Goal: Task Accomplishment & Management: Manage account settings

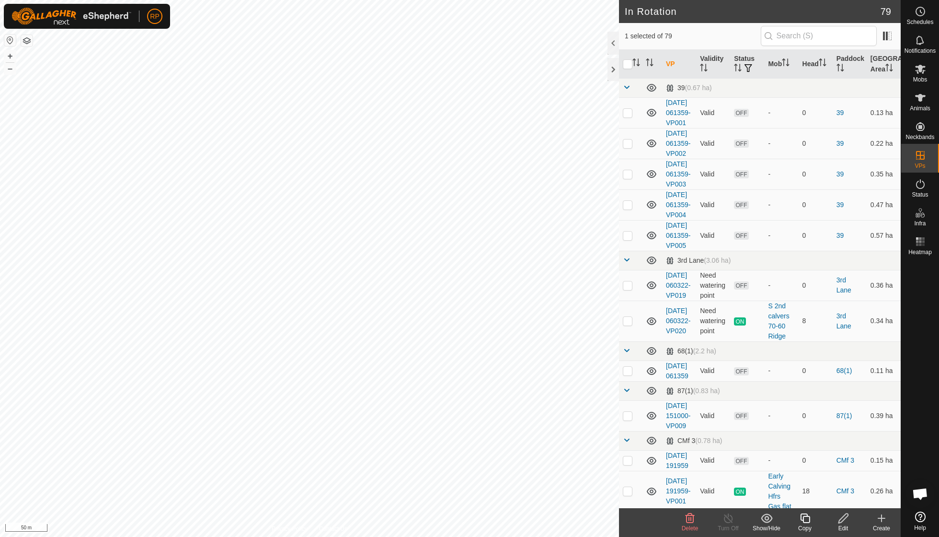
click at [692, 516] on icon at bounding box center [690, 518] width 12 height 12
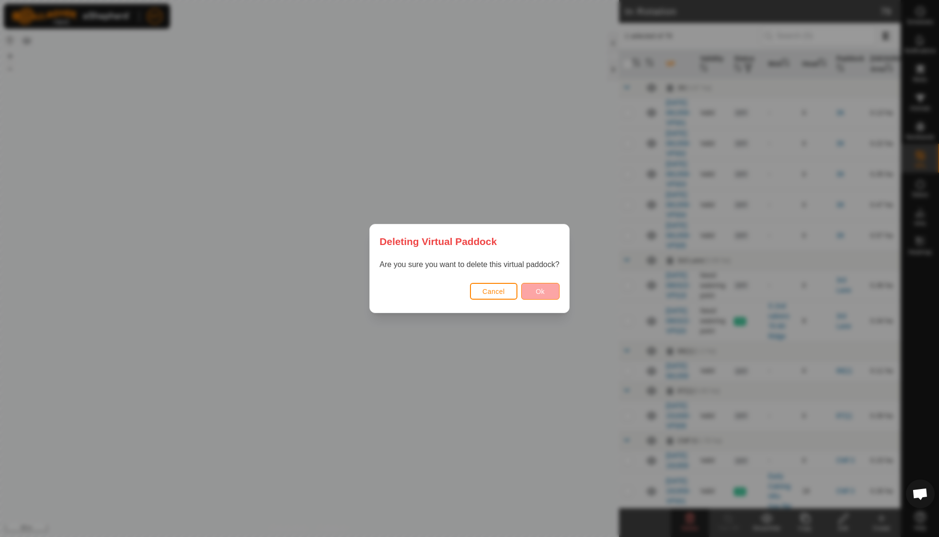
click at [539, 289] on span "Ok" at bounding box center [540, 292] width 9 height 8
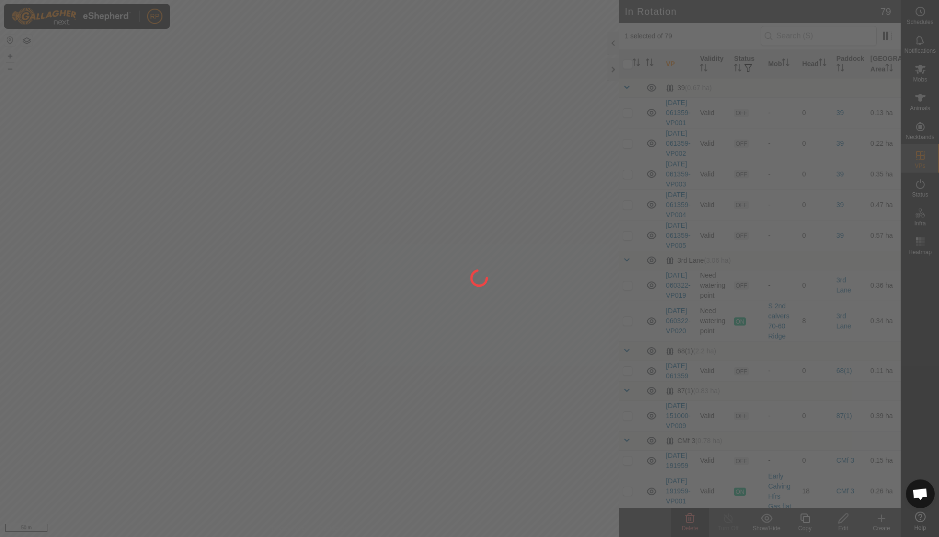
checkbox input "false"
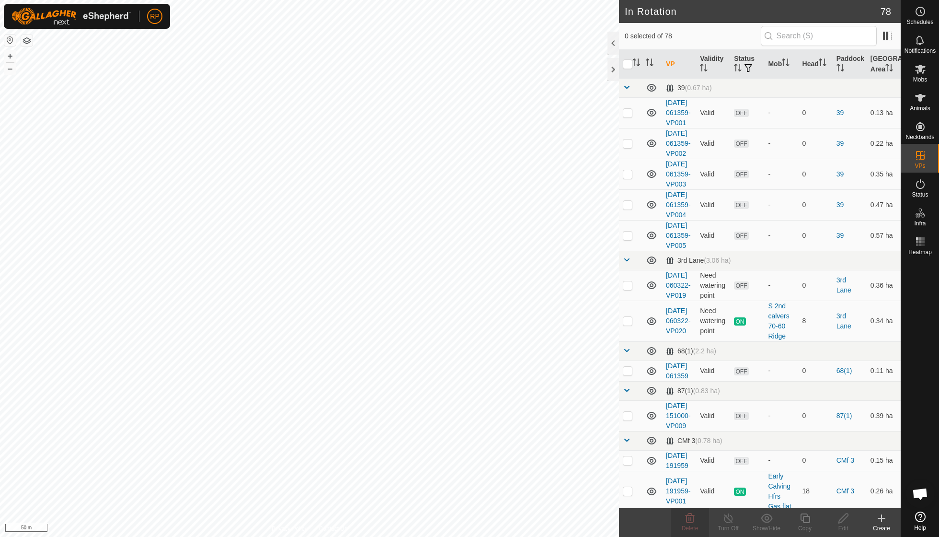
checkbox input "true"
click at [691, 518] on icon at bounding box center [690, 518] width 9 height 10
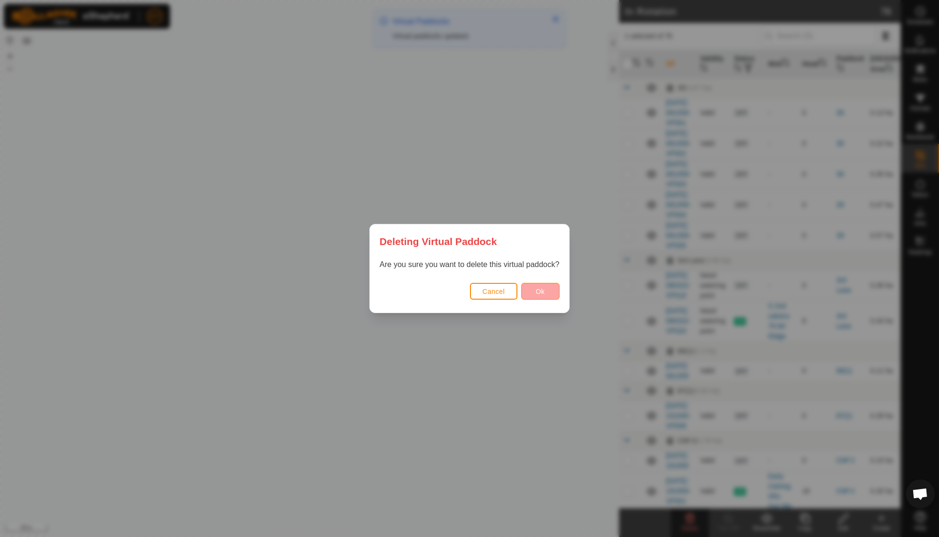
click at [540, 284] on button "Ok" at bounding box center [540, 291] width 38 height 17
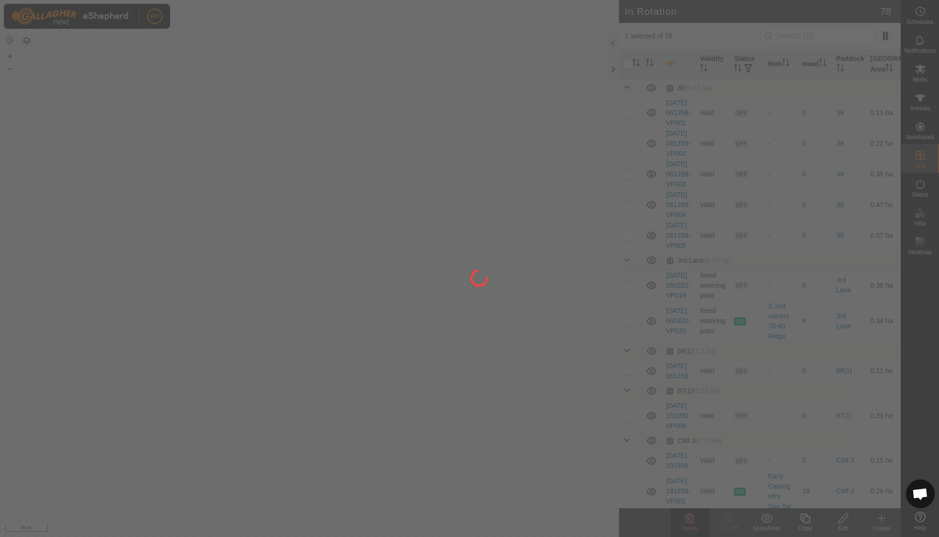
checkbox input "false"
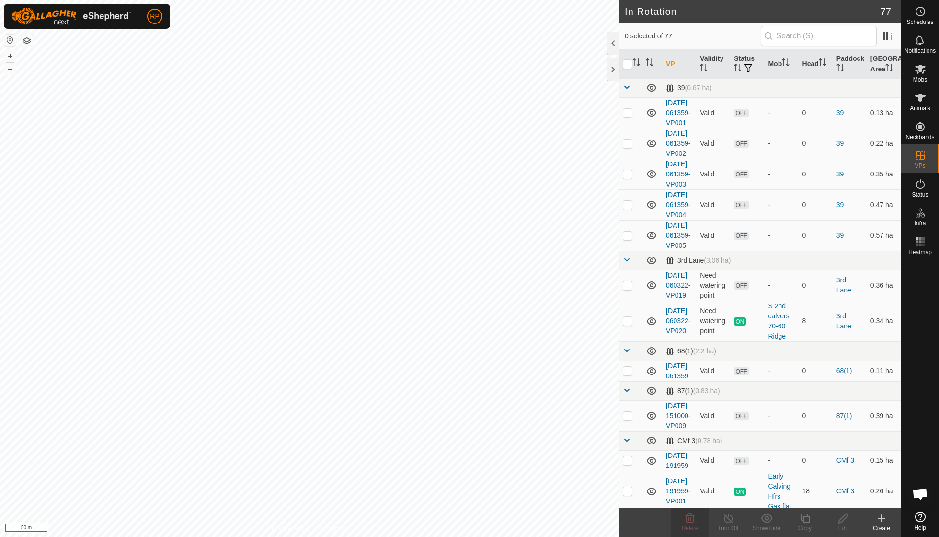
checkbox input "true"
click at [689, 518] on icon at bounding box center [690, 518] width 9 height 10
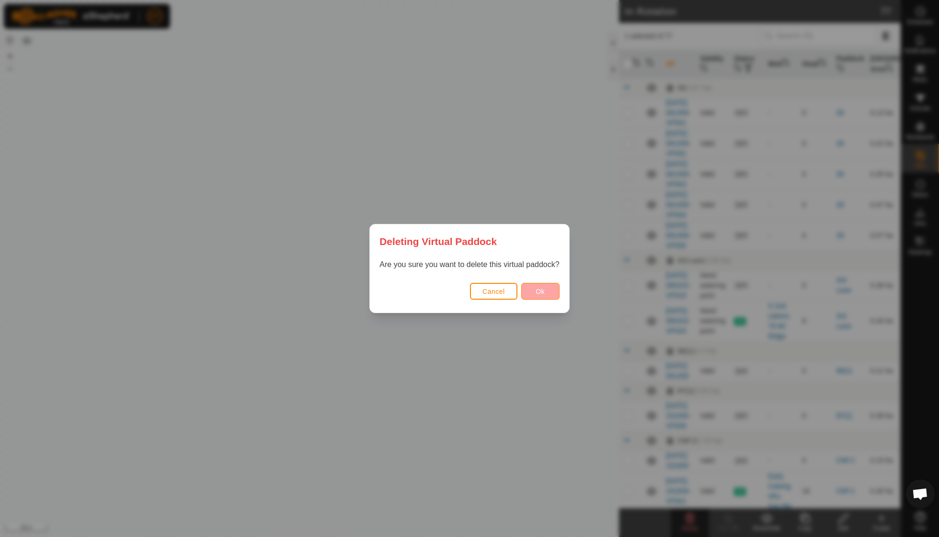
click at [539, 292] on span "Ok" at bounding box center [540, 292] width 9 height 8
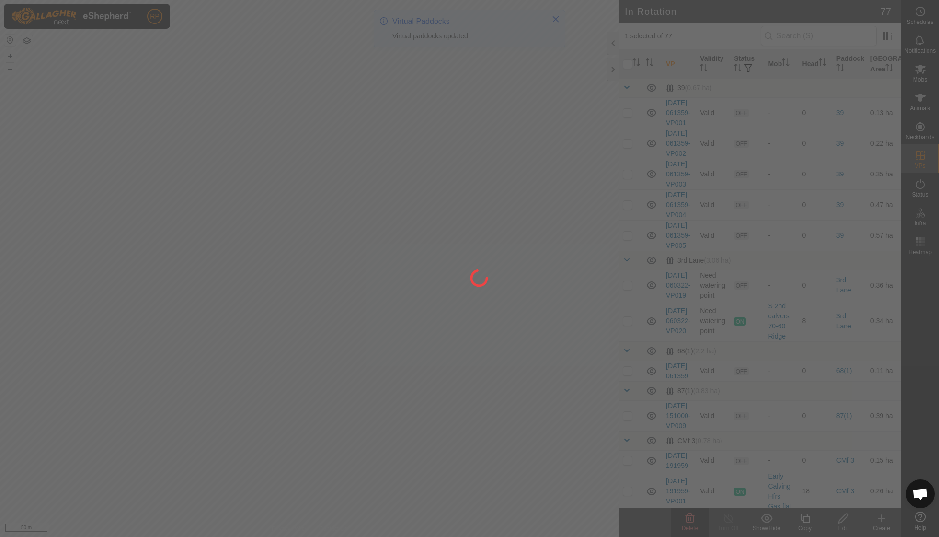
checkbox input "false"
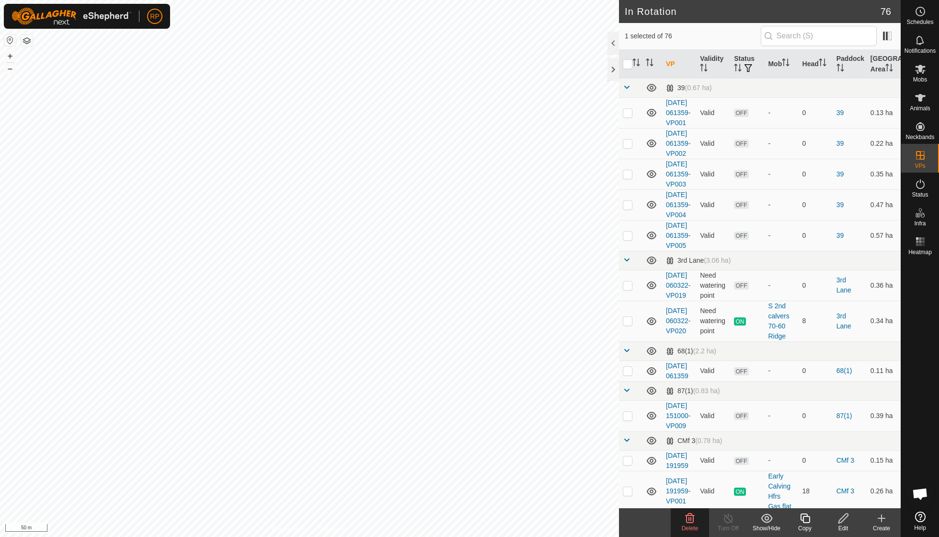
click at [683, 519] on delete-svg-icon at bounding box center [690, 518] width 38 height 12
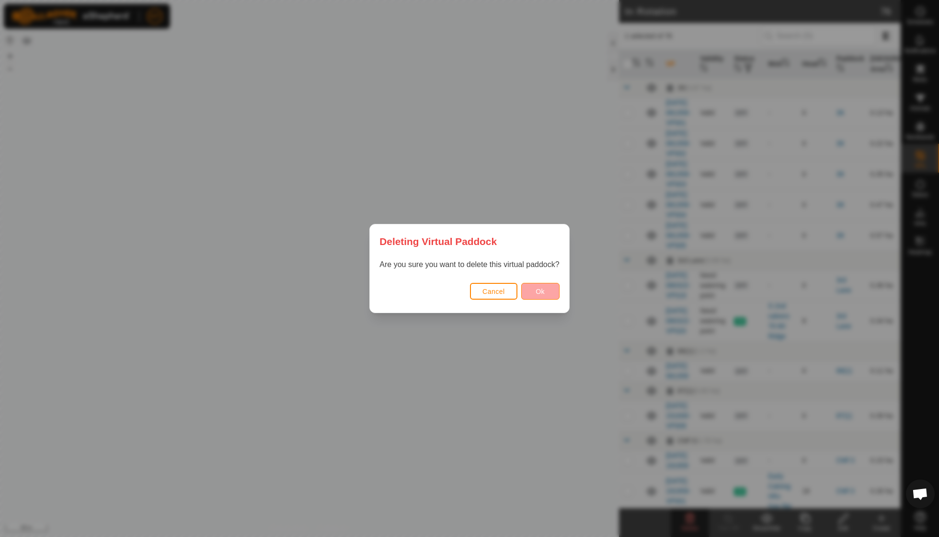
click at [527, 294] on button "Ok" at bounding box center [540, 291] width 38 height 17
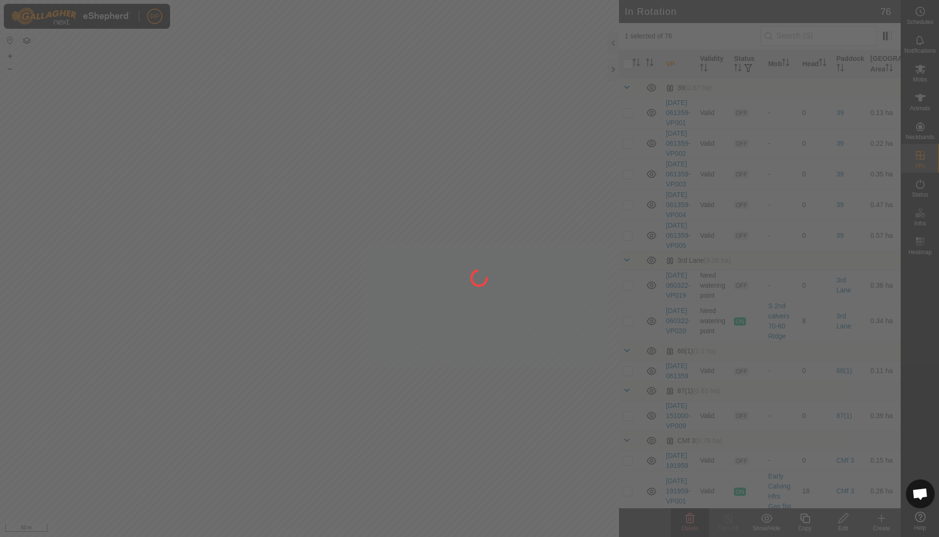
checkbox input "false"
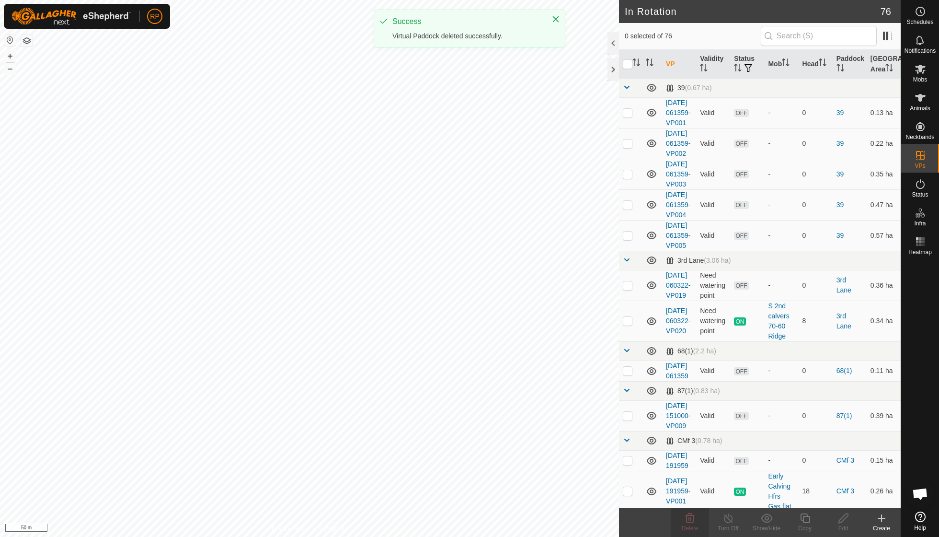
checkbox input "true"
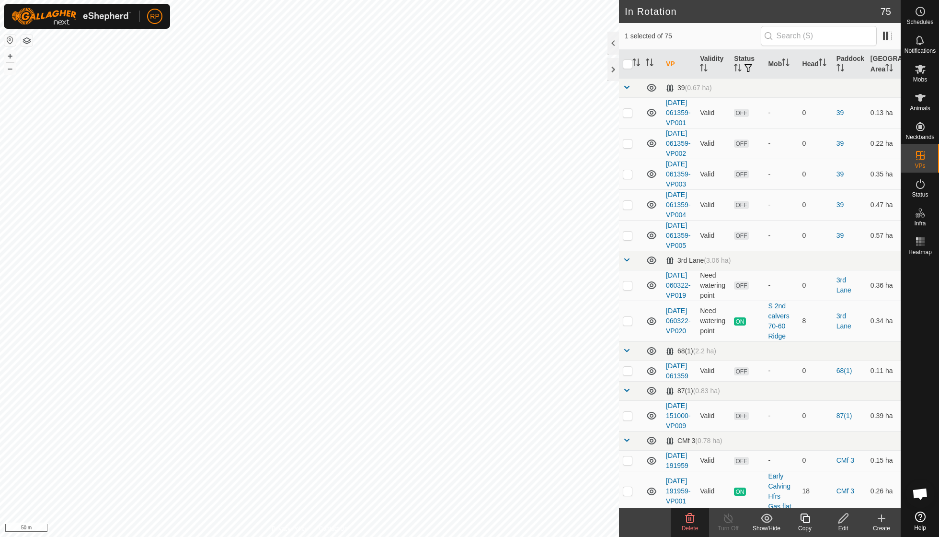
click at [692, 522] on icon at bounding box center [690, 518] width 9 height 10
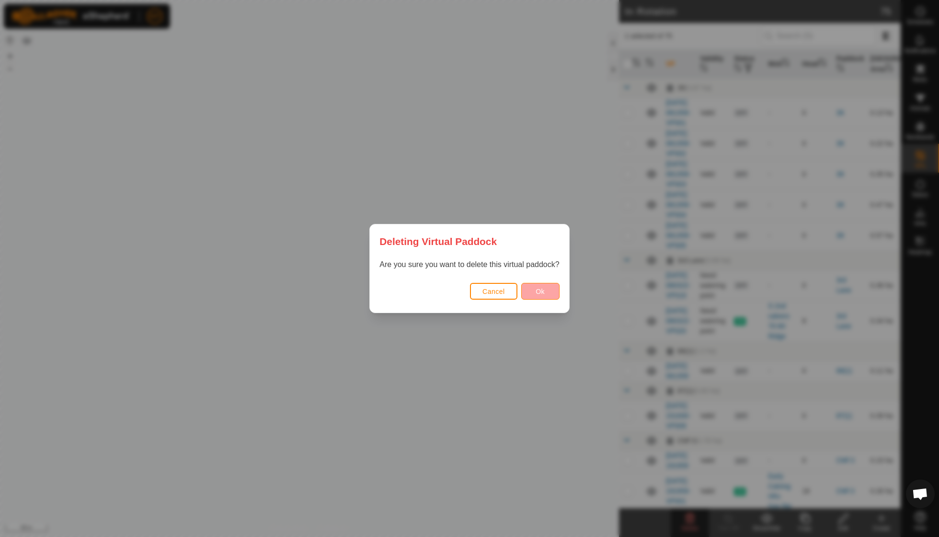
click at [531, 288] on button "Ok" at bounding box center [540, 291] width 38 height 17
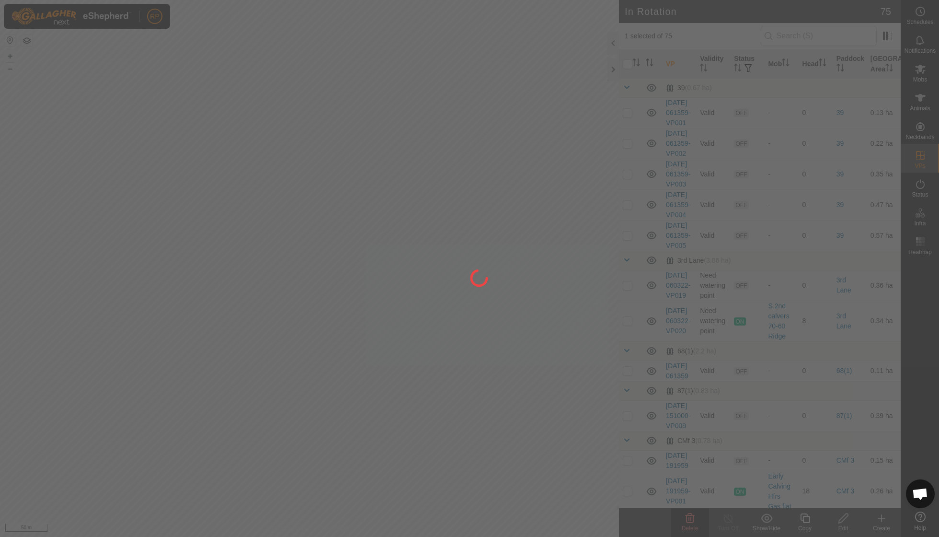
checkbox input "false"
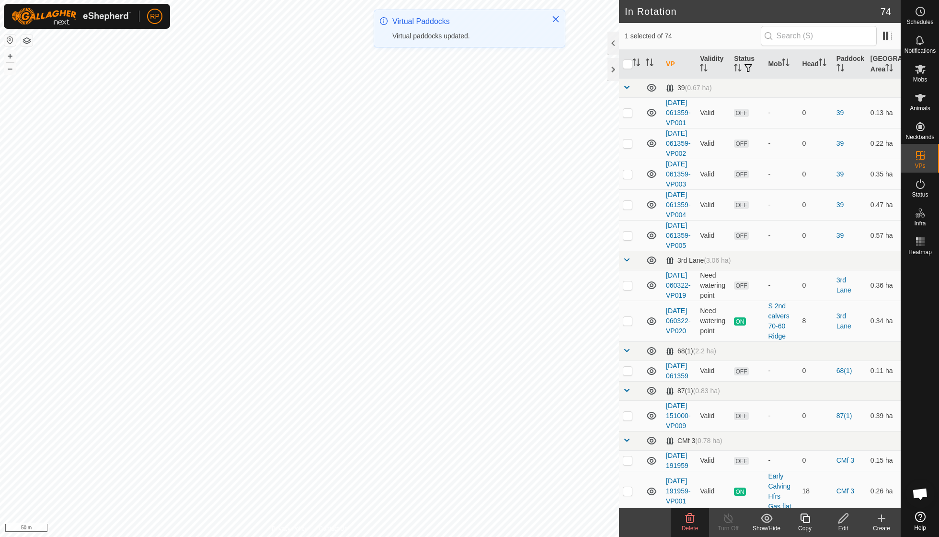
click at [687, 518] on icon at bounding box center [690, 518] width 12 height 12
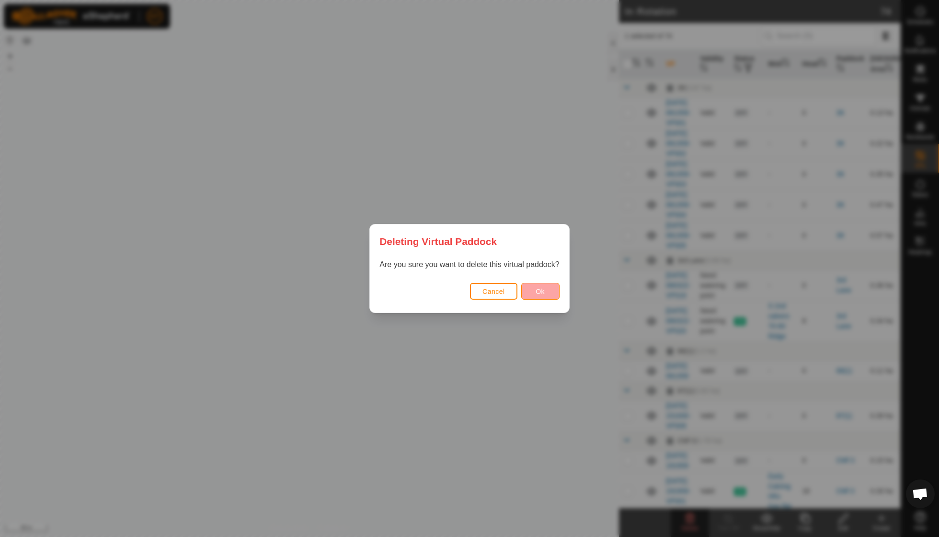
click at [535, 290] on button "Ok" at bounding box center [540, 291] width 38 height 17
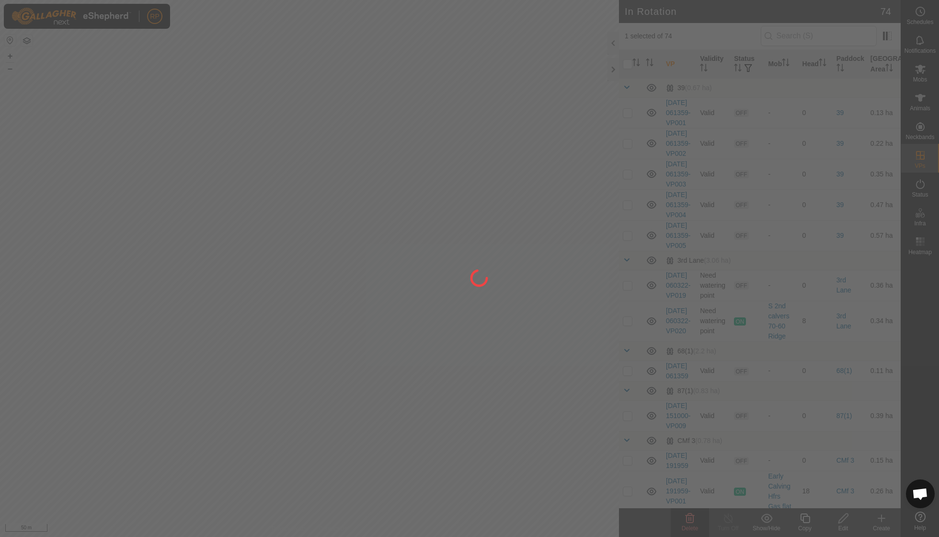
checkbox input "false"
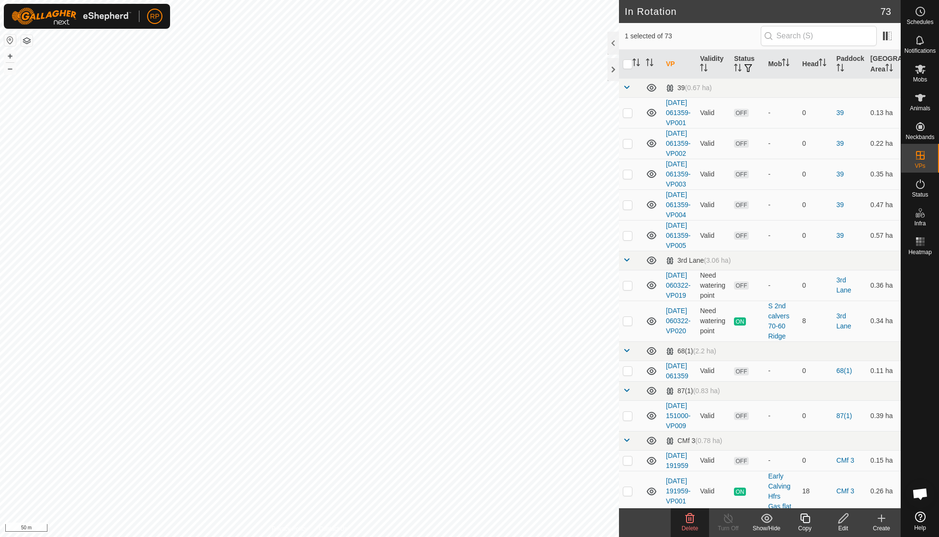
click at [690, 515] on icon at bounding box center [690, 518] width 9 height 10
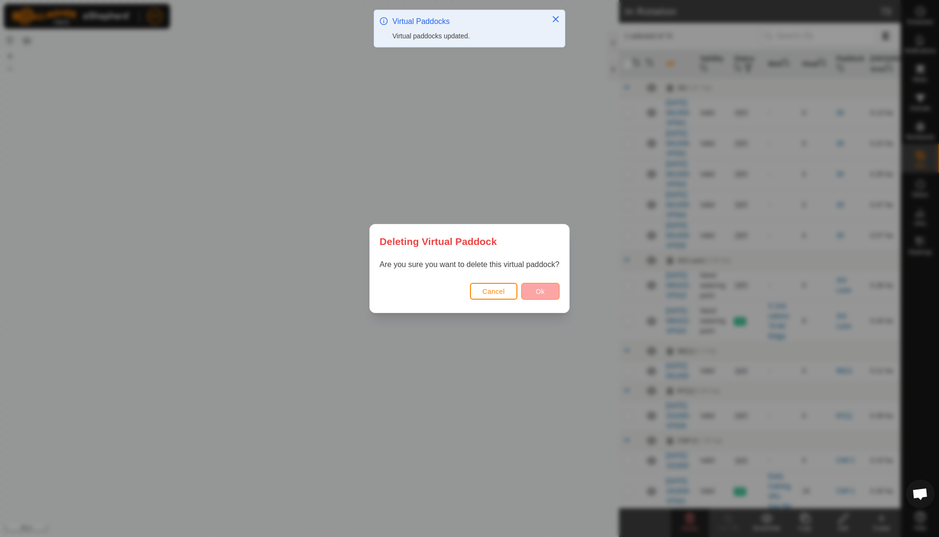
click at [545, 293] on span "Ok" at bounding box center [540, 292] width 9 height 8
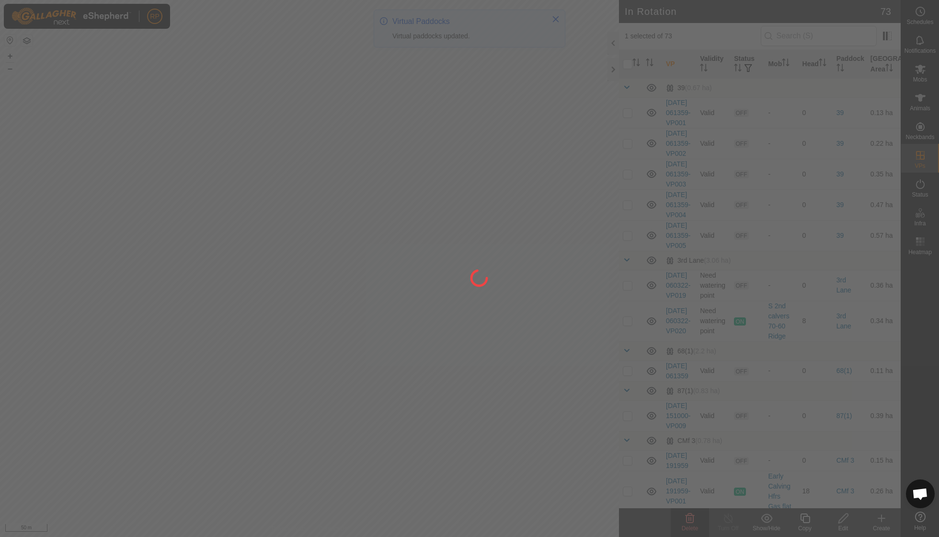
checkbox input "false"
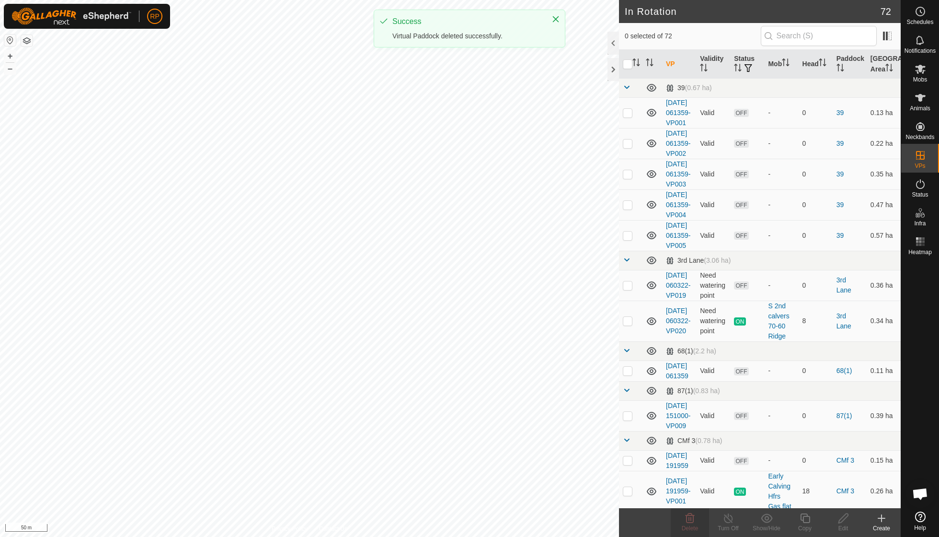
checkbox input "true"
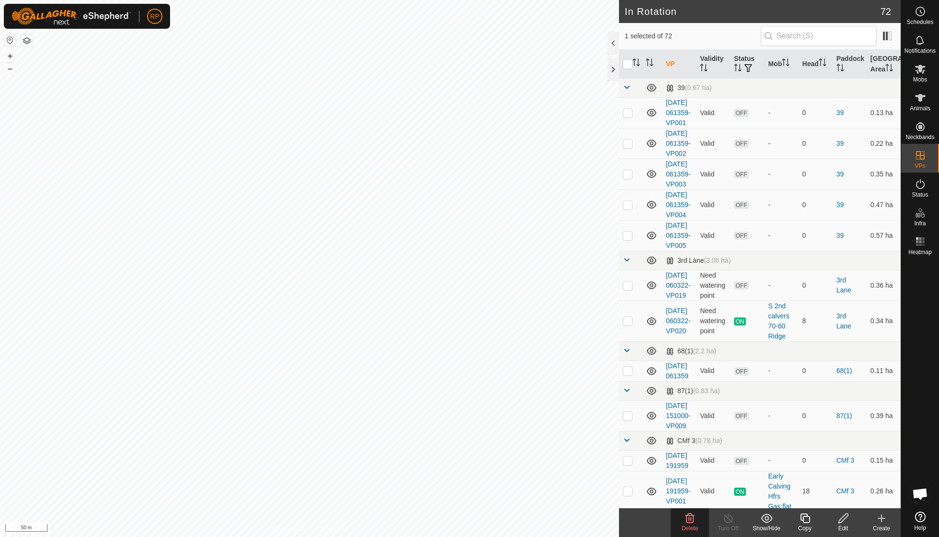
click at [692, 513] on icon at bounding box center [690, 518] width 12 height 12
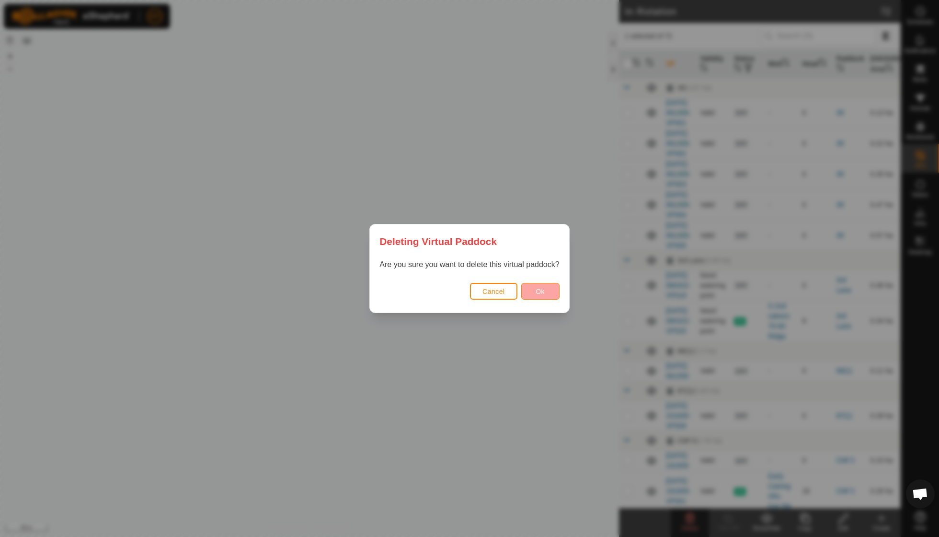
click at [547, 288] on button "Ok" at bounding box center [540, 291] width 38 height 17
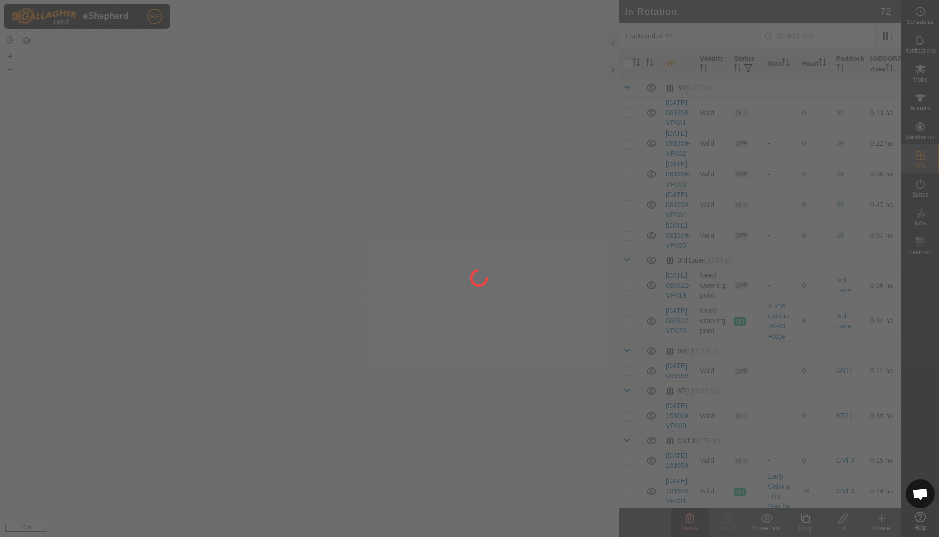
checkbox input "false"
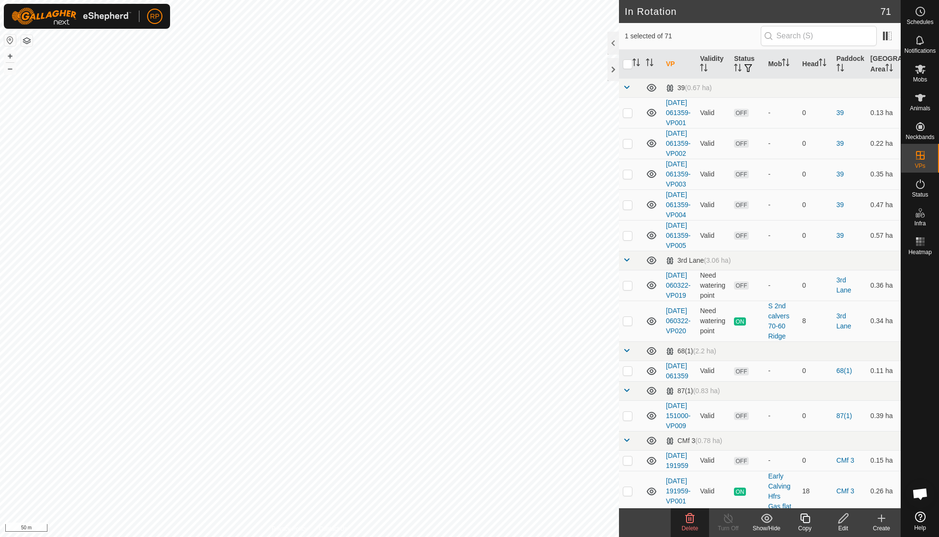
click at [690, 521] on icon at bounding box center [690, 518] width 12 height 12
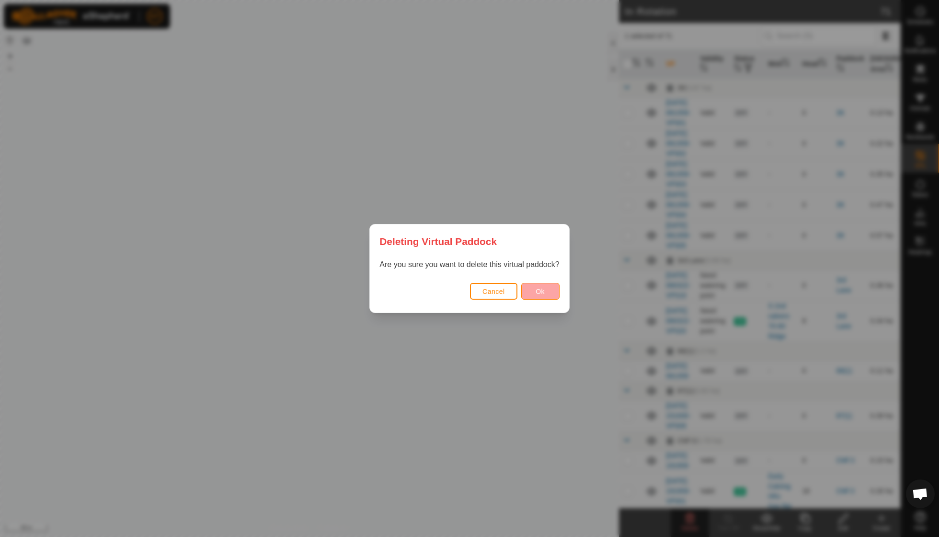
click at [538, 292] on span "Ok" at bounding box center [540, 292] width 9 height 8
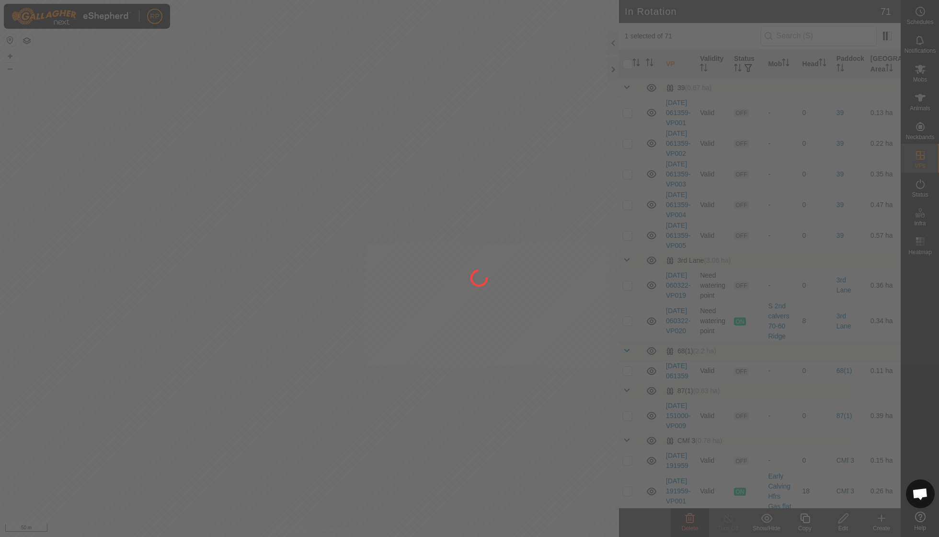
checkbox input "false"
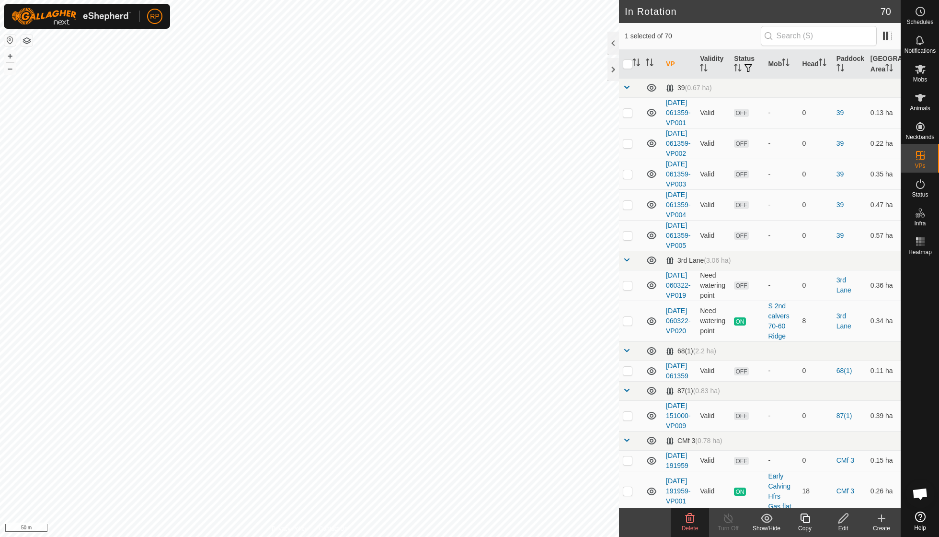
click at [689, 520] on icon at bounding box center [690, 518] width 9 height 10
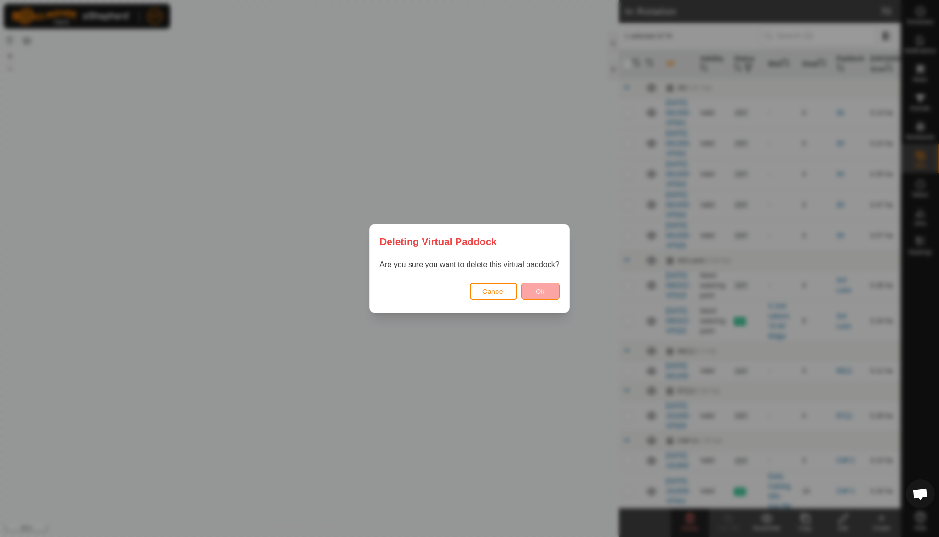
click at [541, 294] on span "Ok" at bounding box center [540, 292] width 9 height 8
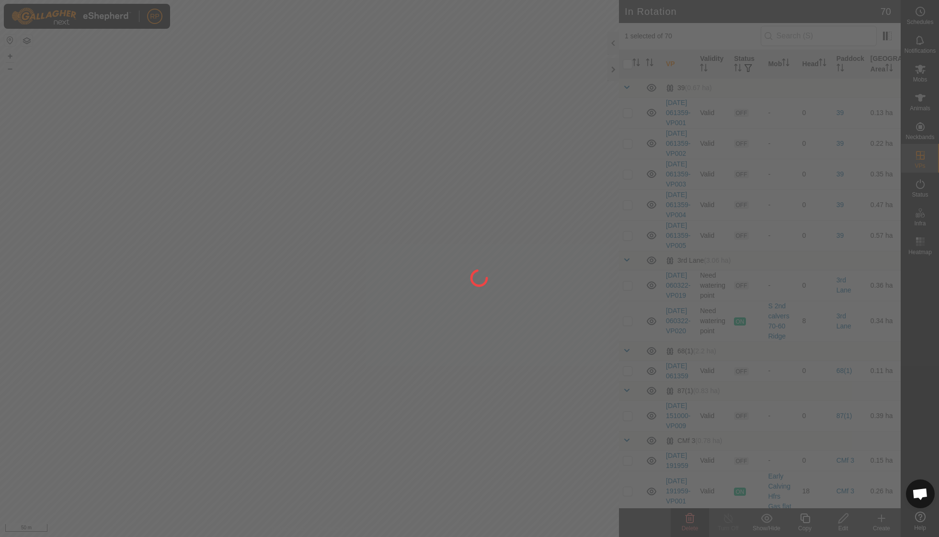
checkbox input "false"
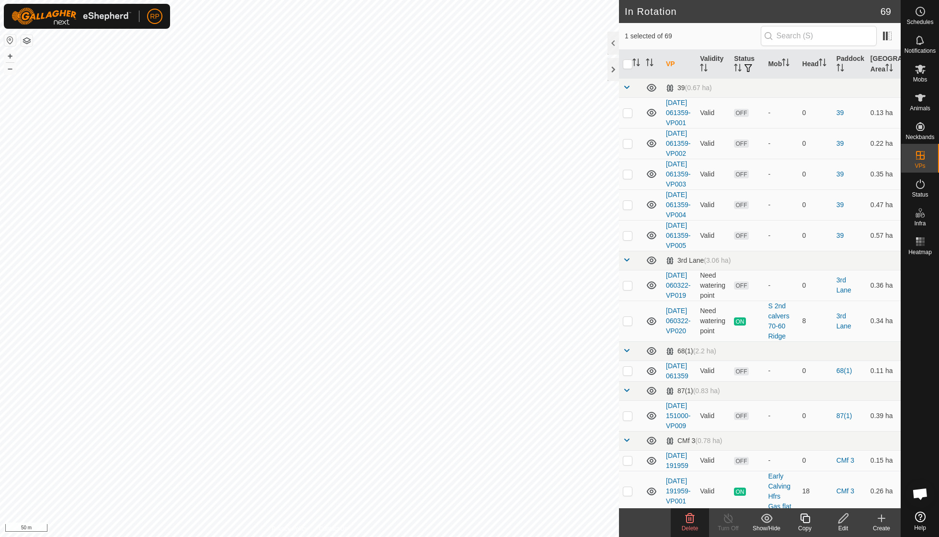
click at [692, 522] on icon at bounding box center [690, 518] width 9 height 10
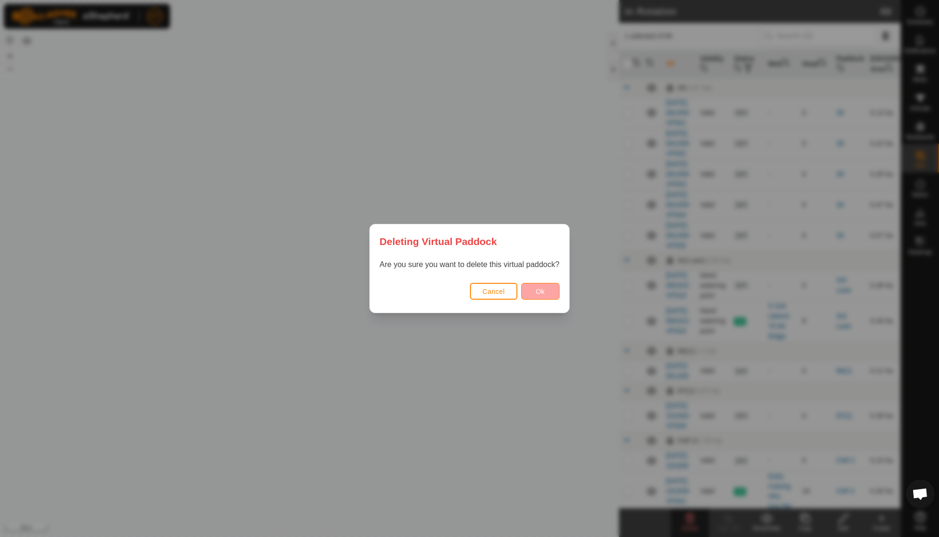
click at [535, 290] on button "Ok" at bounding box center [540, 291] width 38 height 17
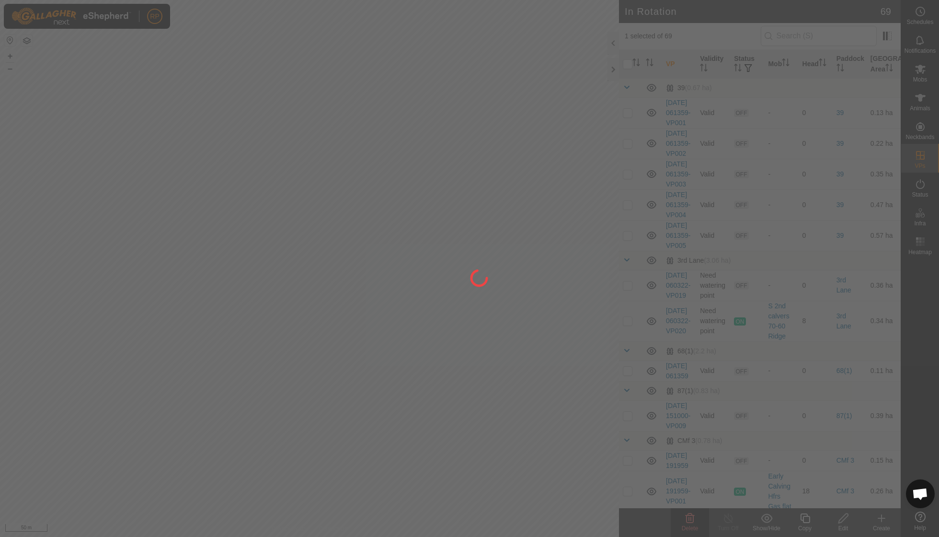
checkbox input "false"
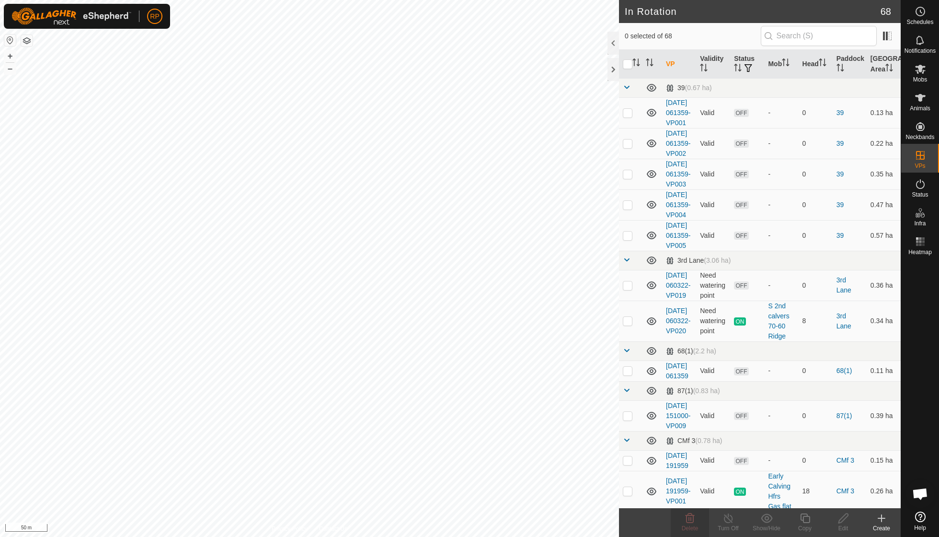
checkbox input "true"
click at [690, 525] on span "Delete" at bounding box center [690, 528] width 17 height 7
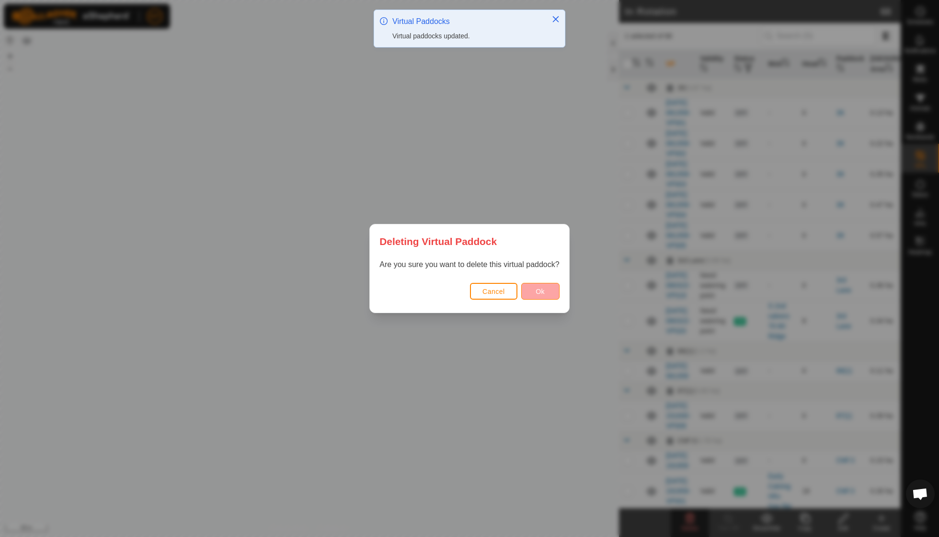
click at [541, 288] on span "Ok" at bounding box center [540, 292] width 9 height 8
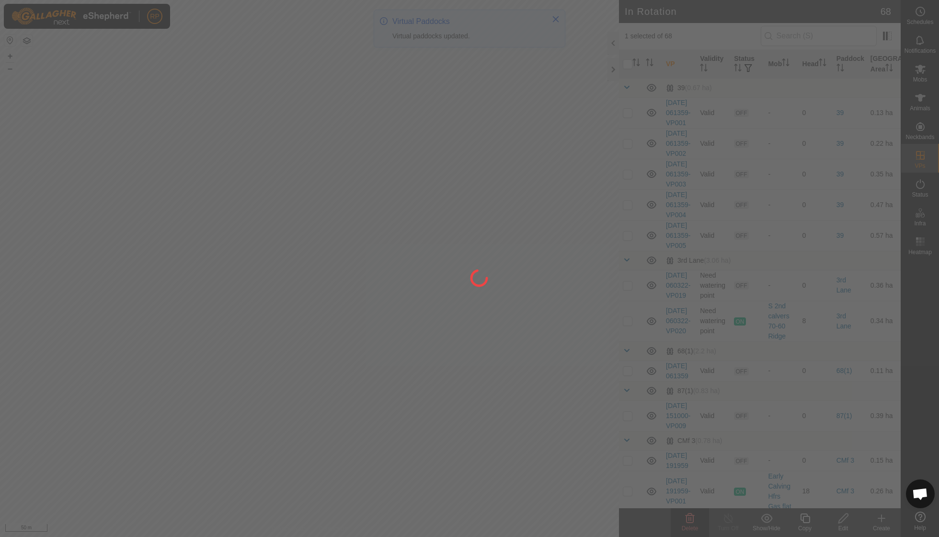
checkbox input "false"
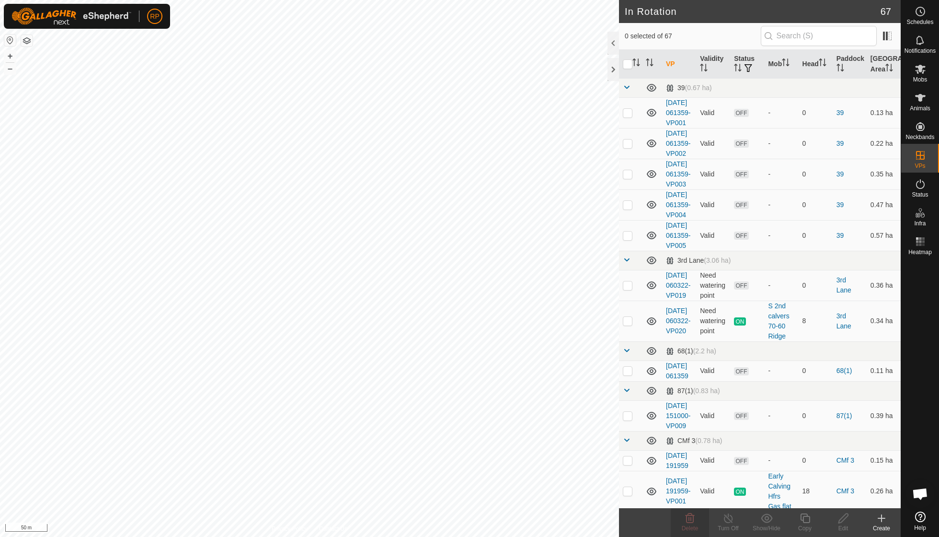
checkbox input "true"
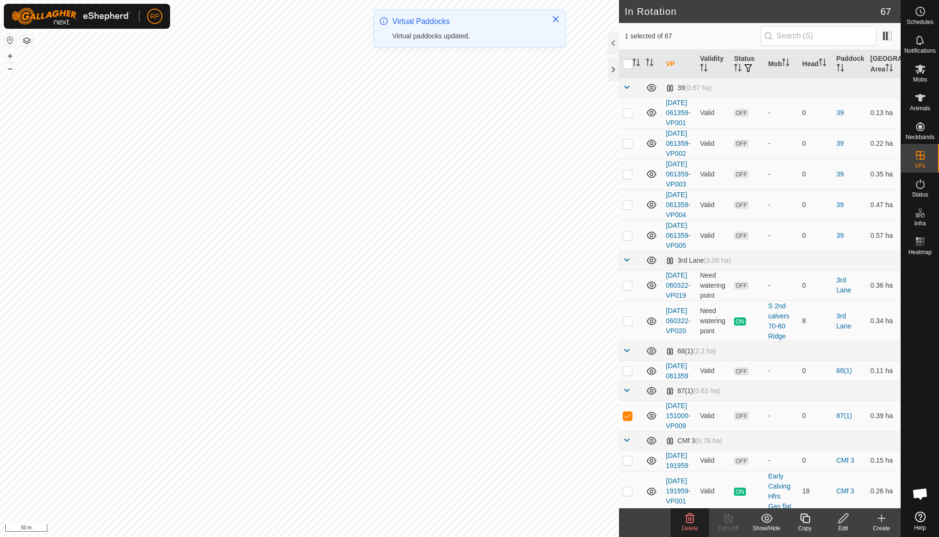
click at [690, 520] on icon at bounding box center [690, 518] width 12 height 12
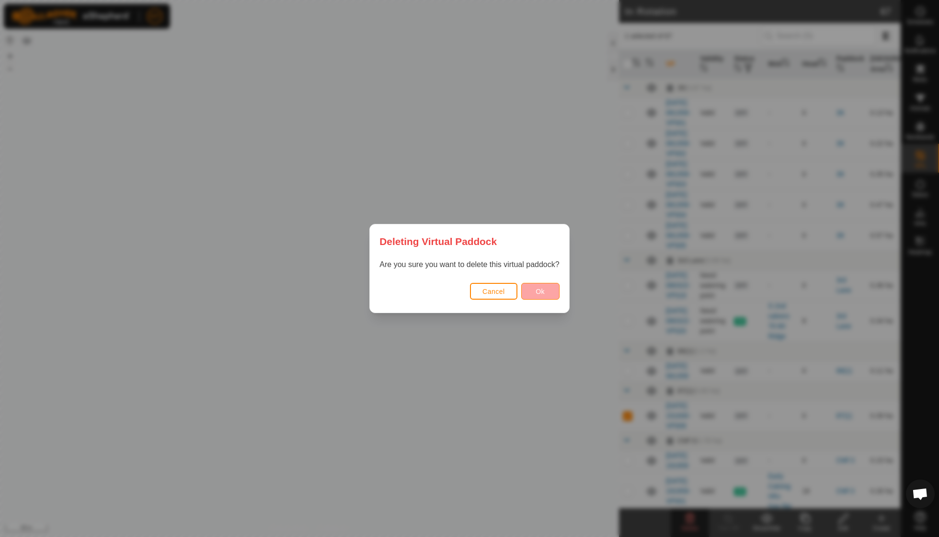
click at [547, 296] on button "Ok" at bounding box center [540, 291] width 38 height 17
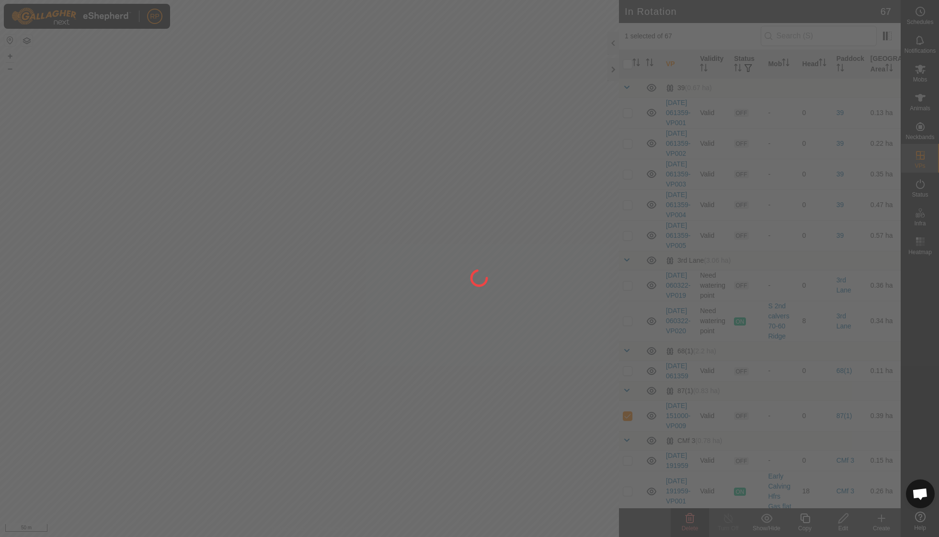
checkbox input "false"
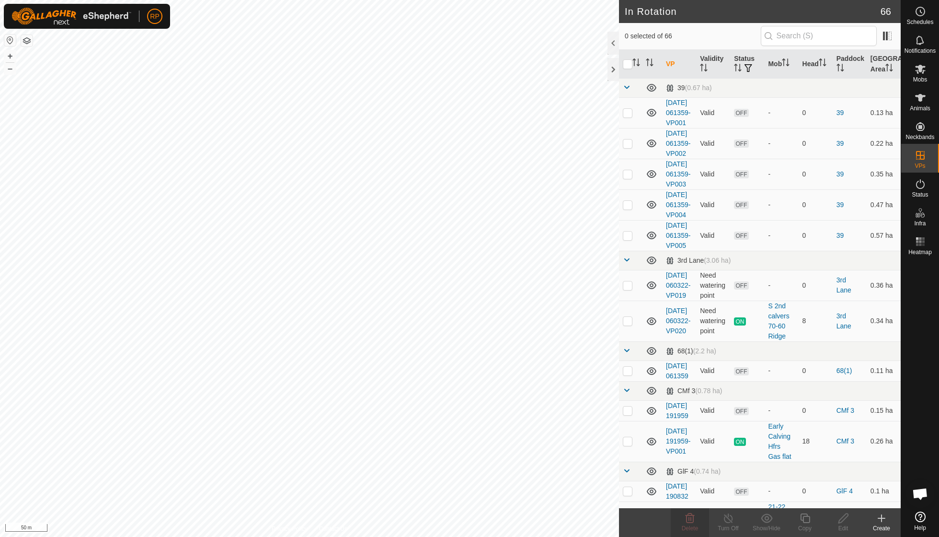
checkbox input "true"
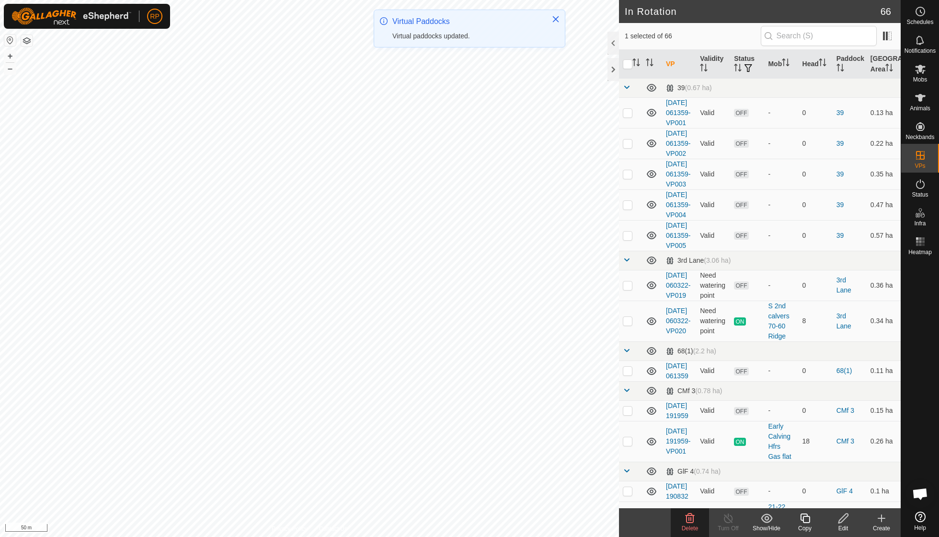
click at [692, 520] on icon at bounding box center [690, 518] width 12 height 12
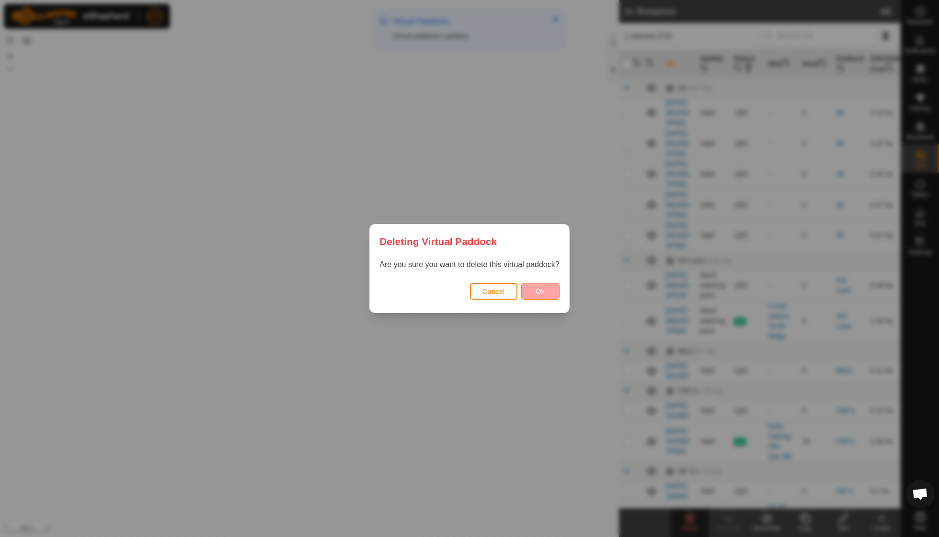
click at [536, 292] on span "Ok" at bounding box center [540, 292] width 9 height 8
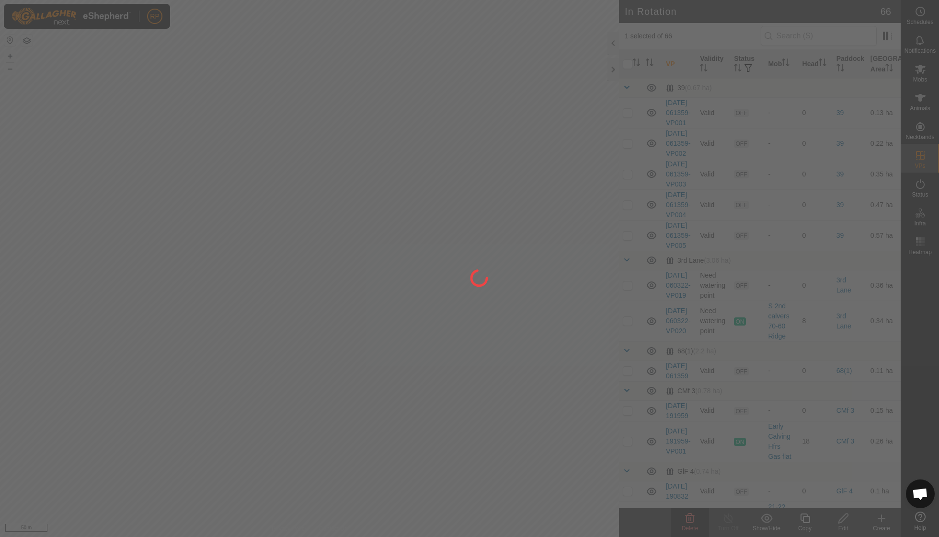
checkbox input "false"
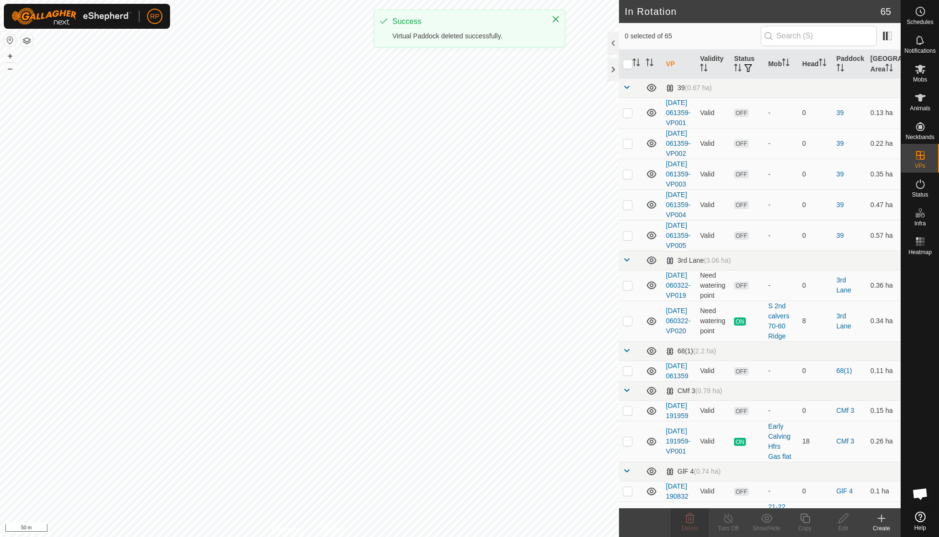
checkbox input "true"
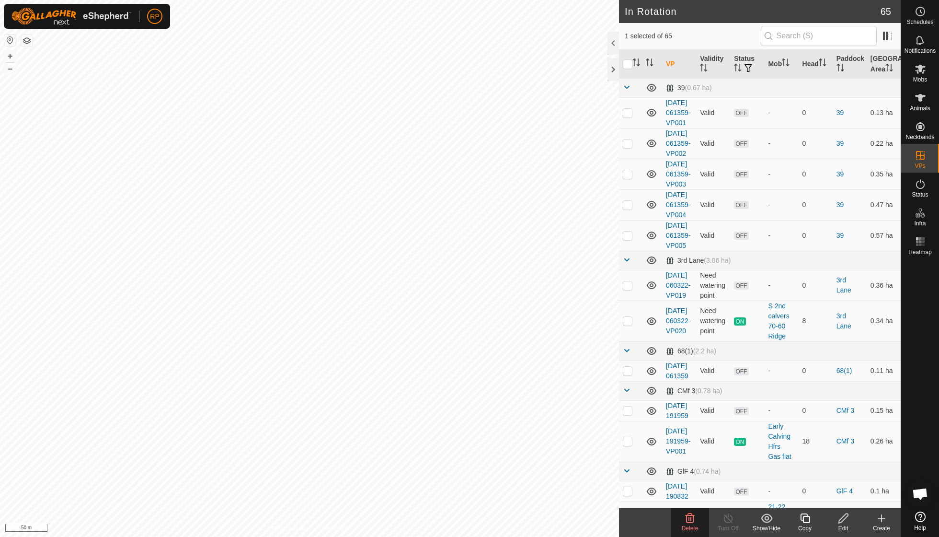
checkbox input "true"
checkbox input "false"
click at [690, 514] on icon at bounding box center [690, 518] width 12 height 12
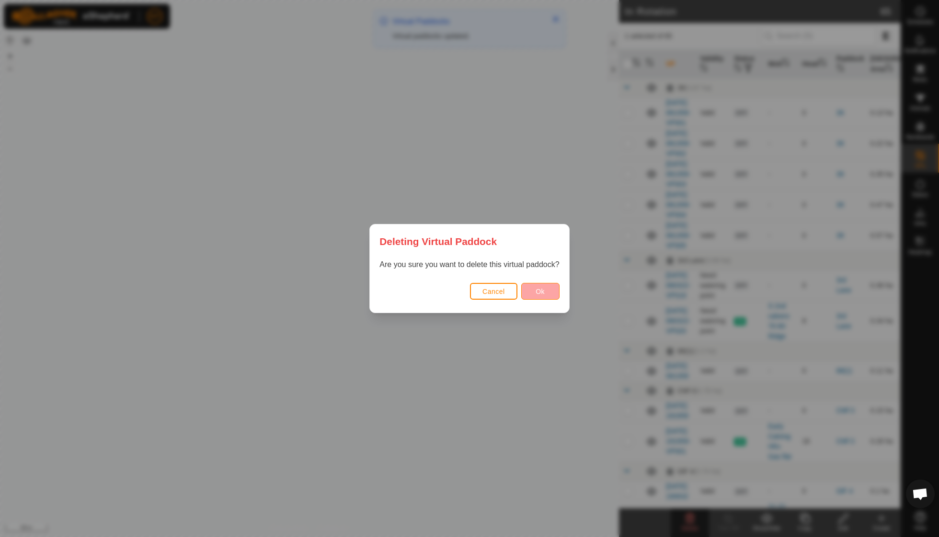
click at [537, 291] on span "Ok" at bounding box center [540, 292] width 9 height 8
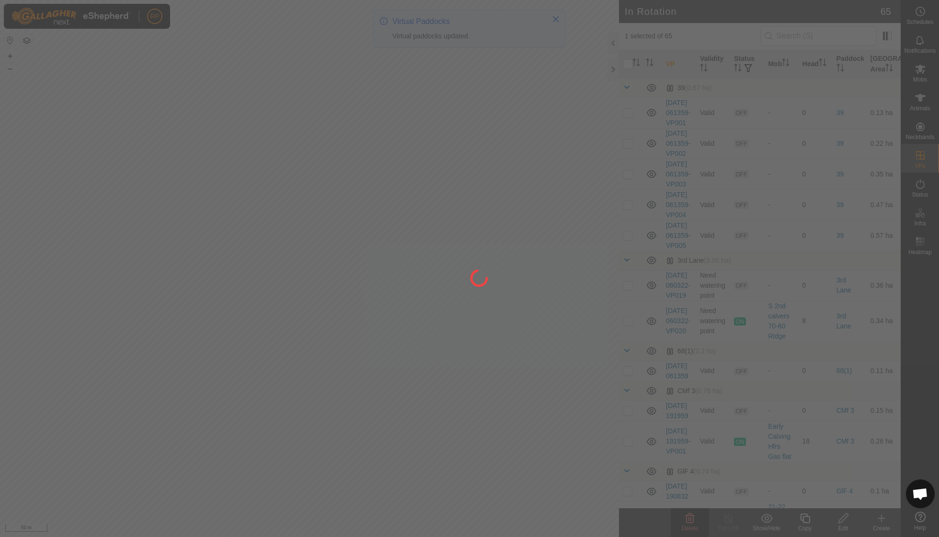
checkbox input "false"
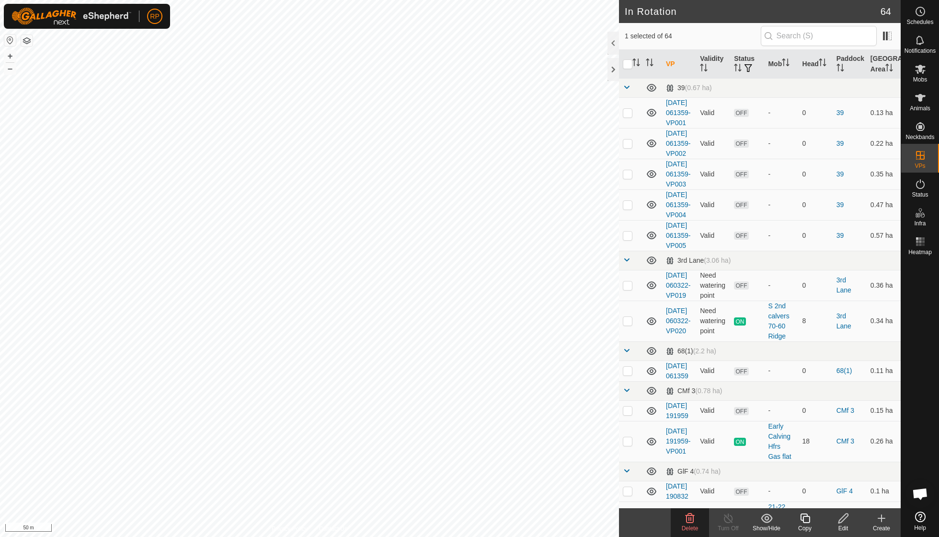
click at [691, 516] on icon at bounding box center [690, 518] width 9 height 10
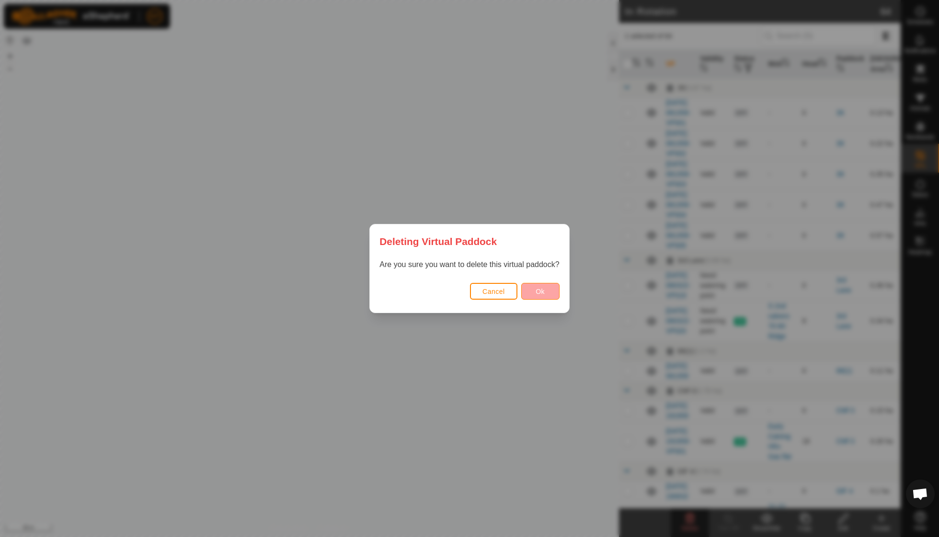
click at [544, 290] on span "Ok" at bounding box center [540, 292] width 9 height 8
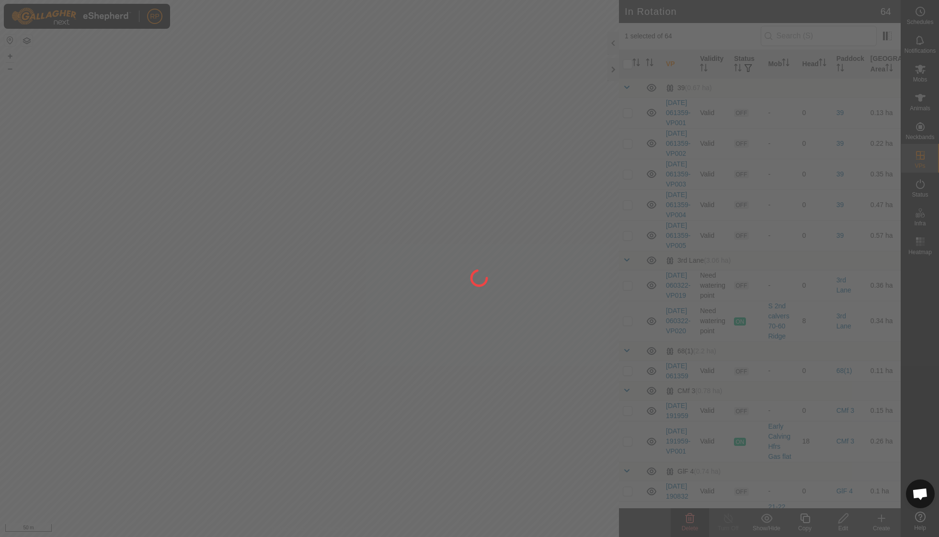
checkbox input "false"
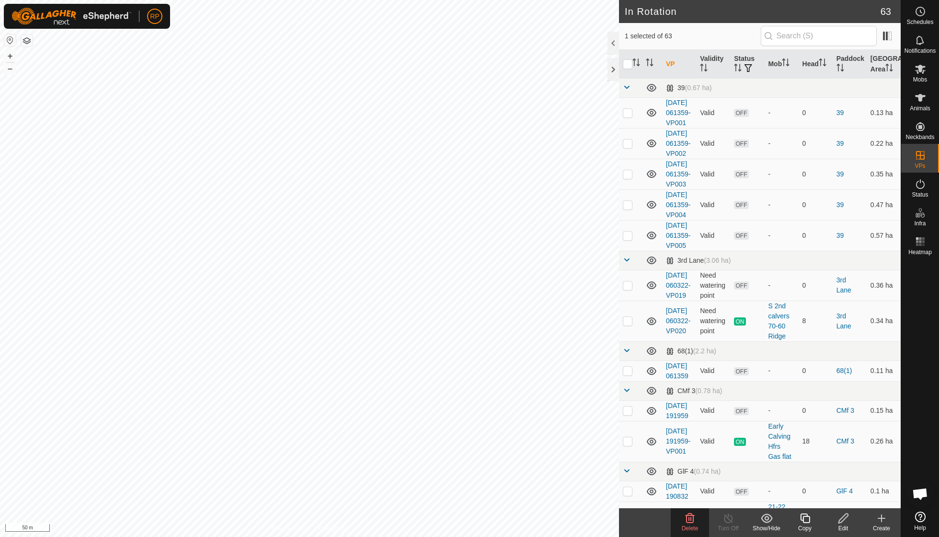
click at [692, 522] on icon at bounding box center [690, 518] width 9 height 10
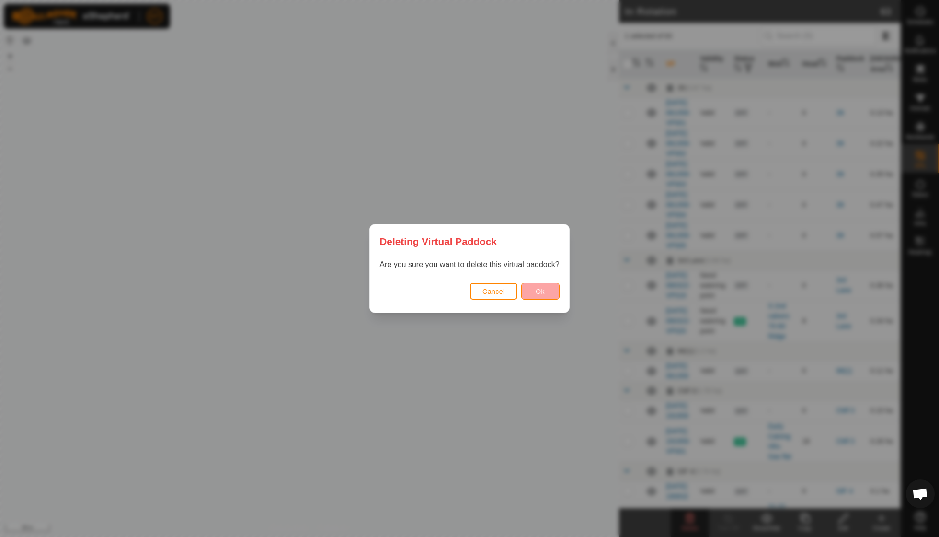
click at [535, 287] on button "Ok" at bounding box center [540, 291] width 38 height 17
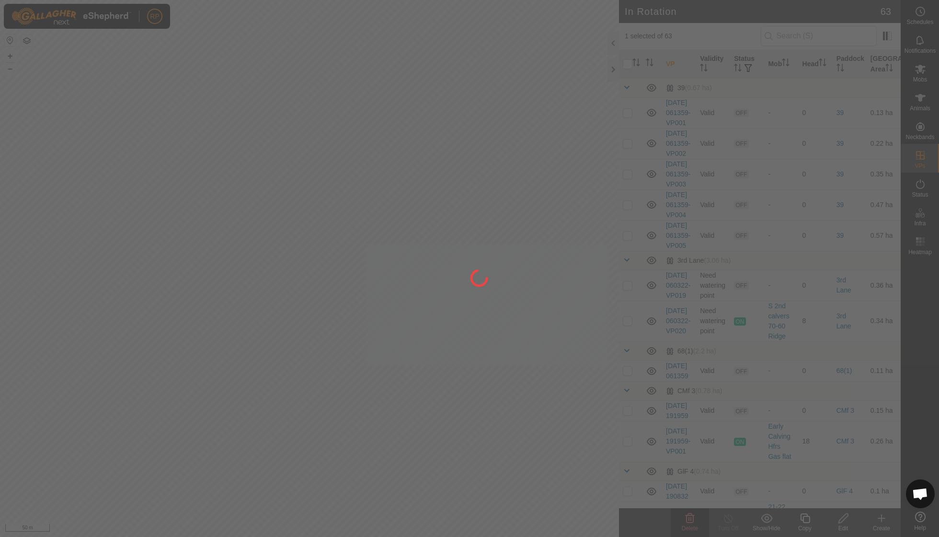
checkbox input "false"
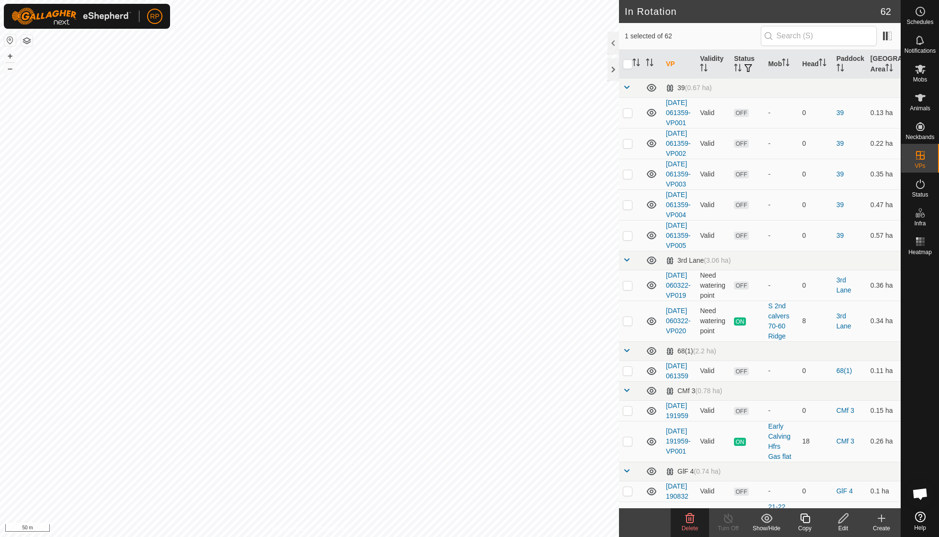
click at [688, 518] on icon at bounding box center [690, 518] width 12 height 12
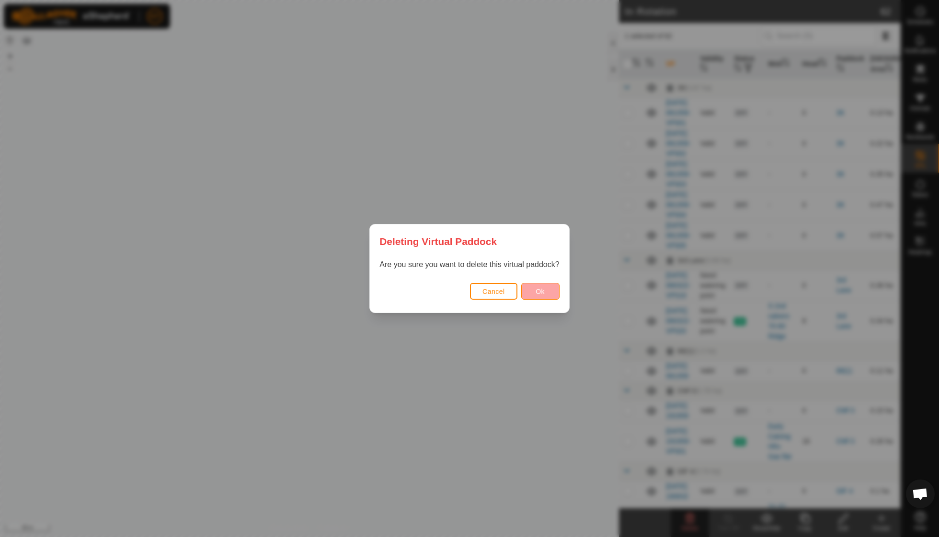
click at [543, 298] on button "Ok" at bounding box center [540, 291] width 38 height 17
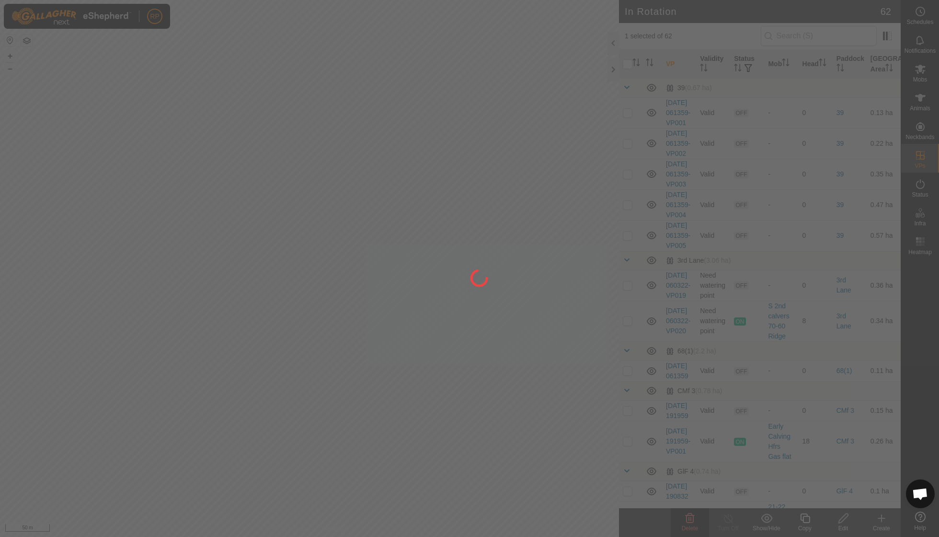
checkbox input "false"
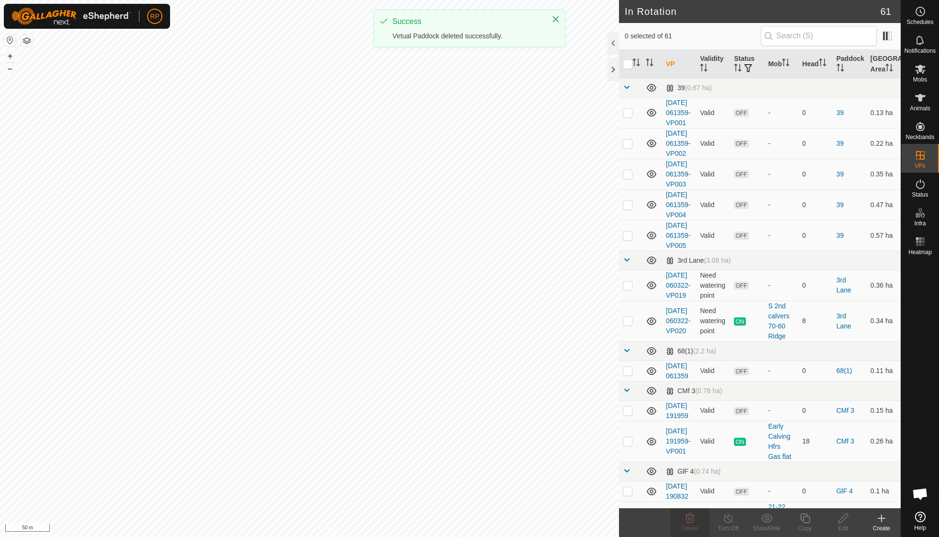
checkbox input "true"
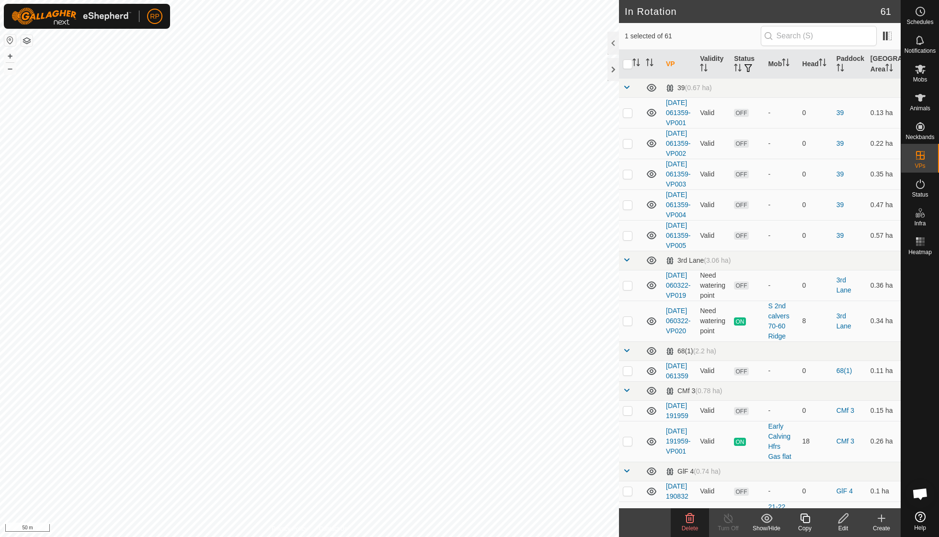
click at [690, 523] on icon at bounding box center [690, 518] width 12 height 12
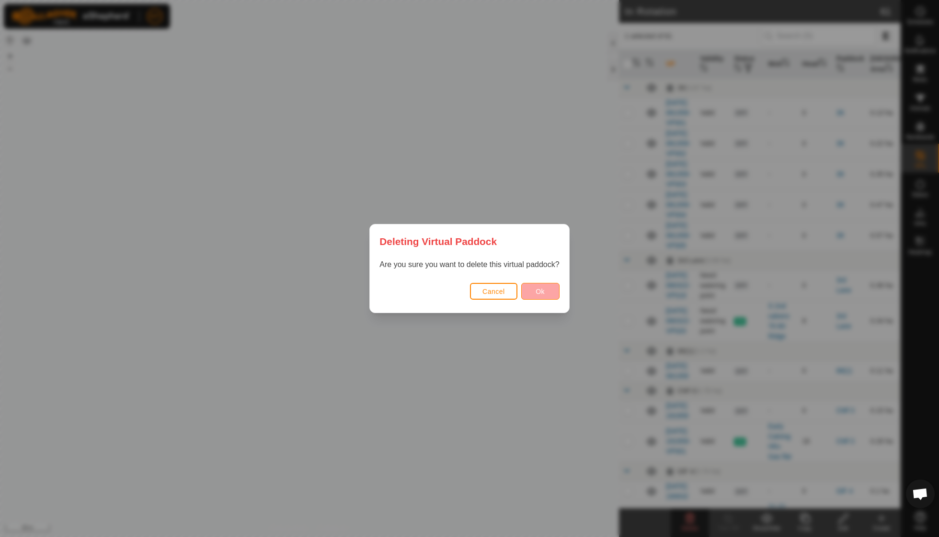
click at [541, 292] on span "Ok" at bounding box center [540, 292] width 9 height 8
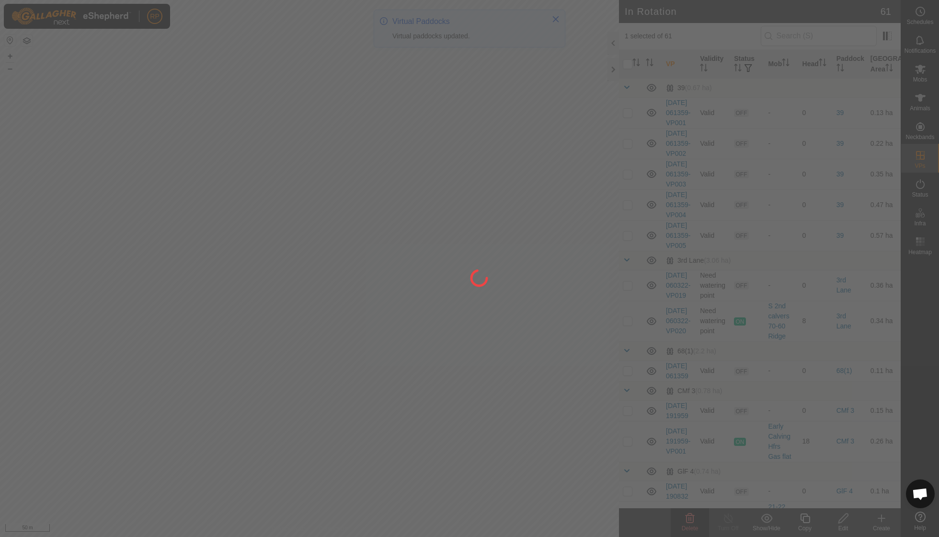
checkbox input "false"
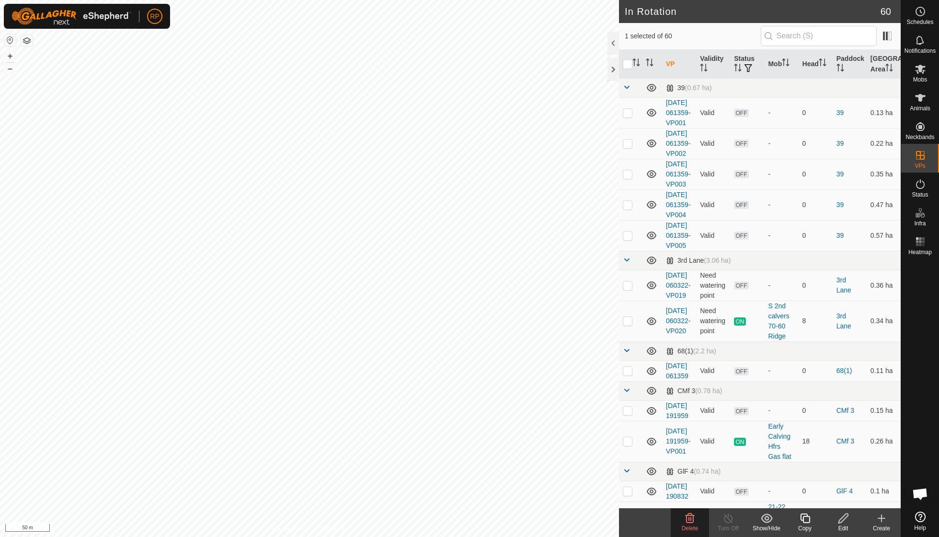
click at [690, 522] on icon at bounding box center [690, 518] width 9 height 10
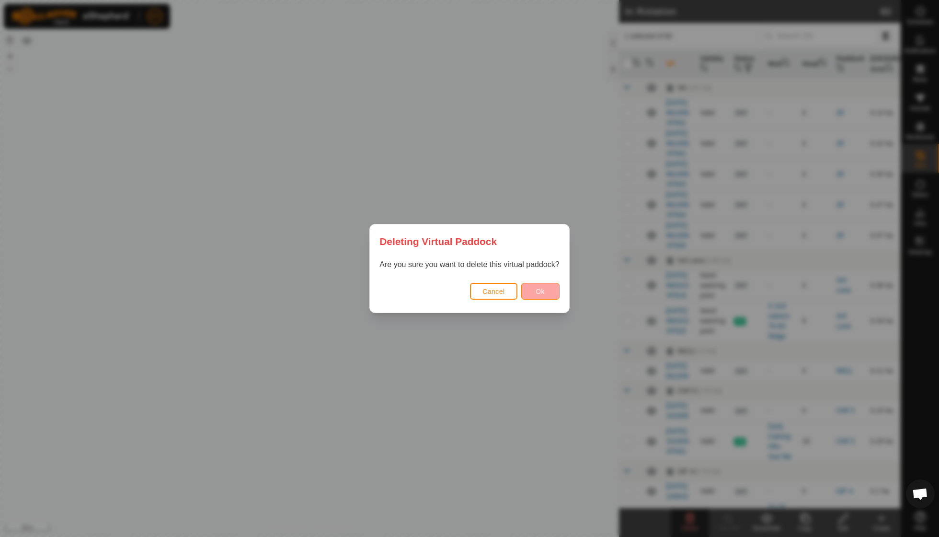
click at [529, 292] on button "Ok" at bounding box center [540, 291] width 38 height 17
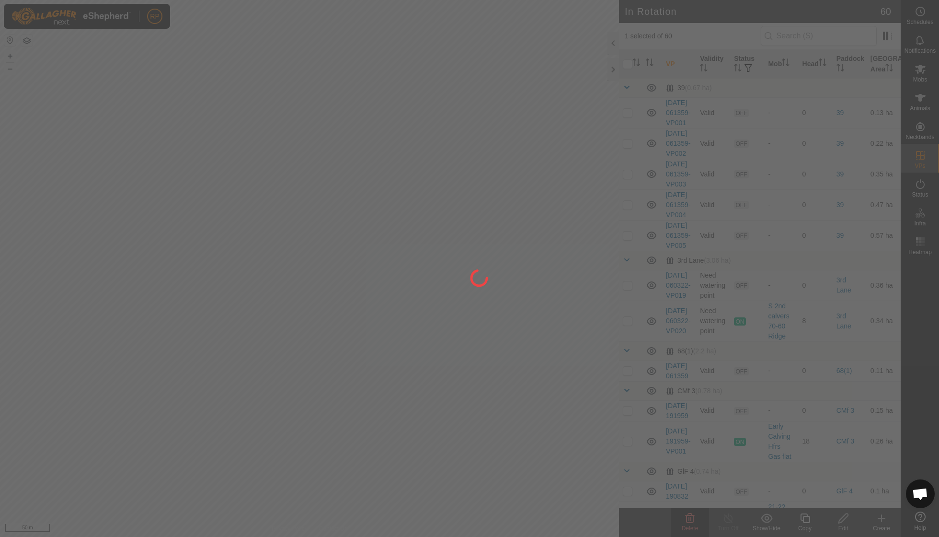
checkbox input "false"
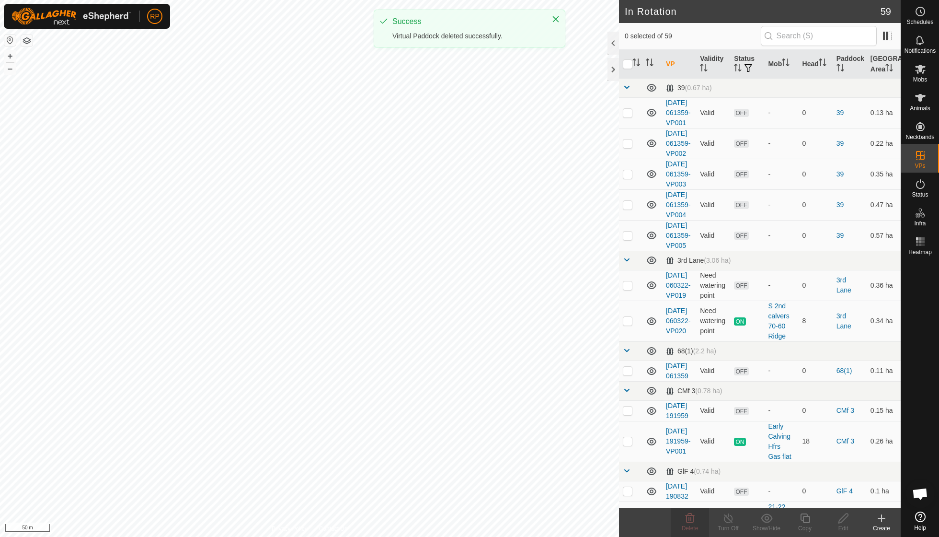
checkbox input "true"
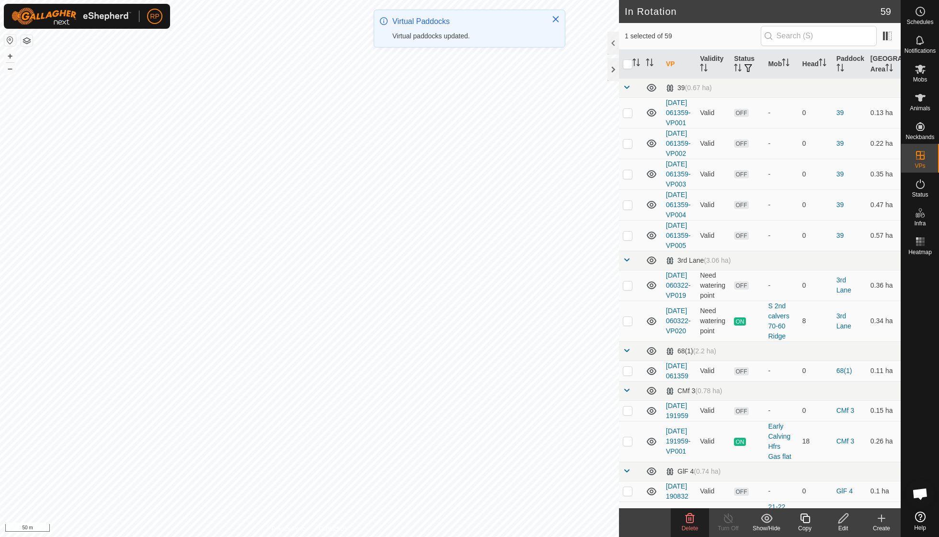
click at [691, 520] on icon at bounding box center [690, 518] width 9 height 10
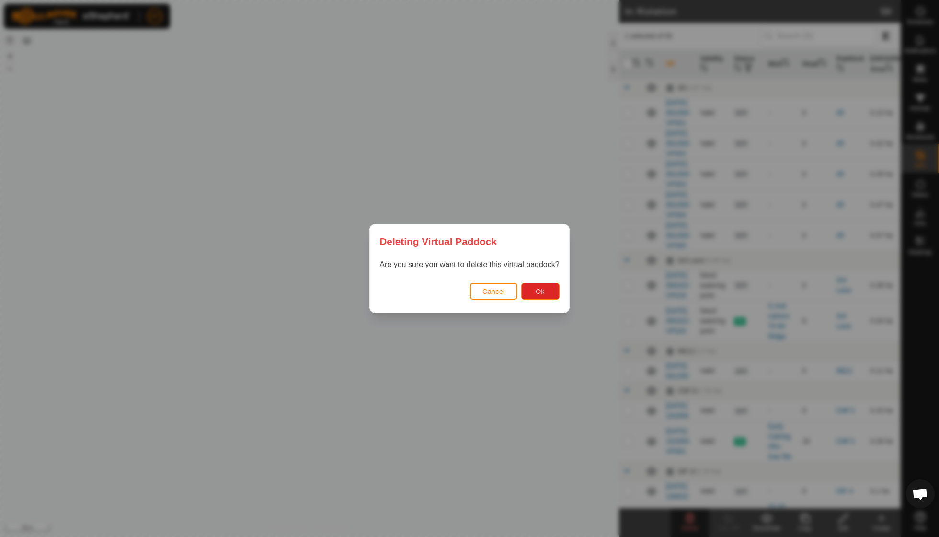
click at [548, 300] on div "Cancel Ok" at bounding box center [469, 296] width 199 height 33
click at [545, 292] on button "Ok" at bounding box center [540, 291] width 38 height 17
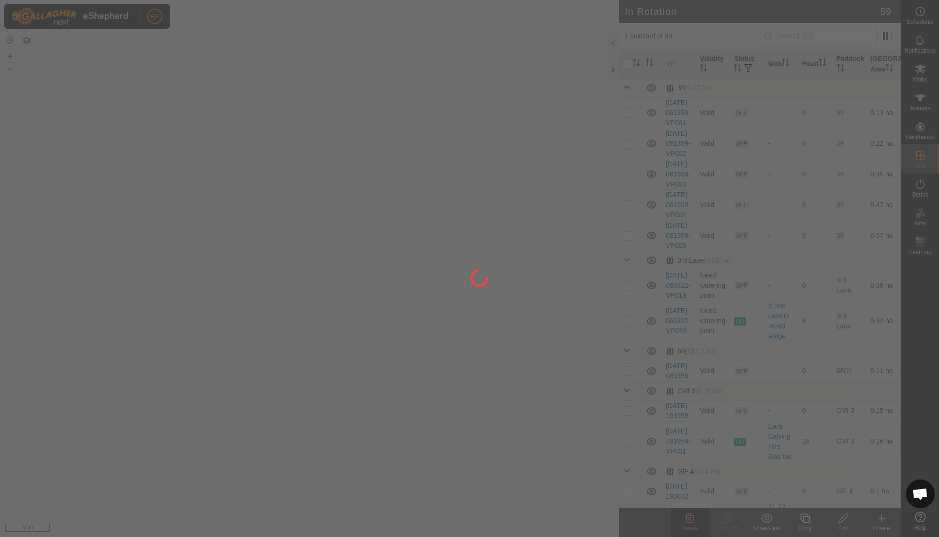
checkbox input "false"
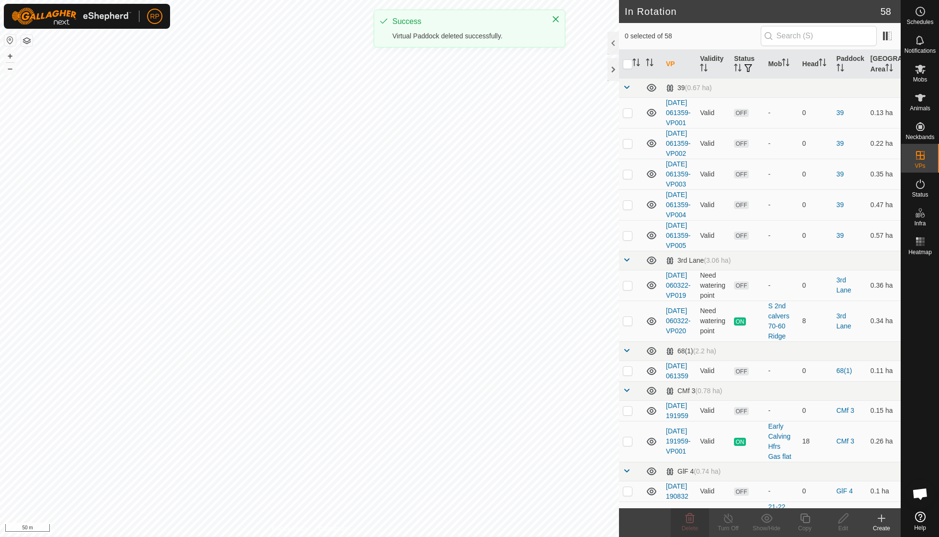
checkbox input "true"
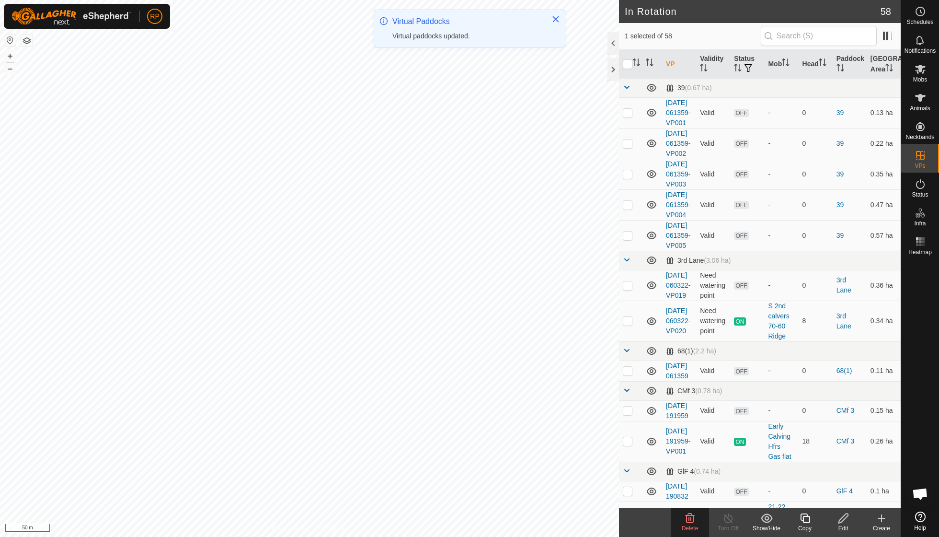
click at [687, 515] on icon at bounding box center [690, 518] width 9 height 10
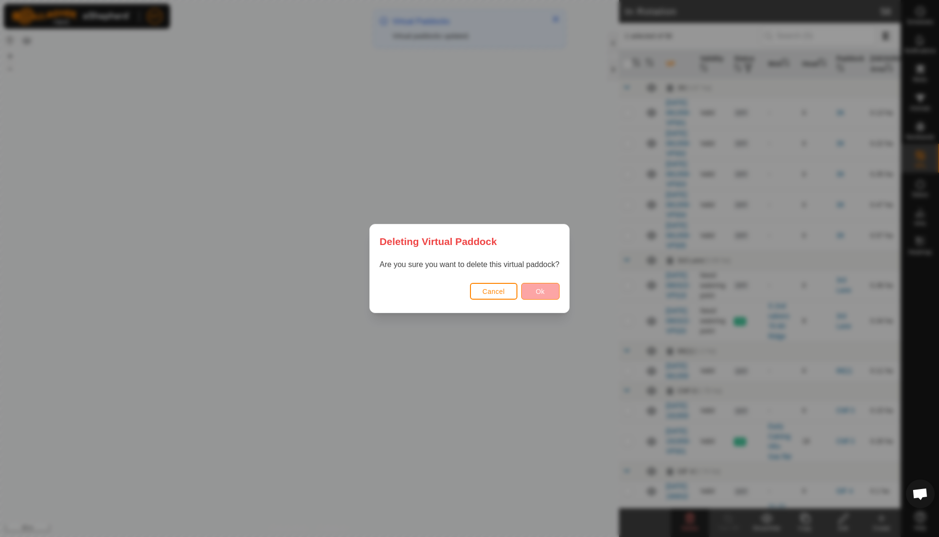
click at [537, 294] on span "Ok" at bounding box center [540, 292] width 9 height 8
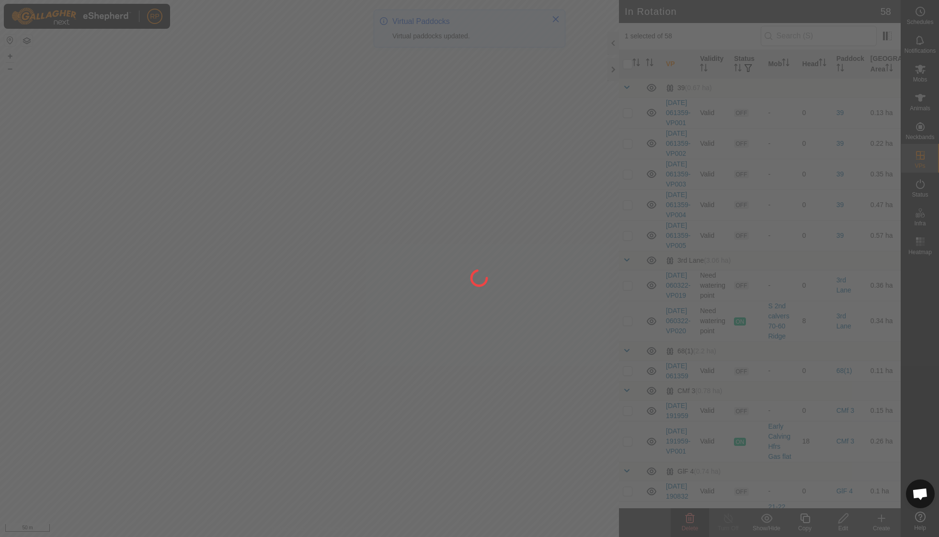
checkbox input "false"
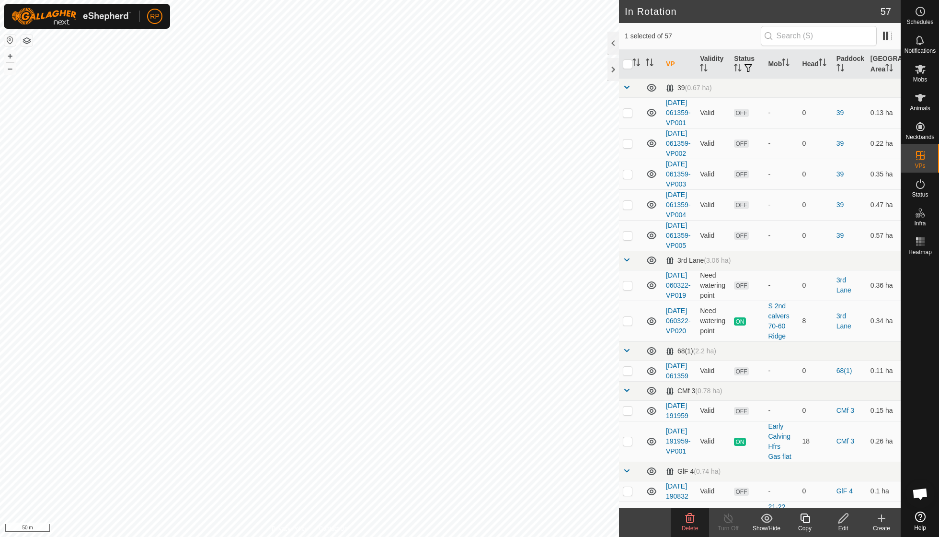
click at [689, 518] on icon at bounding box center [690, 518] width 9 height 10
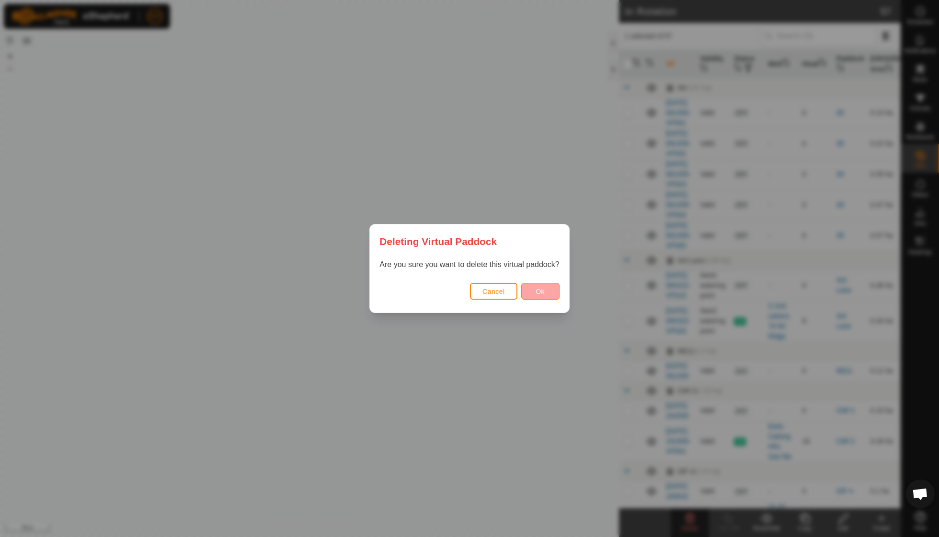
click at [539, 289] on span "Ok" at bounding box center [540, 292] width 9 height 8
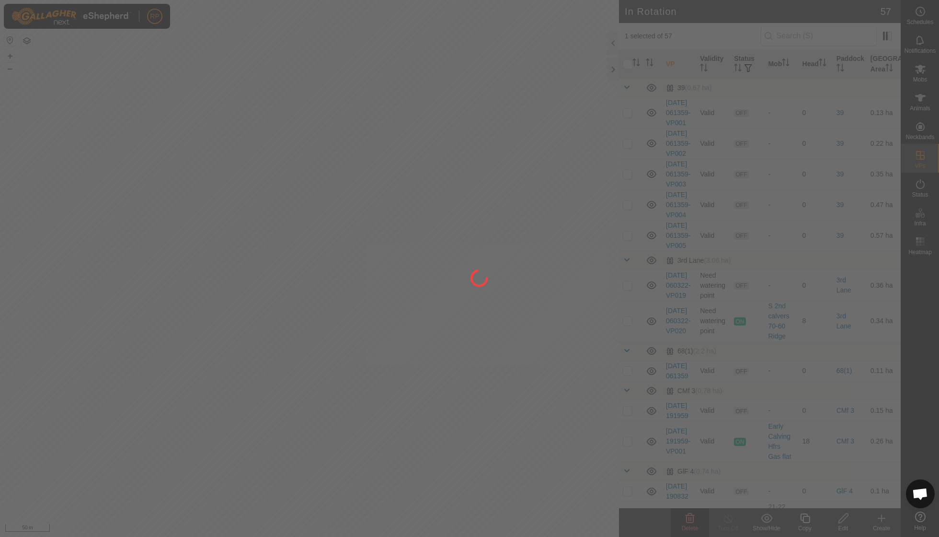
checkbox input "false"
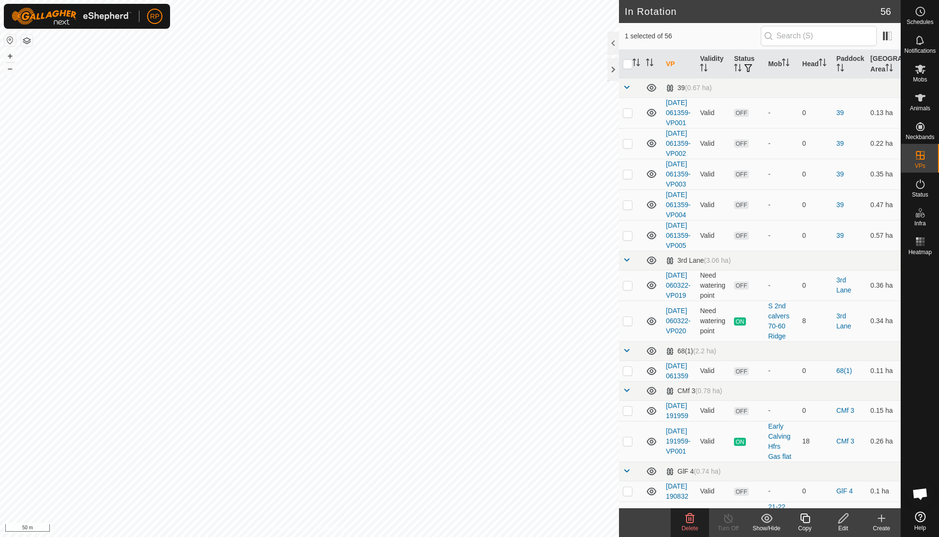
click at [685, 520] on icon at bounding box center [690, 518] width 12 height 12
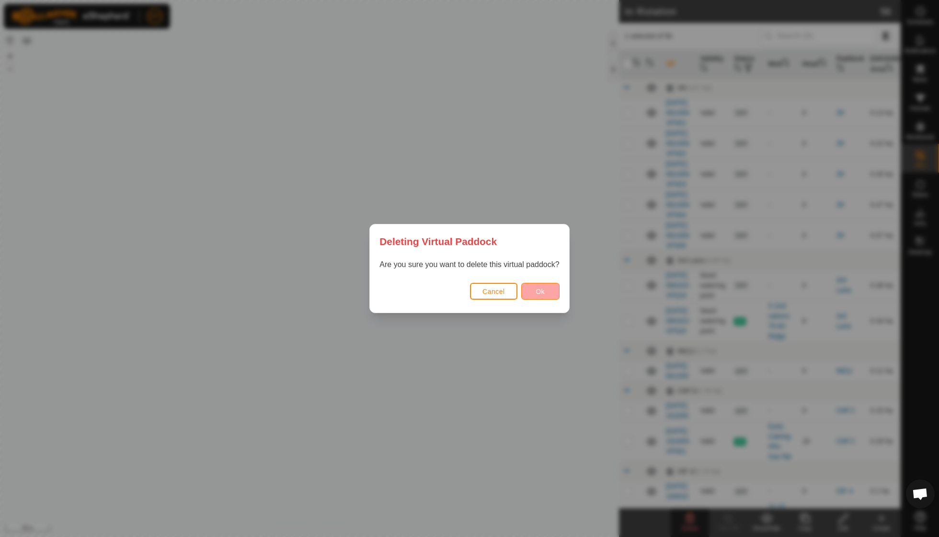
click at [533, 288] on button "Ok" at bounding box center [540, 291] width 38 height 17
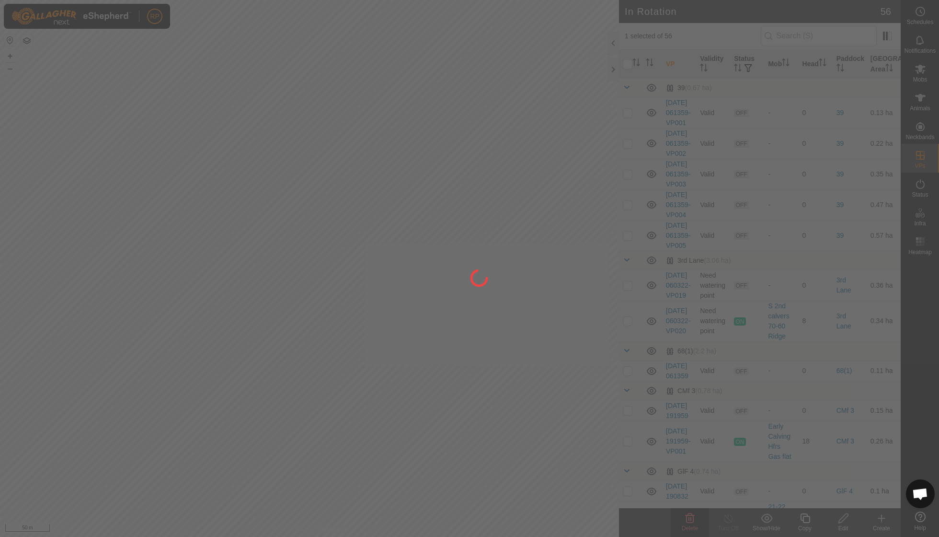
checkbox input "false"
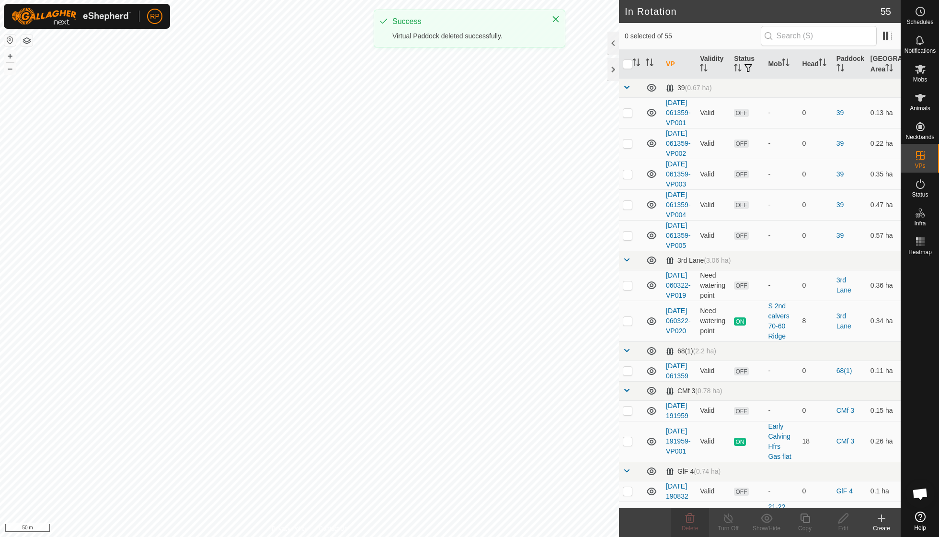
checkbox input "true"
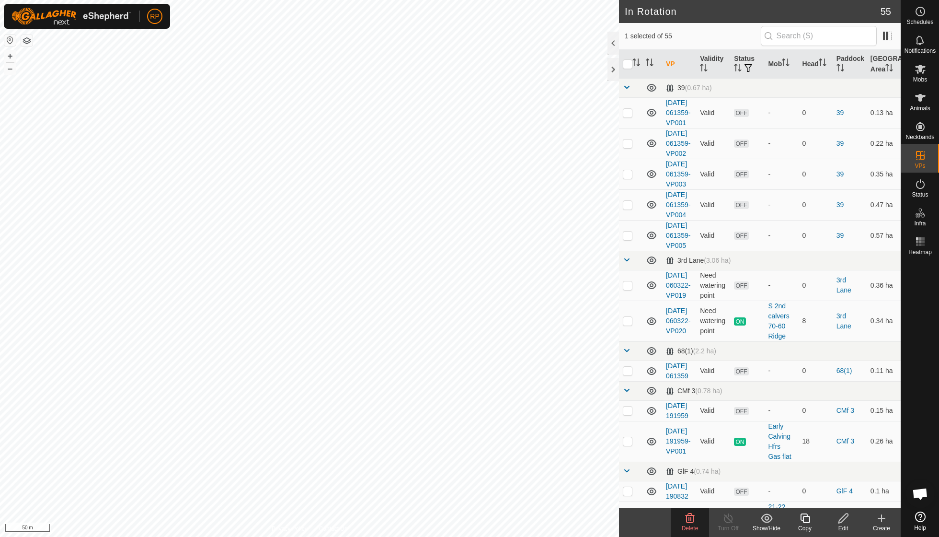
click at [689, 520] on icon at bounding box center [690, 518] width 9 height 10
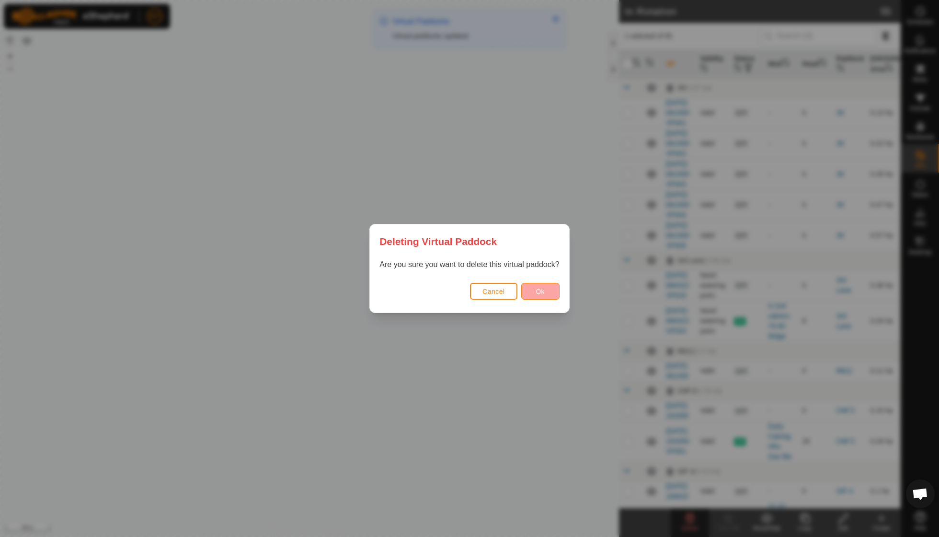
click at [541, 298] on button "Ok" at bounding box center [540, 291] width 38 height 17
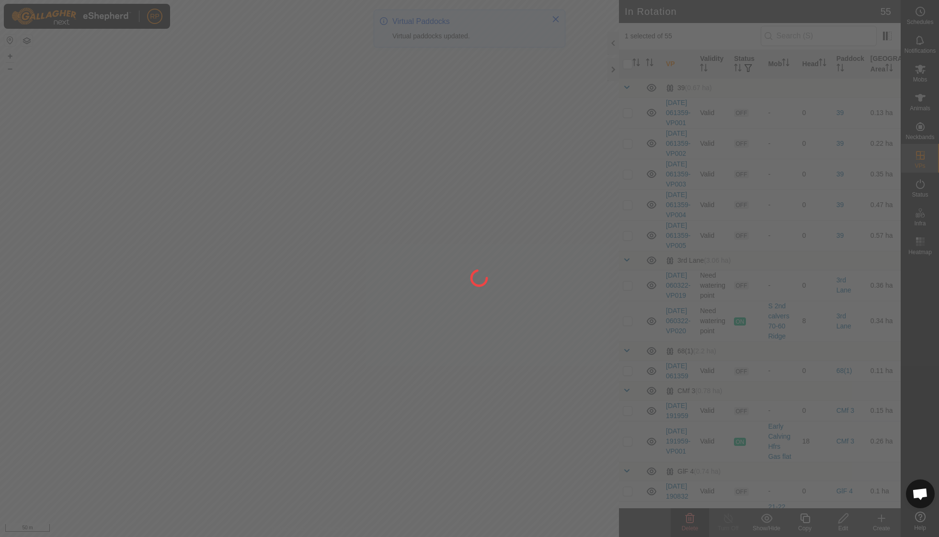
checkbox input "false"
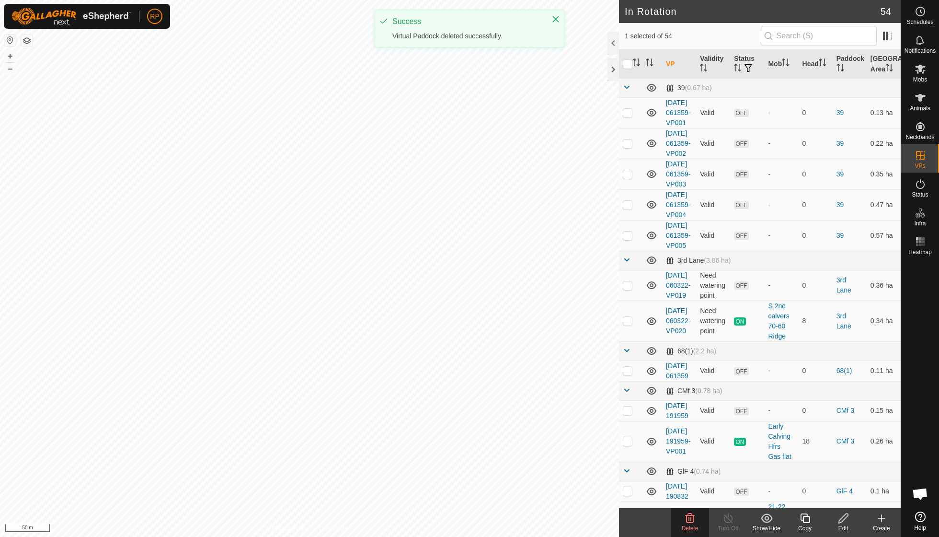
click at [688, 522] on icon at bounding box center [690, 518] width 9 height 10
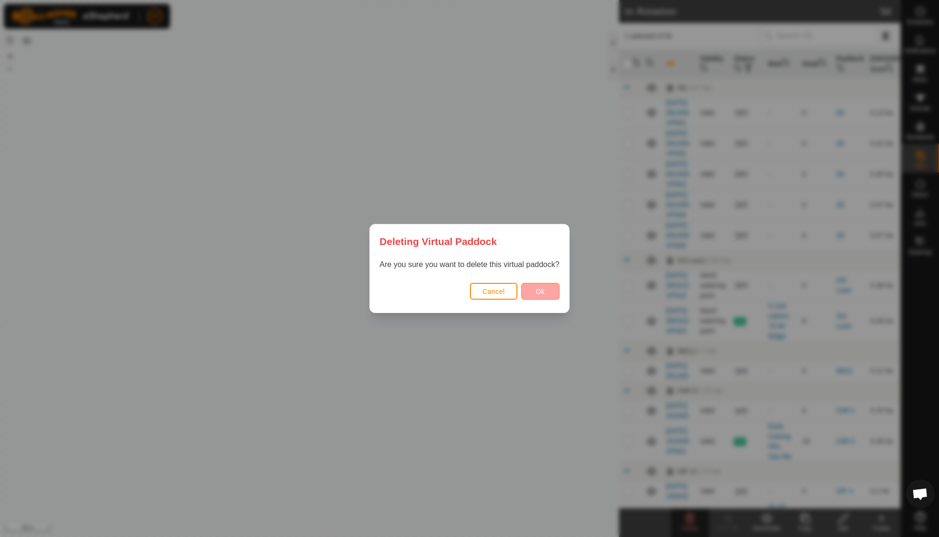
click at [531, 288] on button "Ok" at bounding box center [540, 291] width 38 height 17
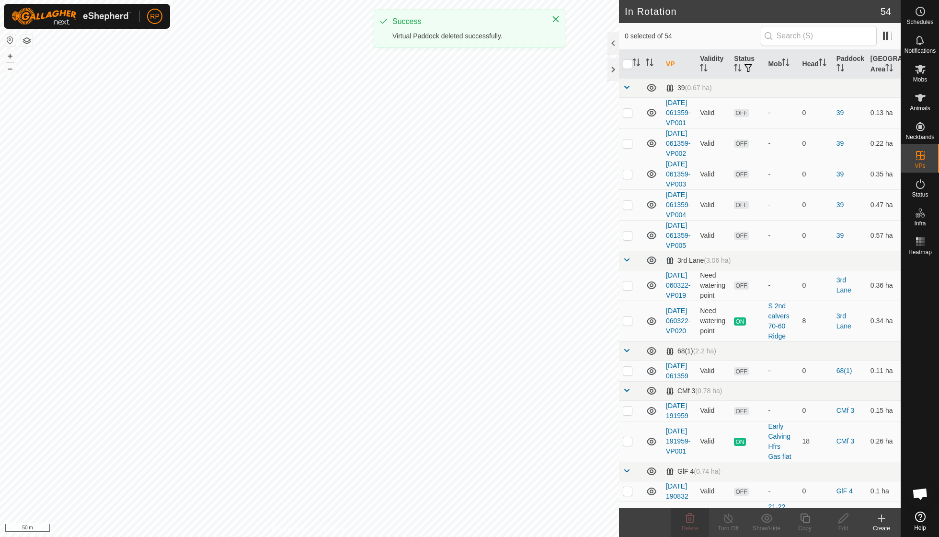
checkbox input "false"
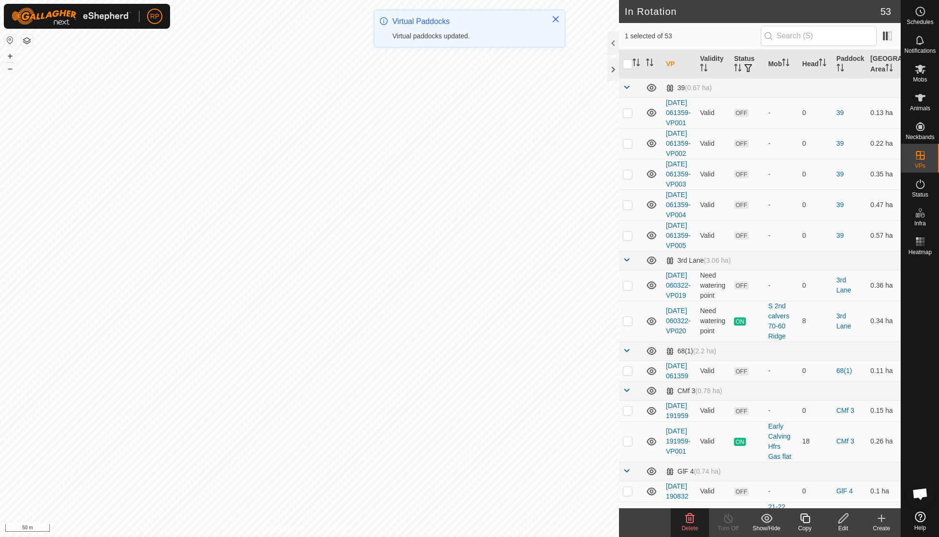
click at [690, 518] on icon at bounding box center [690, 518] width 12 height 12
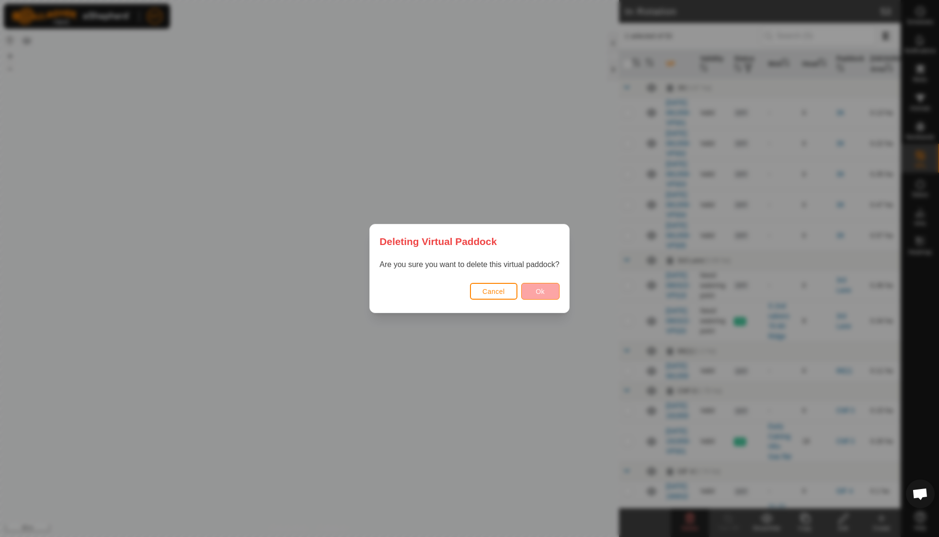
click at [539, 291] on span "Ok" at bounding box center [540, 292] width 9 height 8
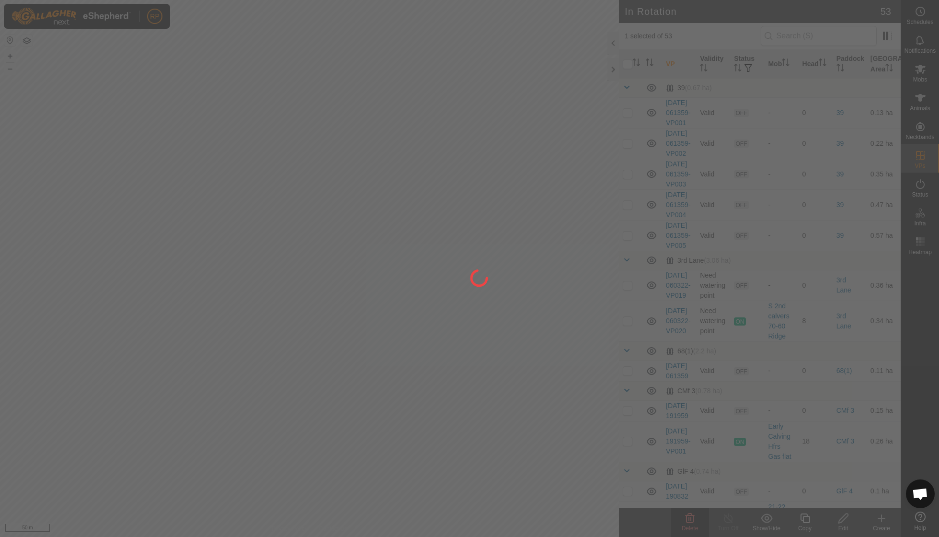
checkbox input "false"
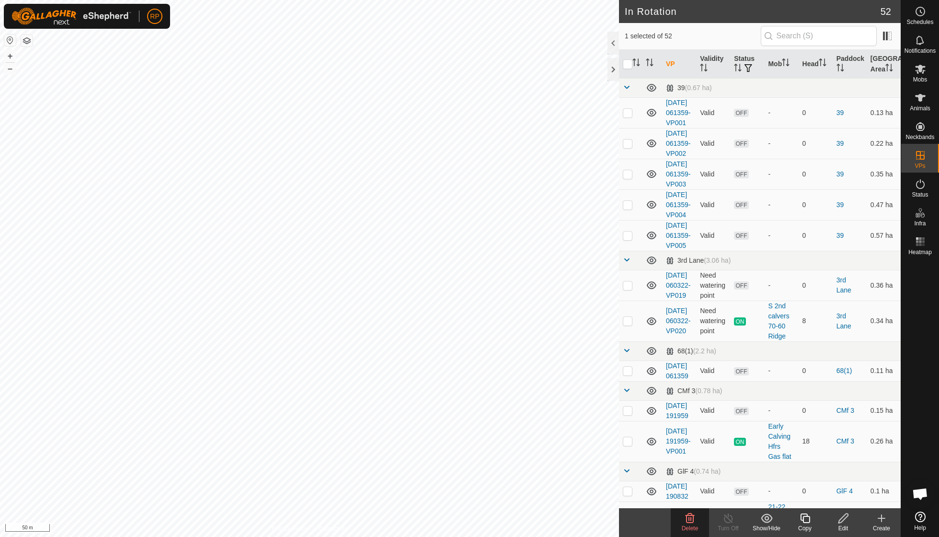
click at [687, 518] on icon at bounding box center [690, 518] width 9 height 10
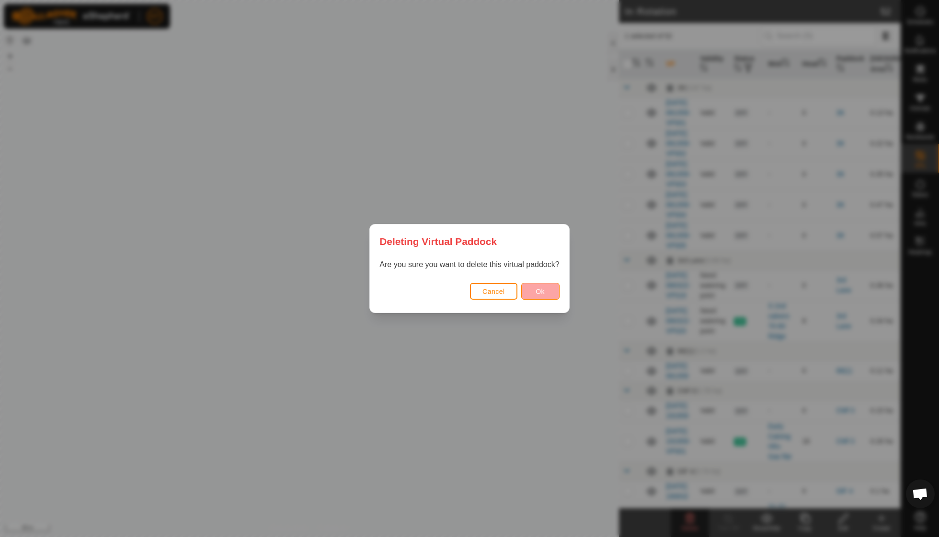
click at [528, 291] on button "Ok" at bounding box center [540, 291] width 38 height 17
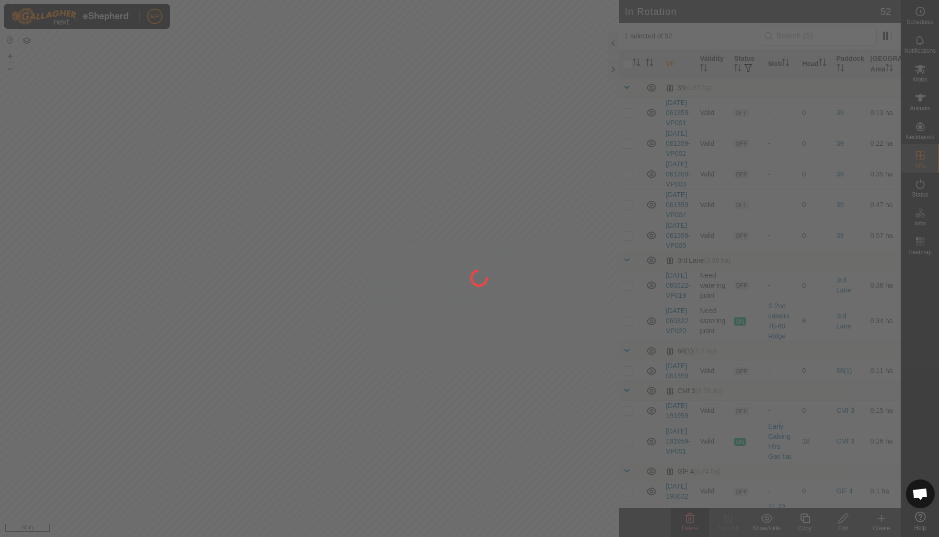
checkbox input "false"
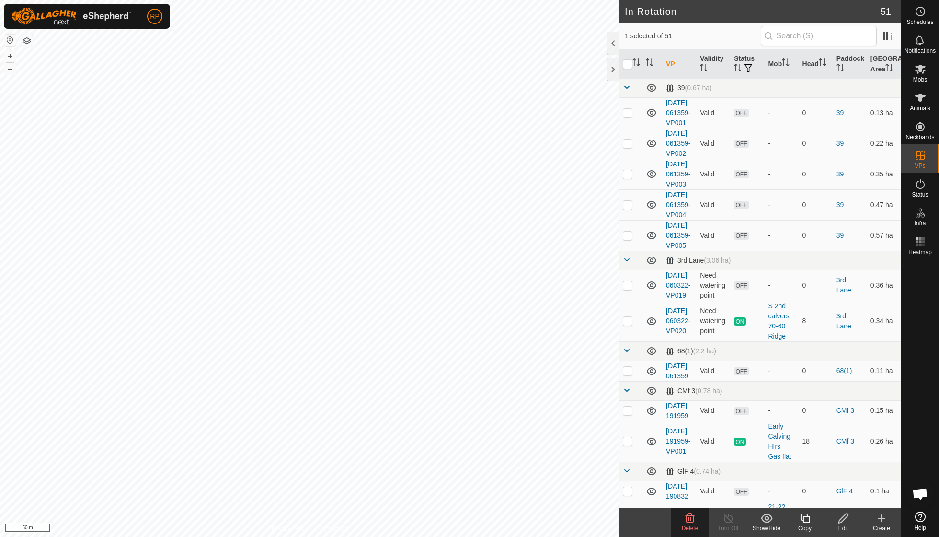
click at [692, 515] on icon at bounding box center [690, 518] width 9 height 10
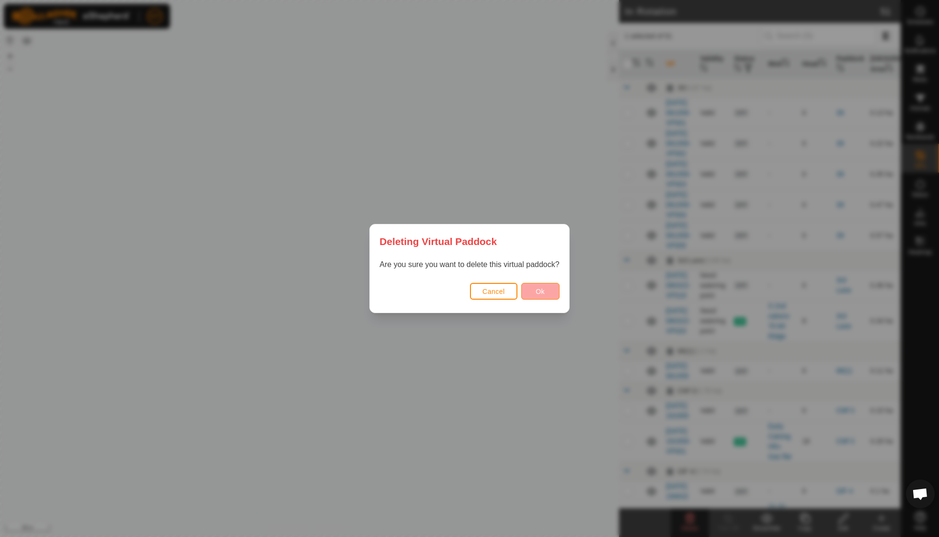
click at [539, 293] on span "Ok" at bounding box center [540, 292] width 9 height 8
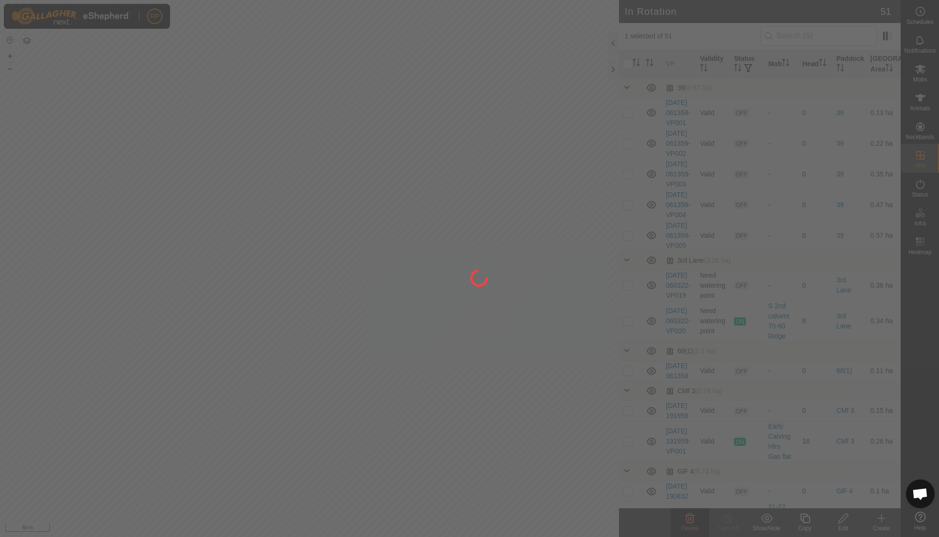
checkbox input "false"
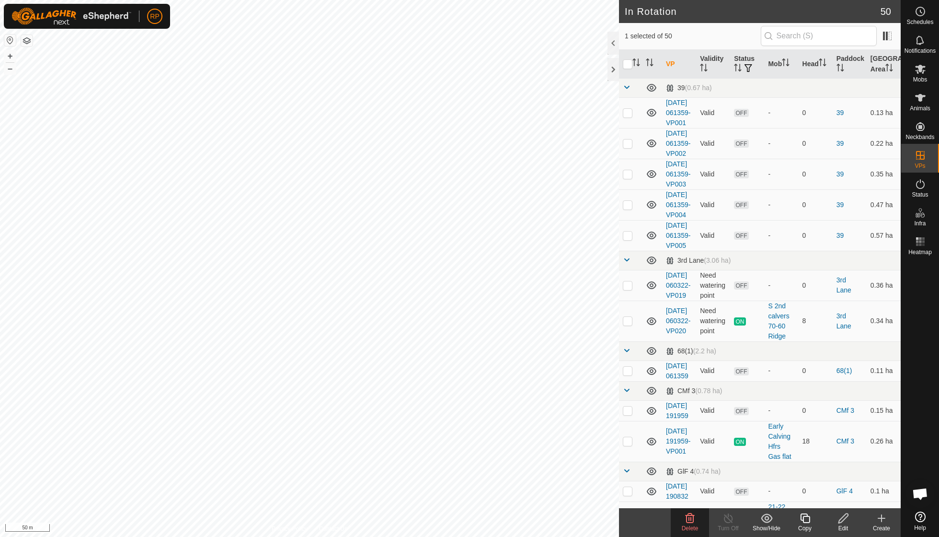
click at [687, 526] on span "Delete" at bounding box center [690, 528] width 17 height 7
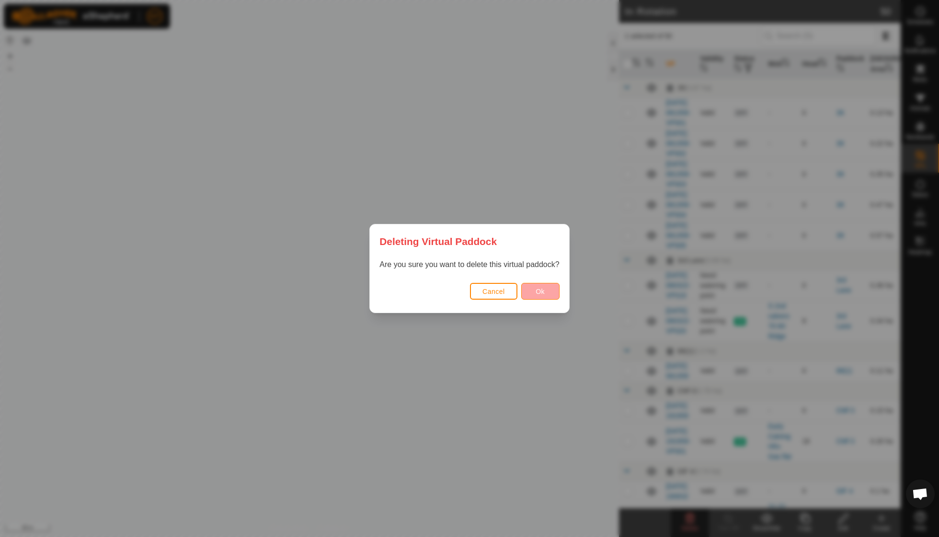
click at [543, 290] on span "Ok" at bounding box center [540, 292] width 9 height 8
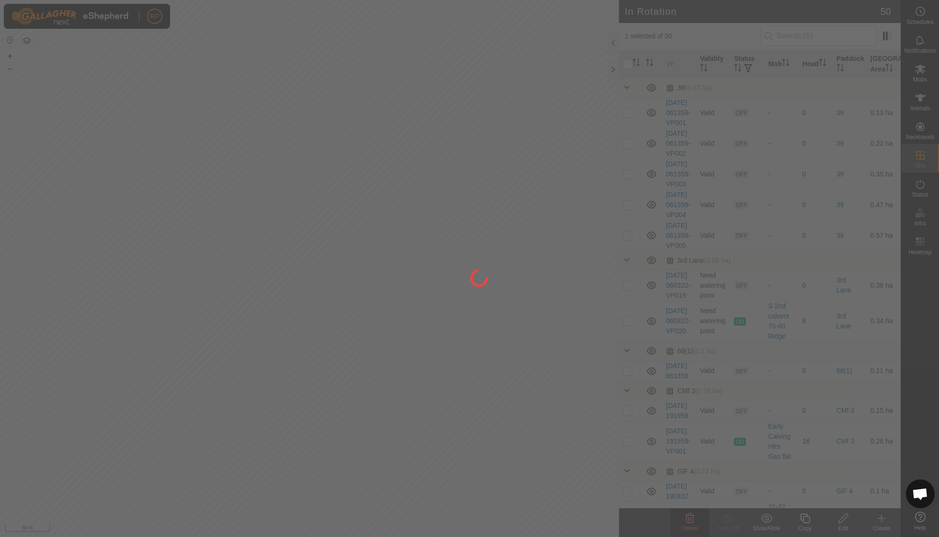
checkbox input "false"
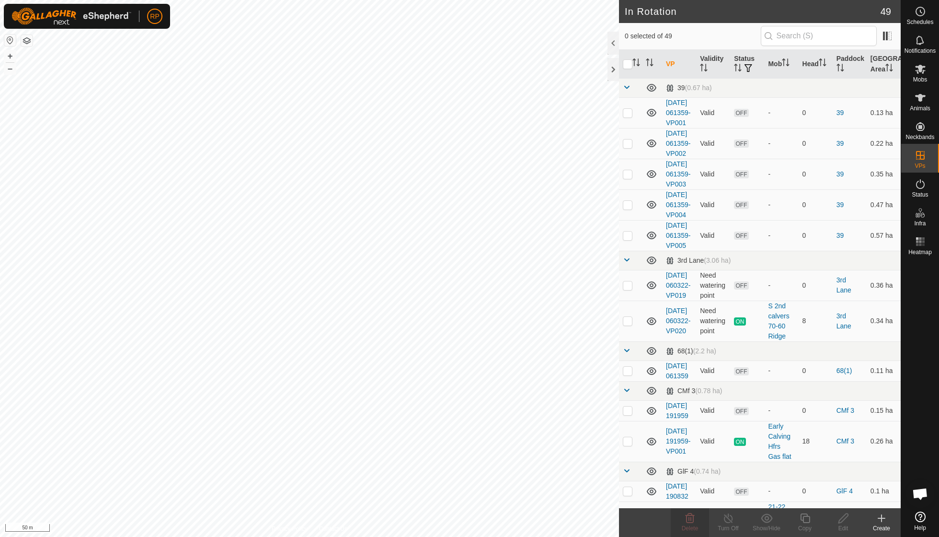
checkbox input "true"
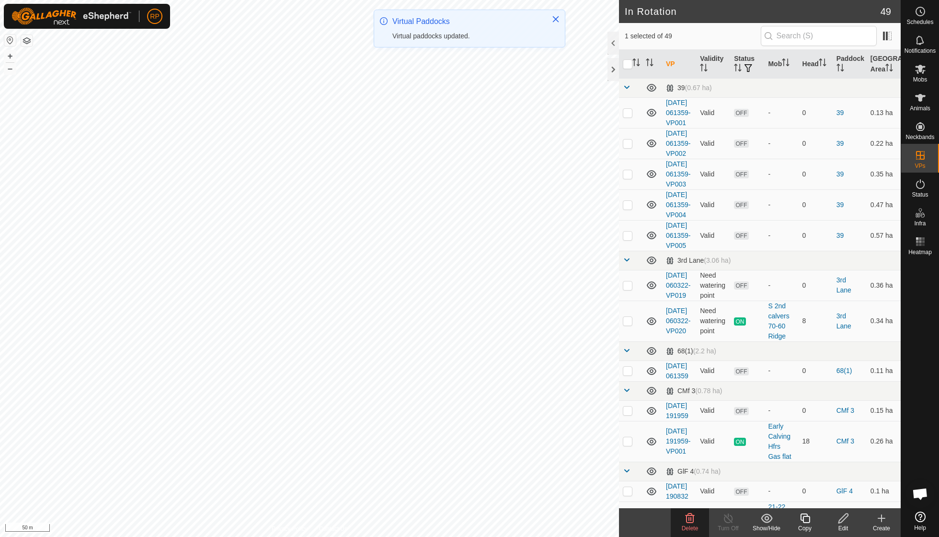
click at [692, 520] on icon at bounding box center [690, 518] width 12 height 12
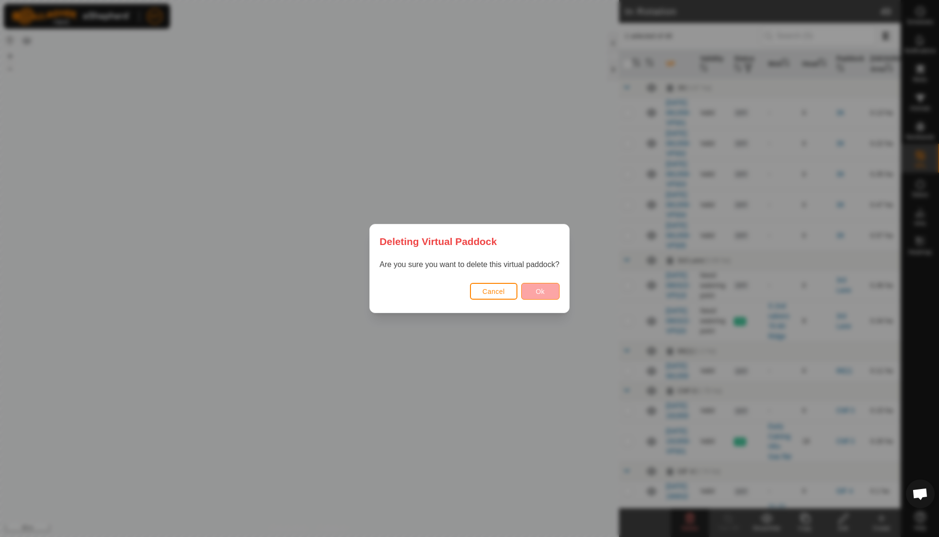
click at [529, 290] on button "Ok" at bounding box center [540, 291] width 38 height 17
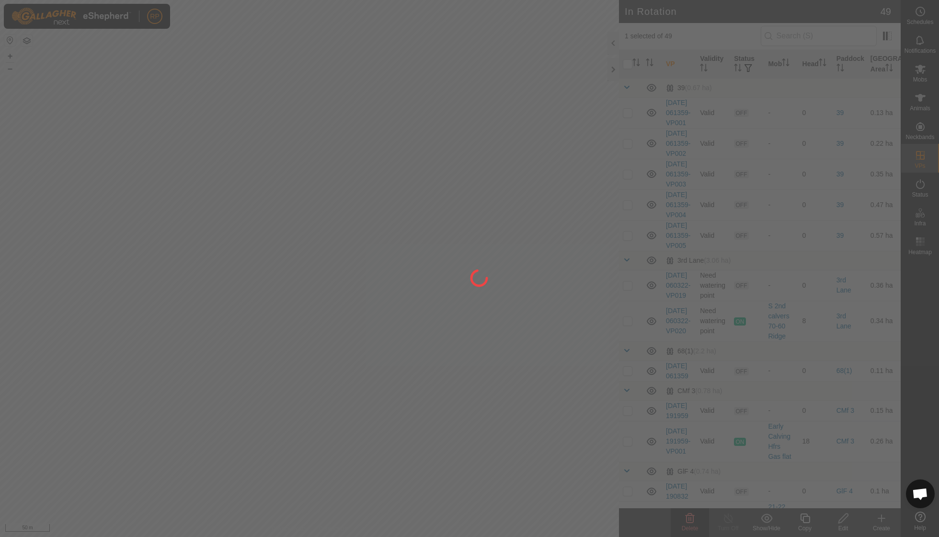
checkbox input "false"
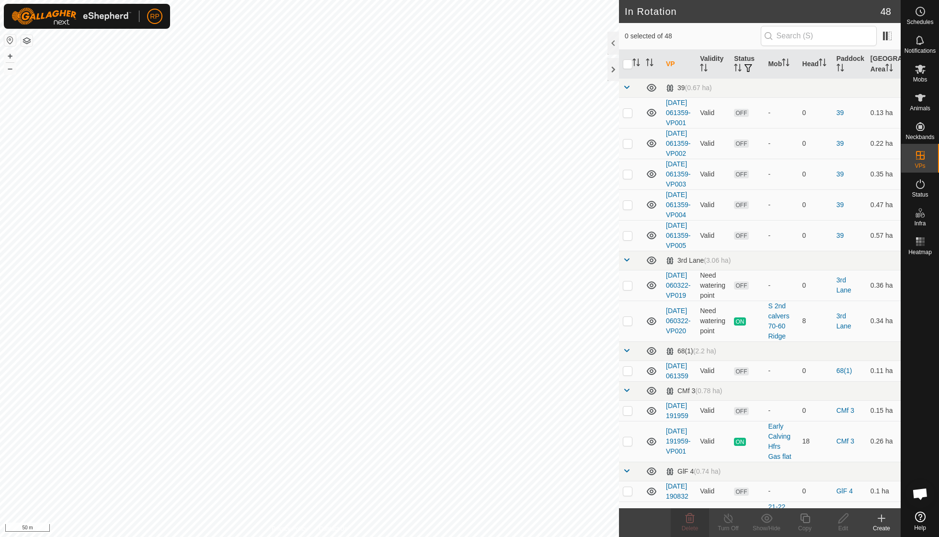
checkbox input "true"
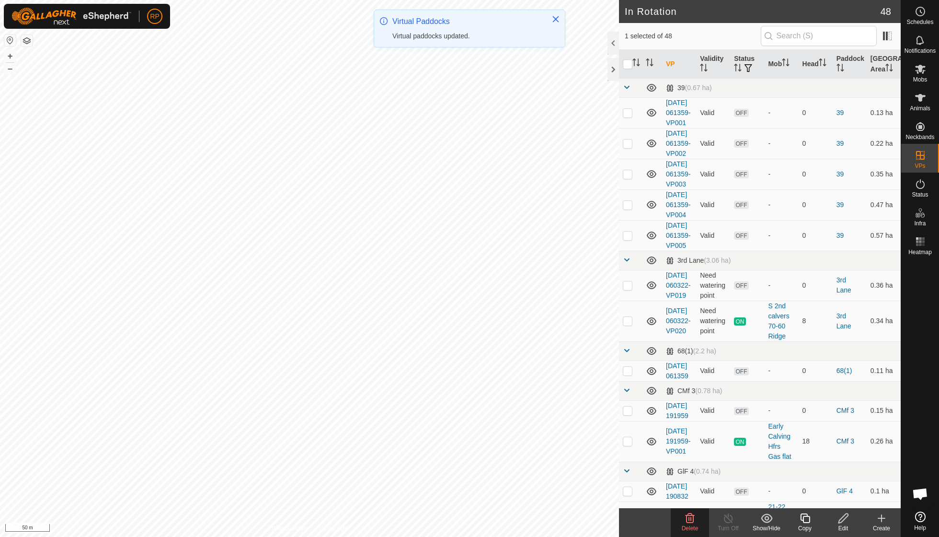
click at [689, 518] on icon at bounding box center [690, 518] width 9 height 10
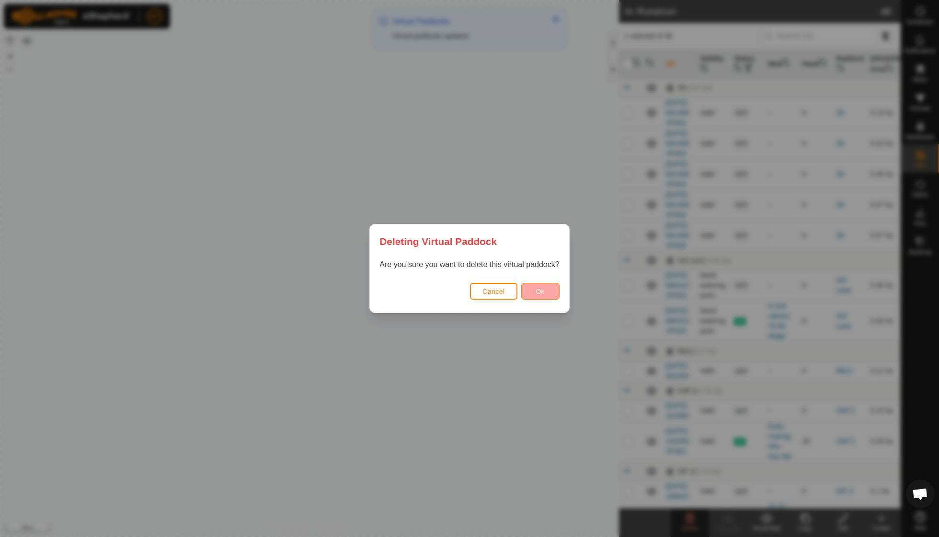
click at [531, 293] on button "Ok" at bounding box center [540, 291] width 38 height 17
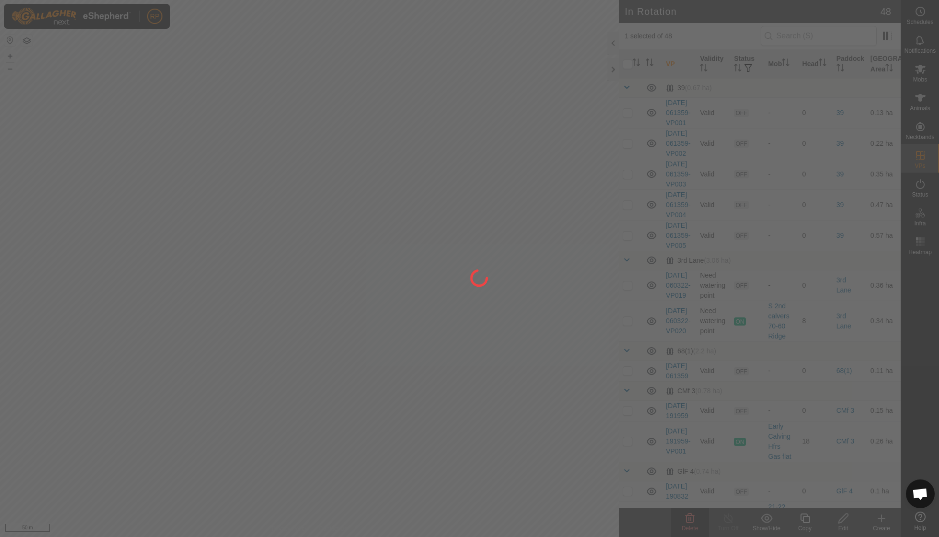
checkbox input "false"
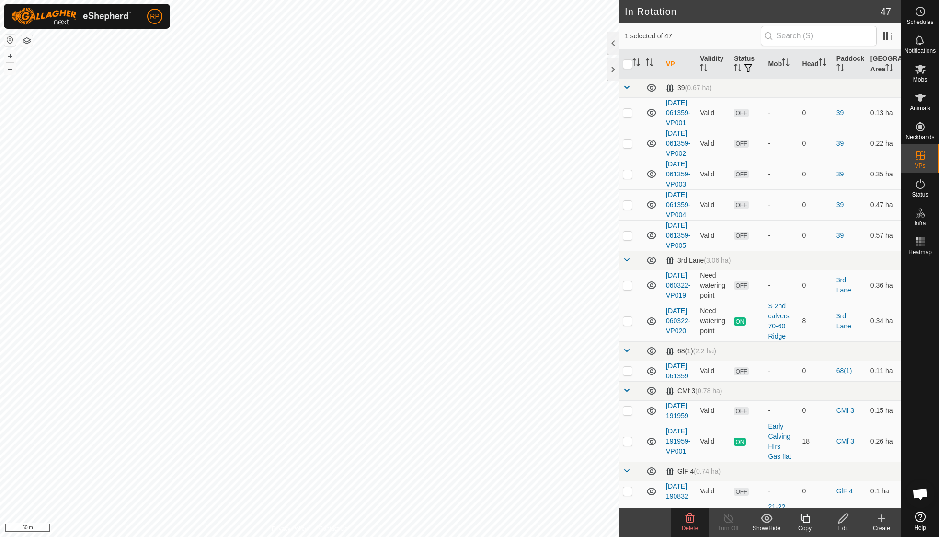
click at [690, 525] on span "Delete" at bounding box center [690, 528] width 17 height 7
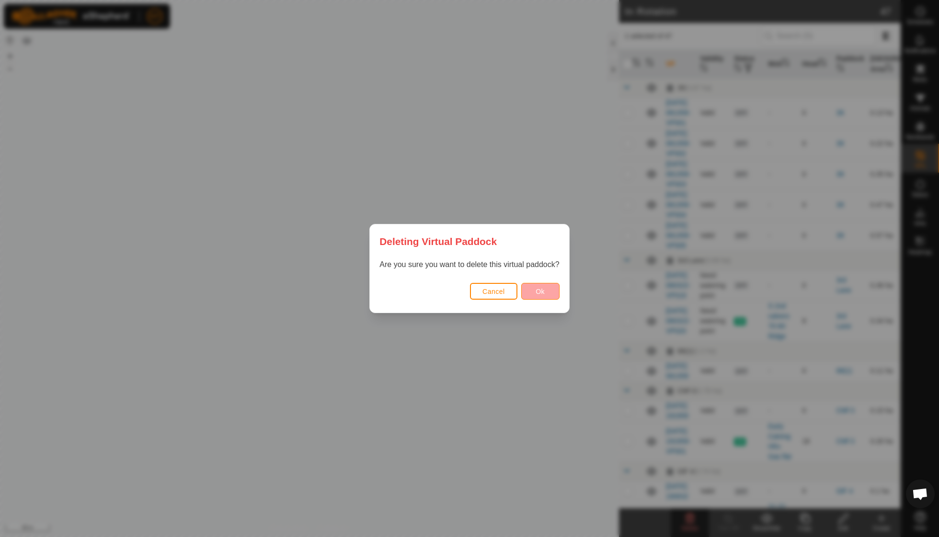
click at [538, 290] on span "Ok" at bounding box center [540, 292] width 9 height 8
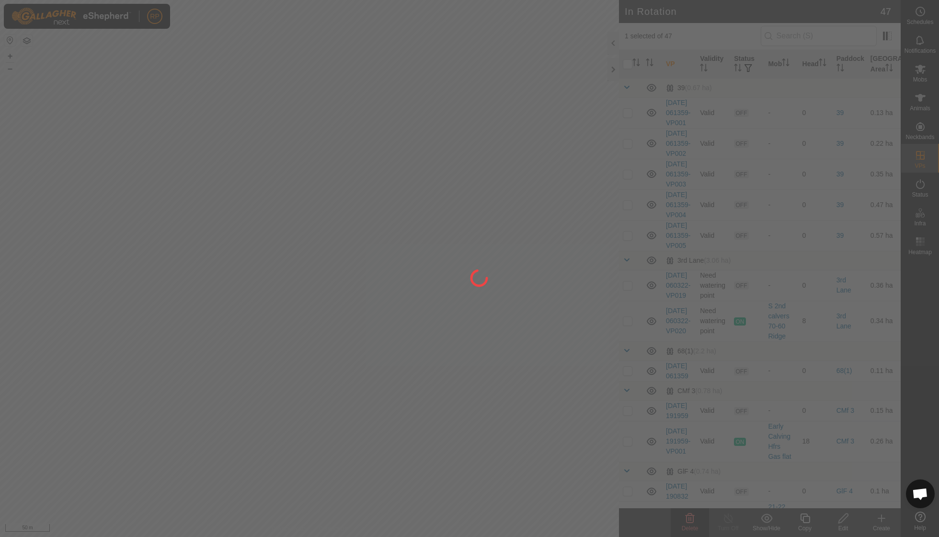
checkbox input "false"
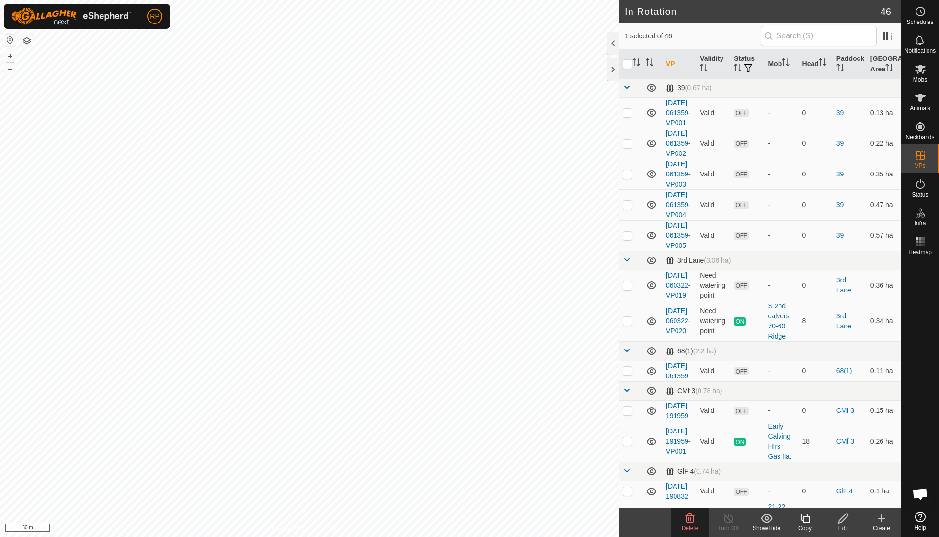
click at [687, 521] on icon at bounding box center [690, 518] width 9 height 10
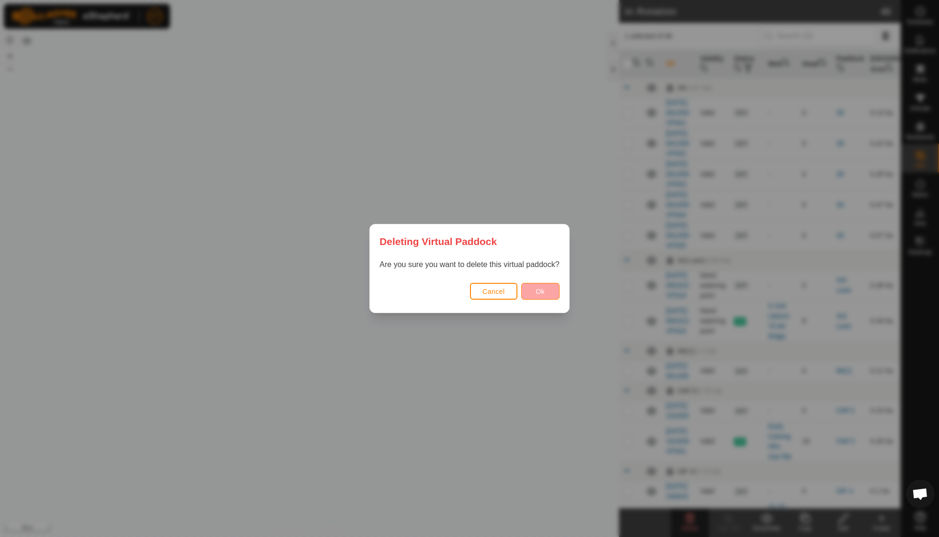
click at [540, 290] on span "Ok" at bounding box center [540, 292] width 9 height 8
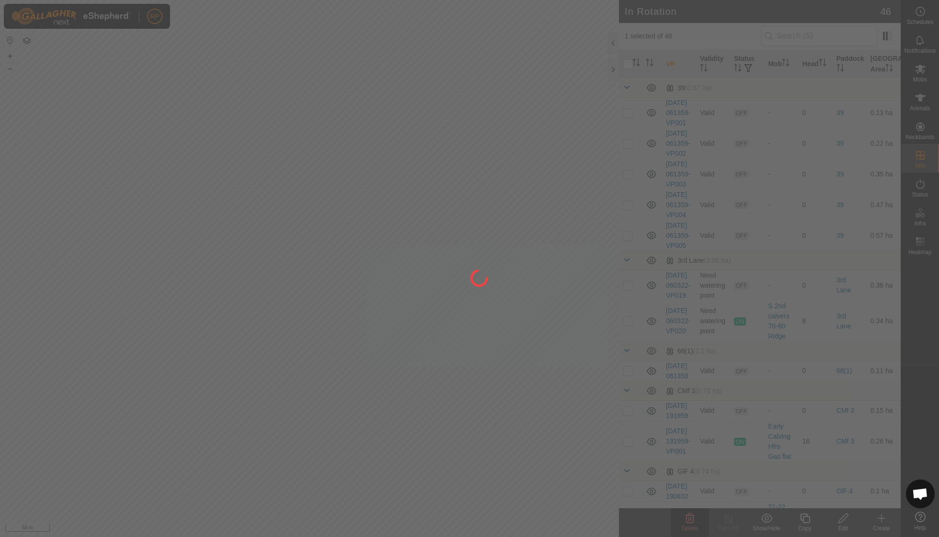
checkbox input "false"
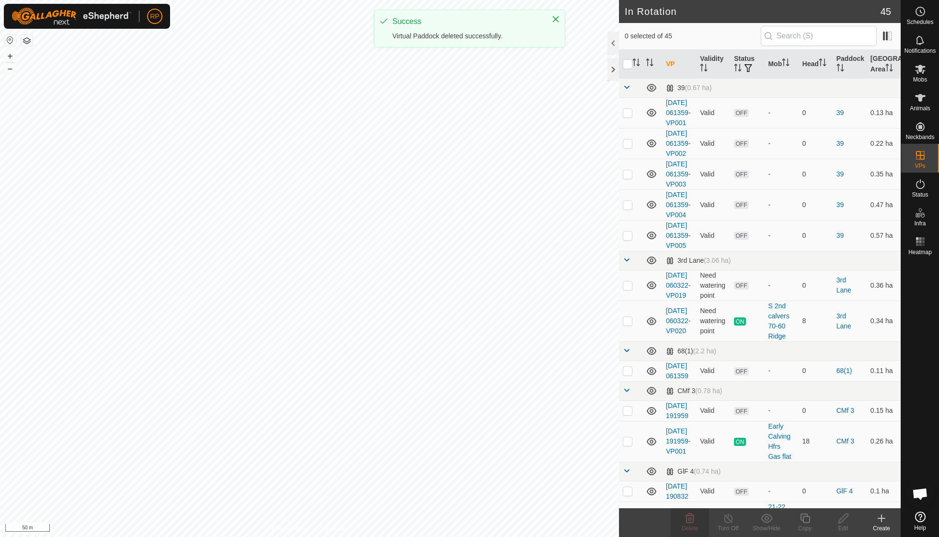
checkbox input "true"
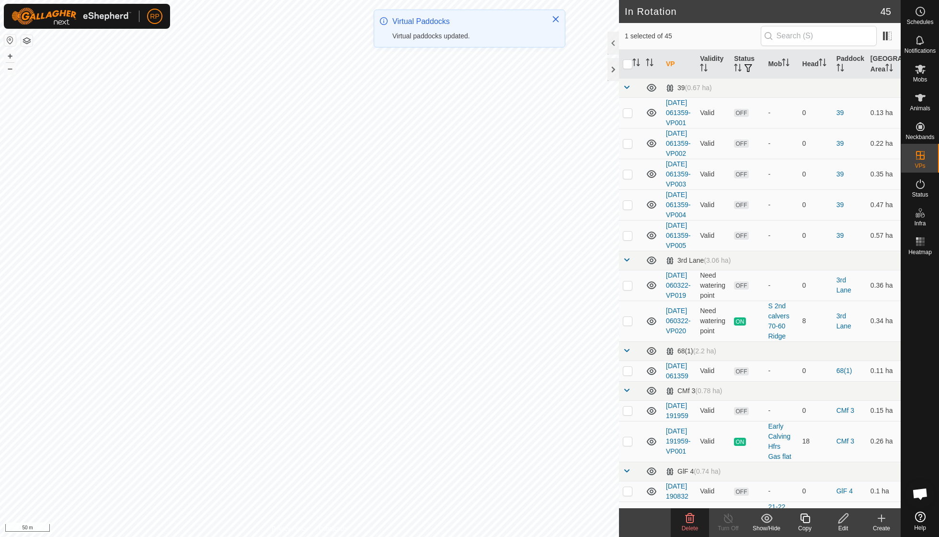
click at [687, 518] on icon at bounding box center [690, 518] width 12 height 12
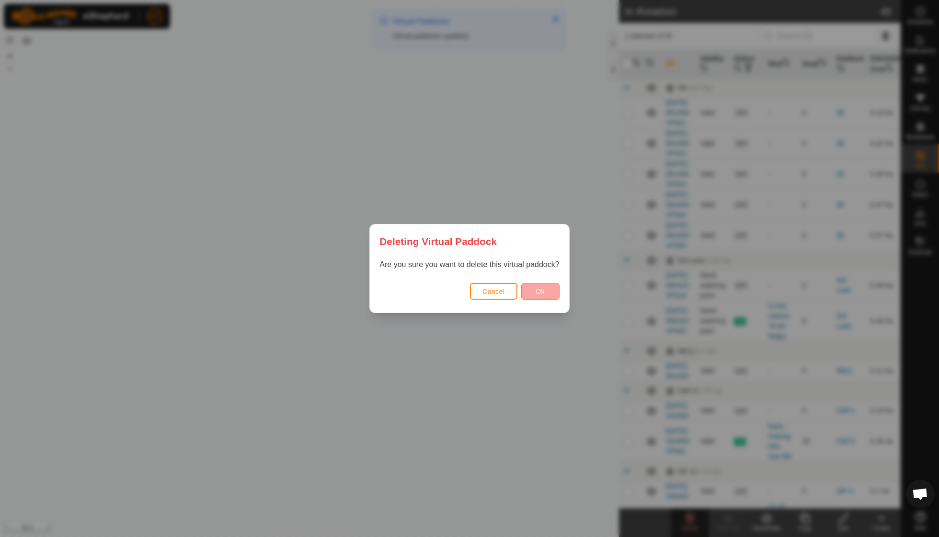
click at [534, 287] on button "Ok" at bounding box center [540, 291] width 38 height 17
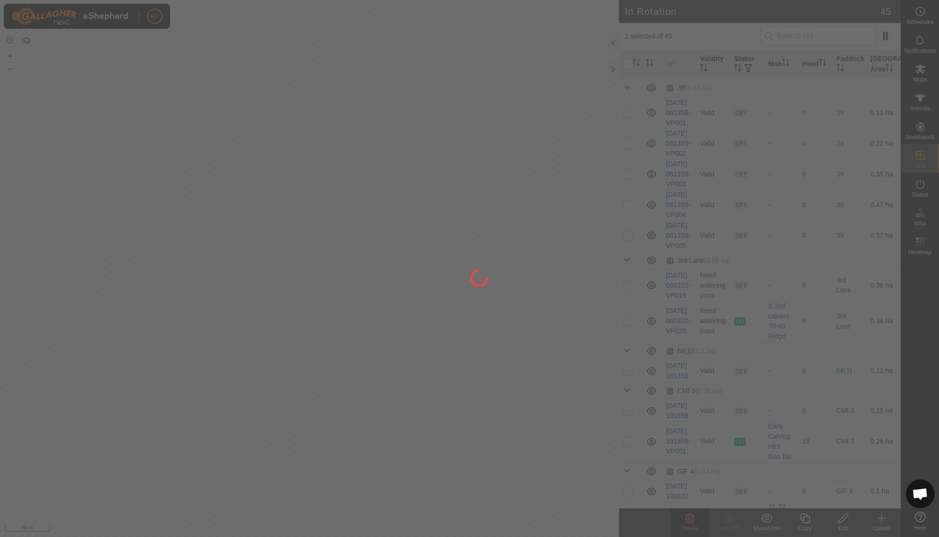
checkbox input "false"
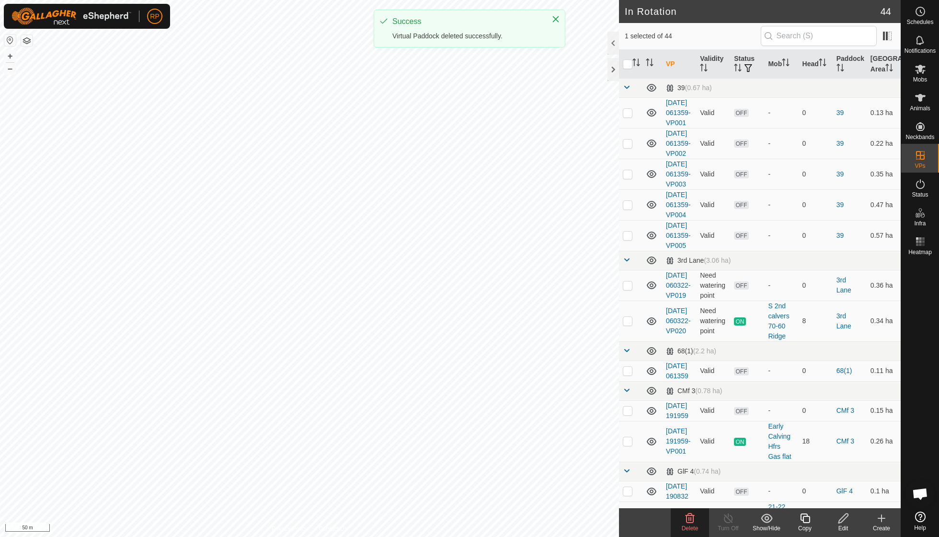
checkbox input "true"
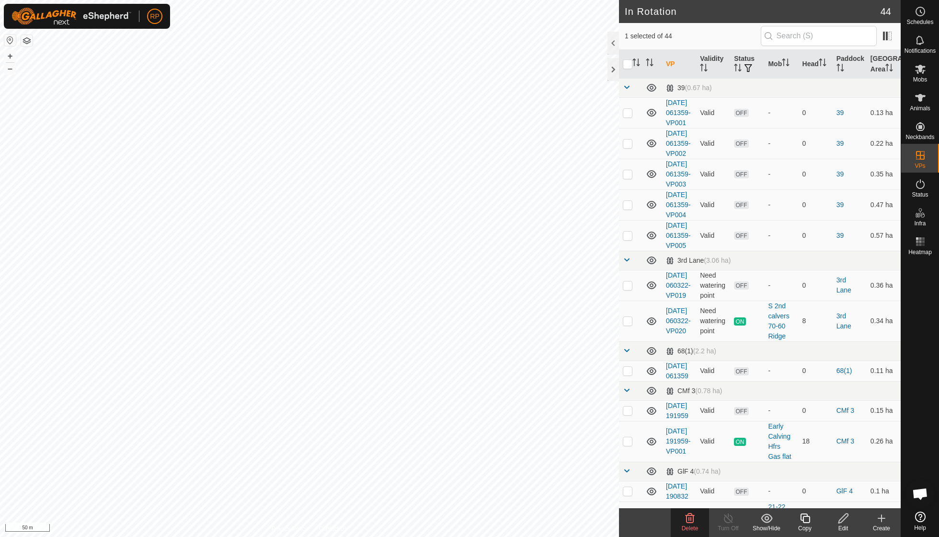
click at [691, 520] on icon at bounding box center [690, 518] width 9 height 10
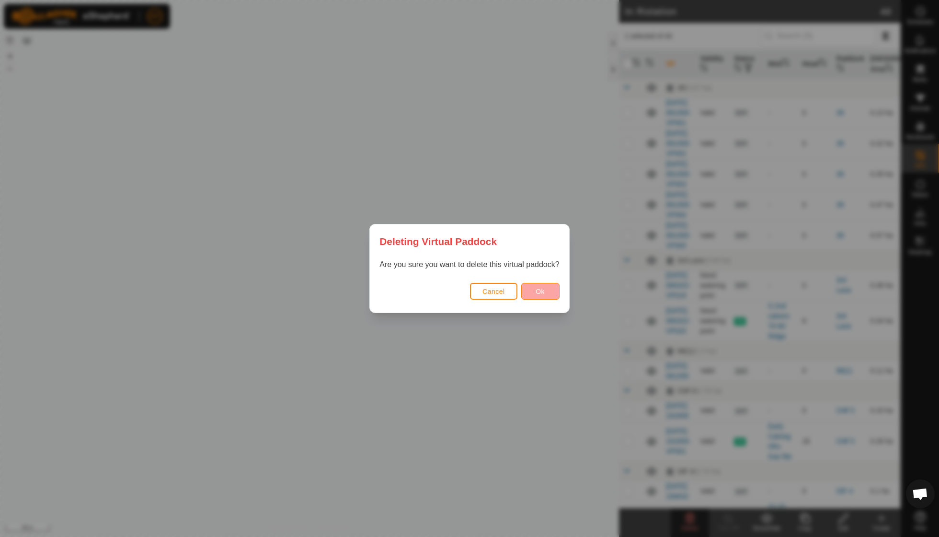
click at [541, 294] on span "Ok" at bounding box center [540, 292] width 9 height 8
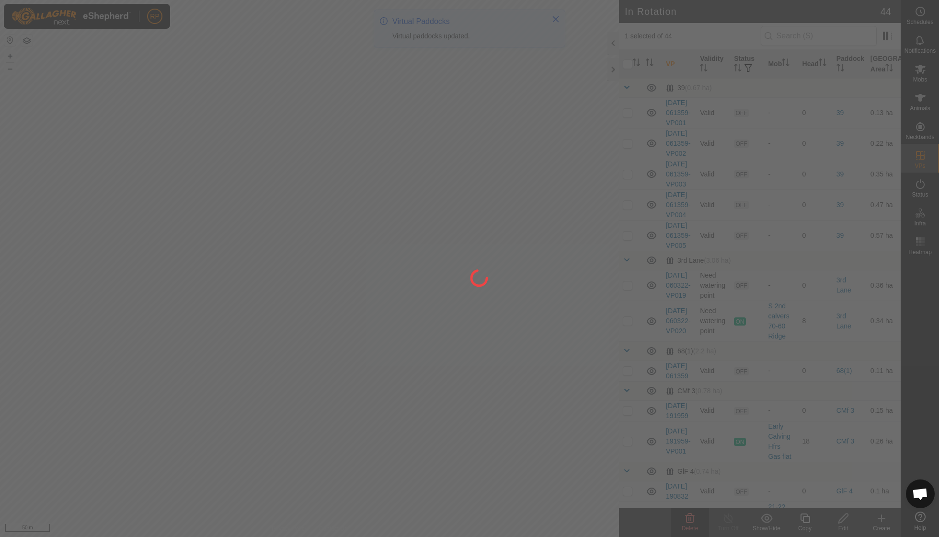
checkbox input "false"
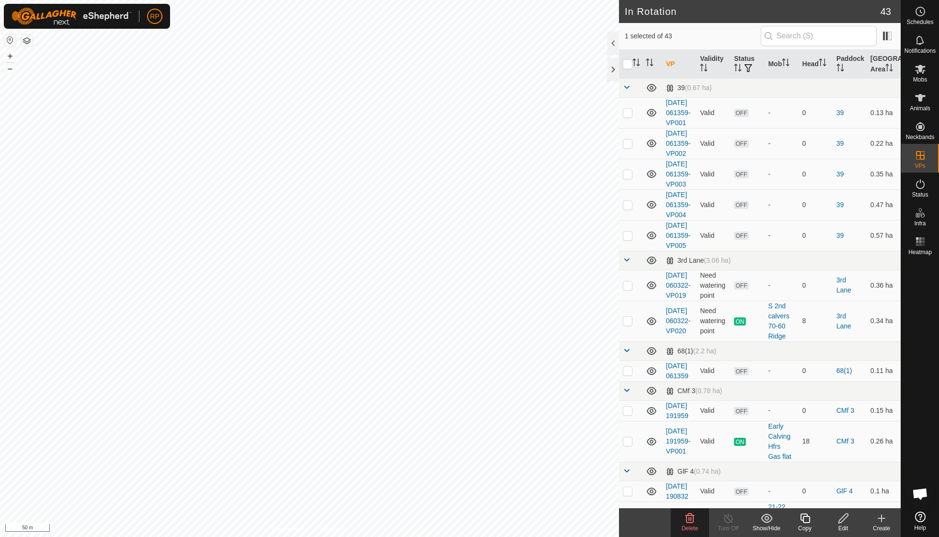
click at [691, 515] on icon at bounding box center [690, 518] width 9 height 10
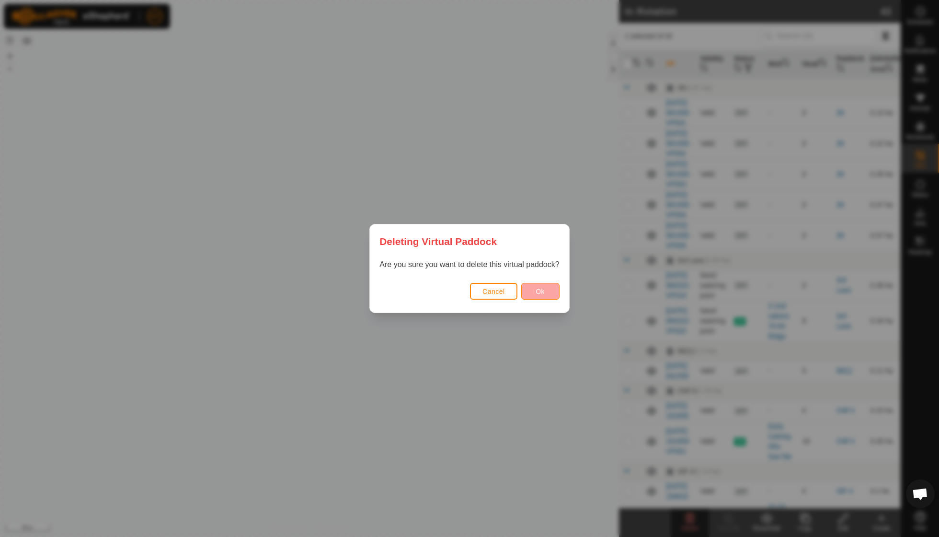
click at [536, 288] on span "Ok" at bounding box center [540, 292] width 9 height 8
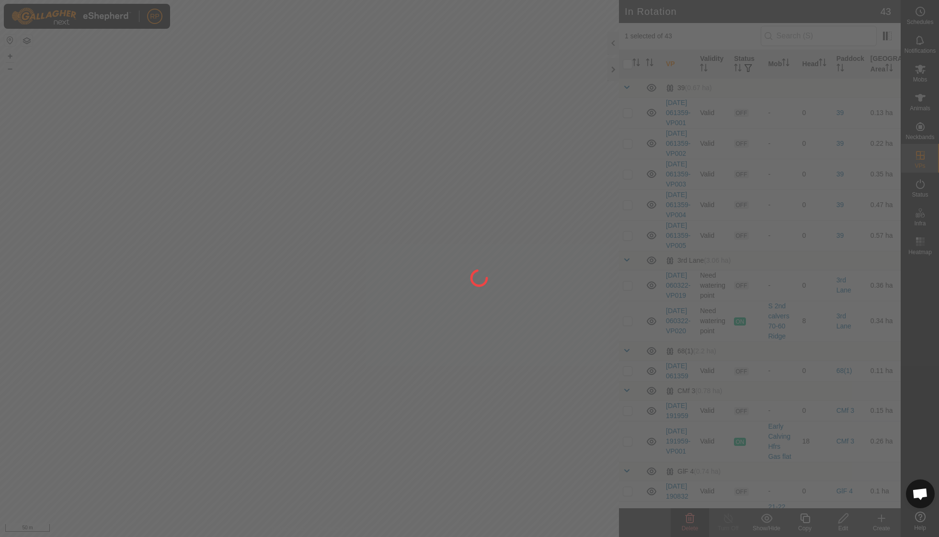
checkbox input "false"
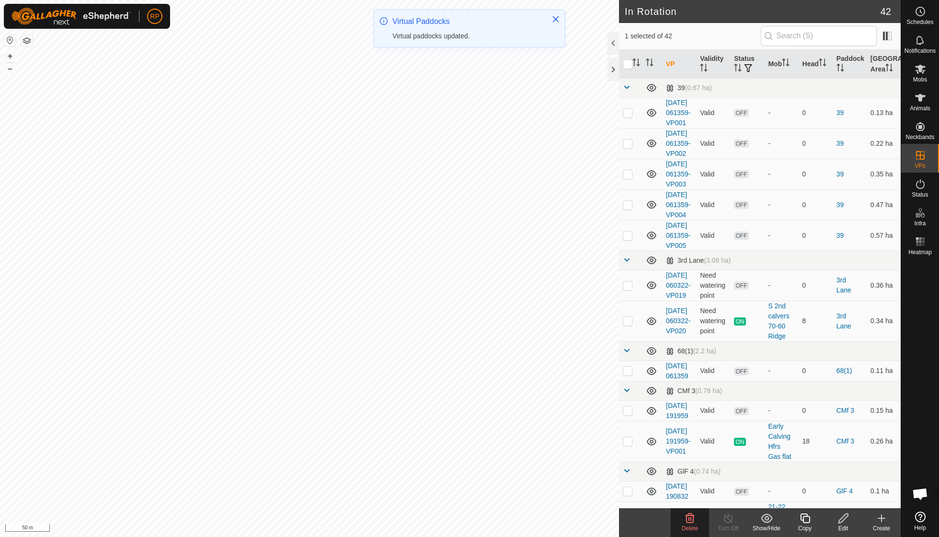
click at [687, 517] on icon at bounding box center [690, 518] width 12 height 12
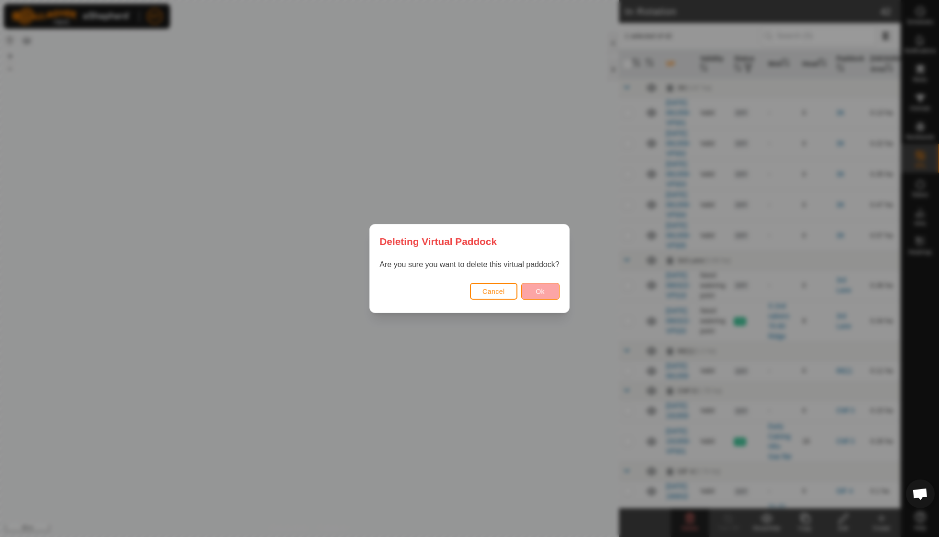
click at [541, 296] on button "Ok" at bounding box center [540, 291] width 38 height 17
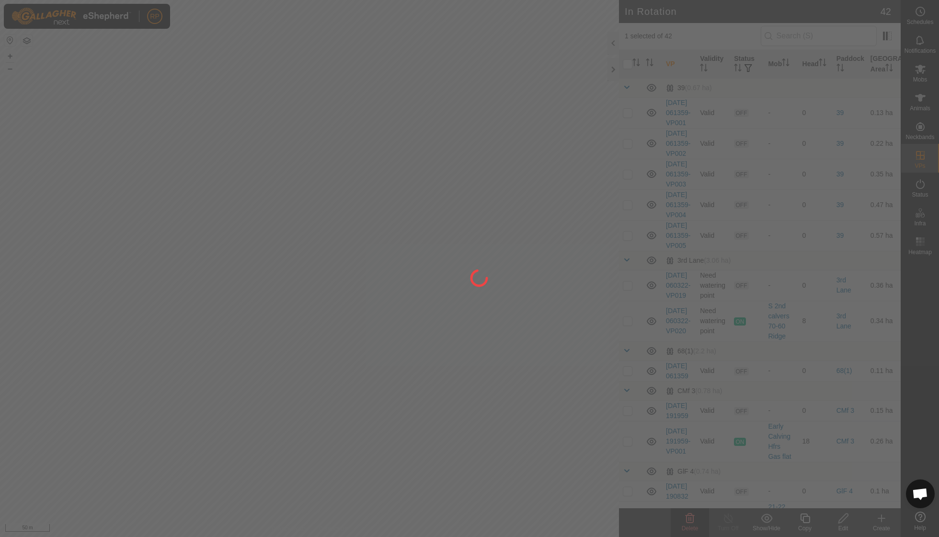
checkbox input "false"
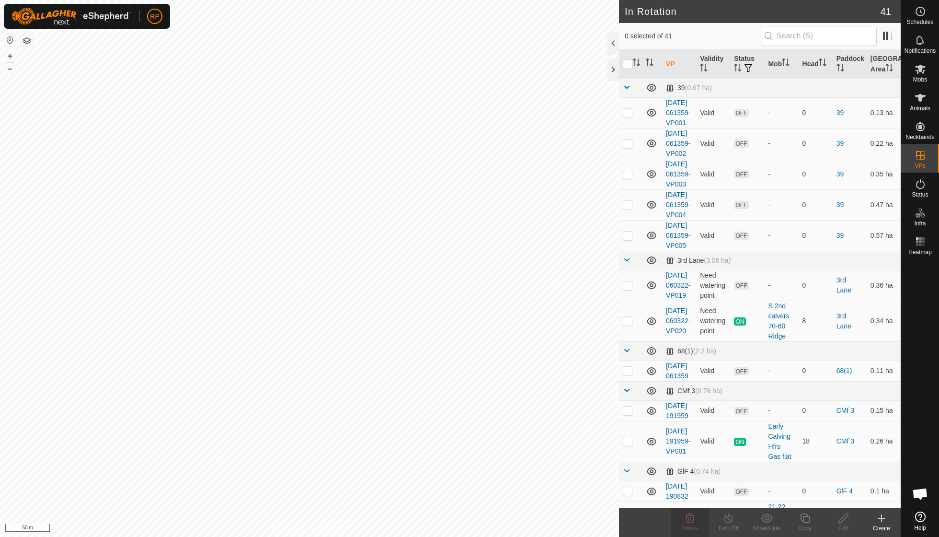
checkbox input "true"
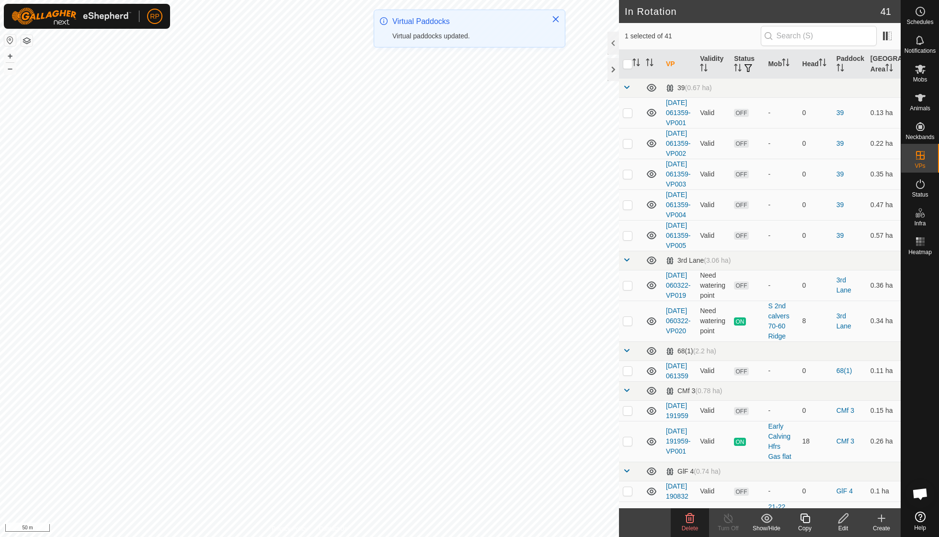
click at [689, 523] on icon at bounding box center [690, 518] width 12 height 12
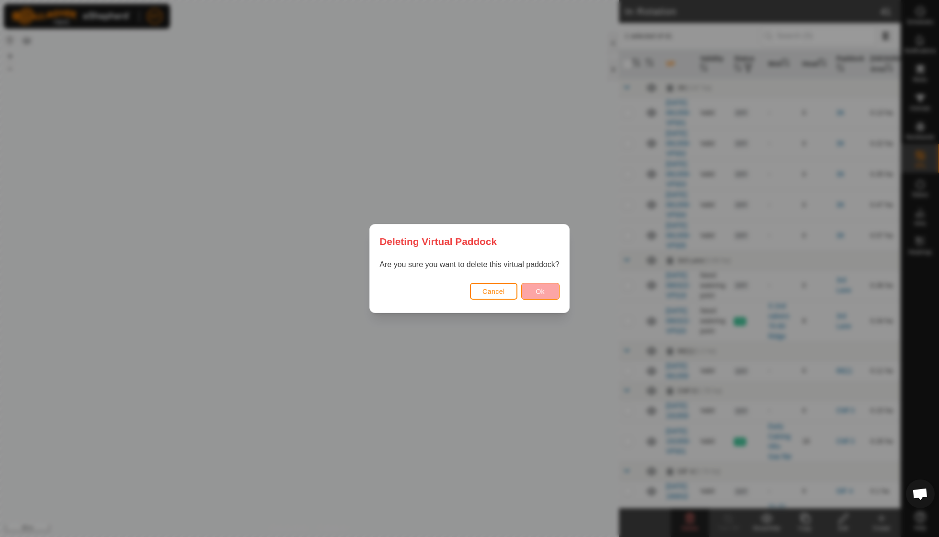
click at [544, 297] on button "Ok" at bounding box center [540, 291] width 38 height 17
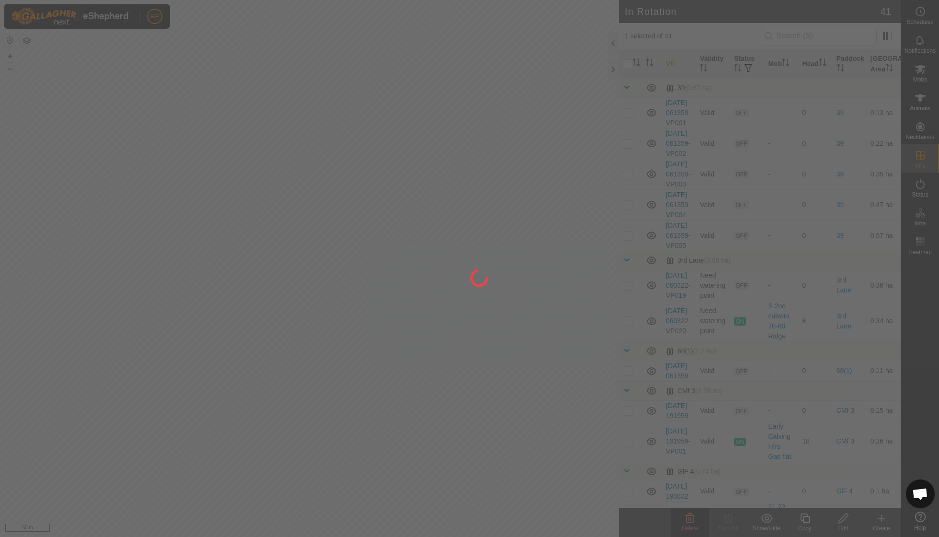
checkbox input "false"
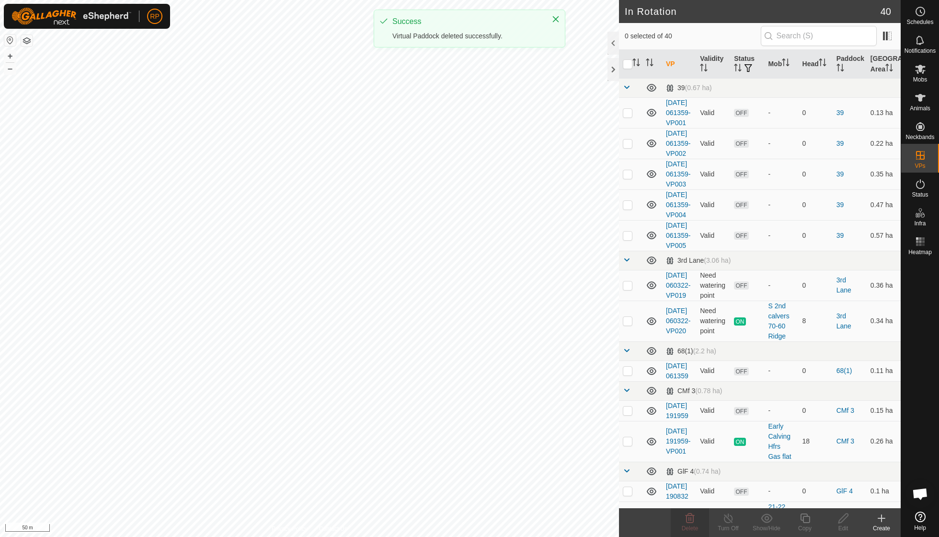
checkbox input "true"
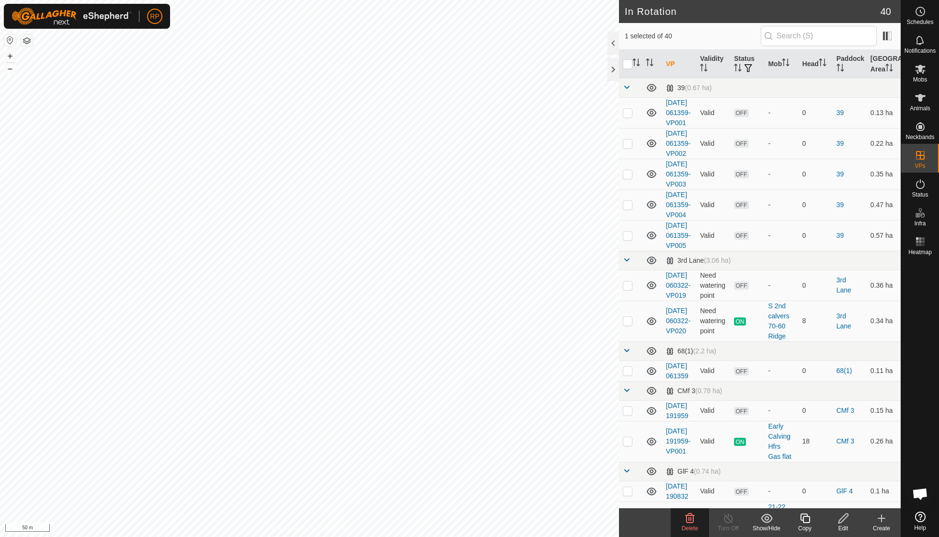
click at [684, 516] on icon at bounding box center [690, 518] width 12 height 12
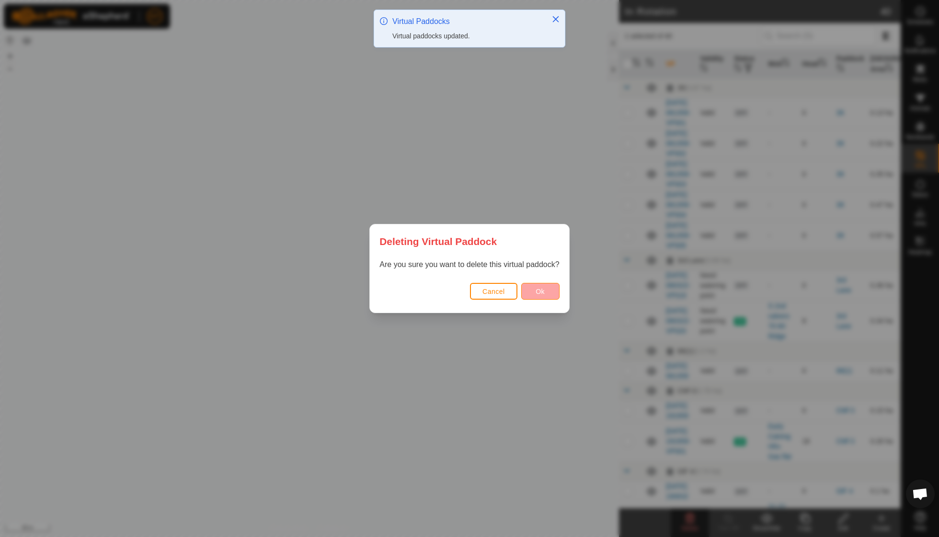
click at [535, 288] on button "Ok" at bounding box center [540, 291] width 38 height 17
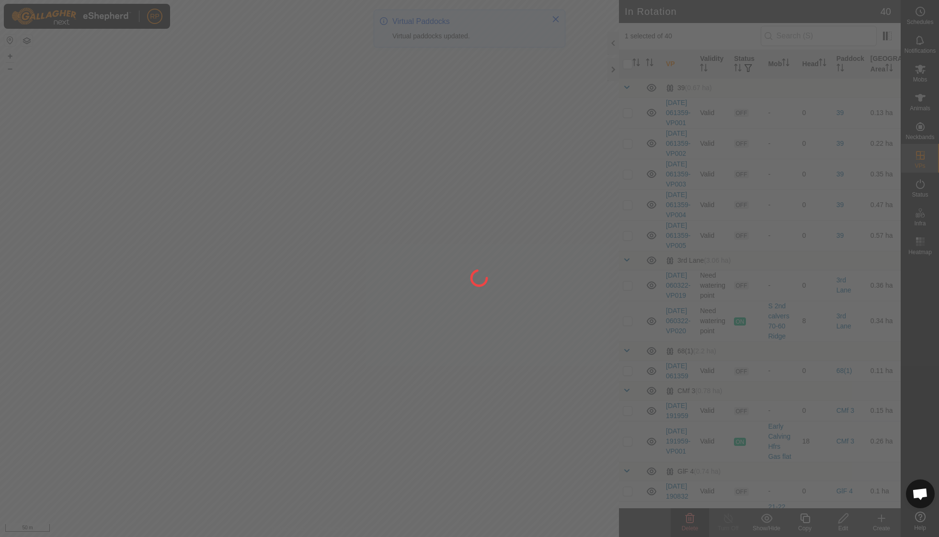
checkbox input "false"
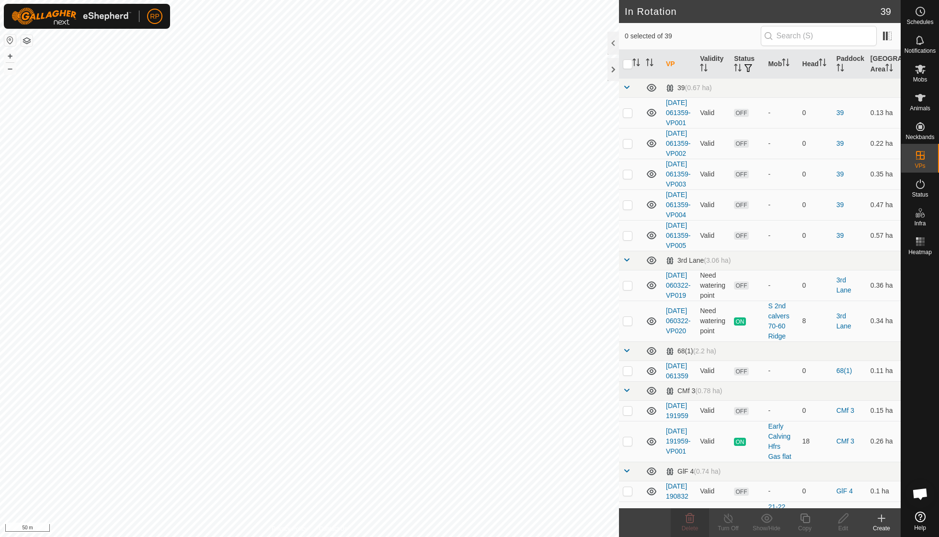
checkbox input "true"
click at [682, 524] on div "Delete" at bounding box center [690, 528] width 38 height 9
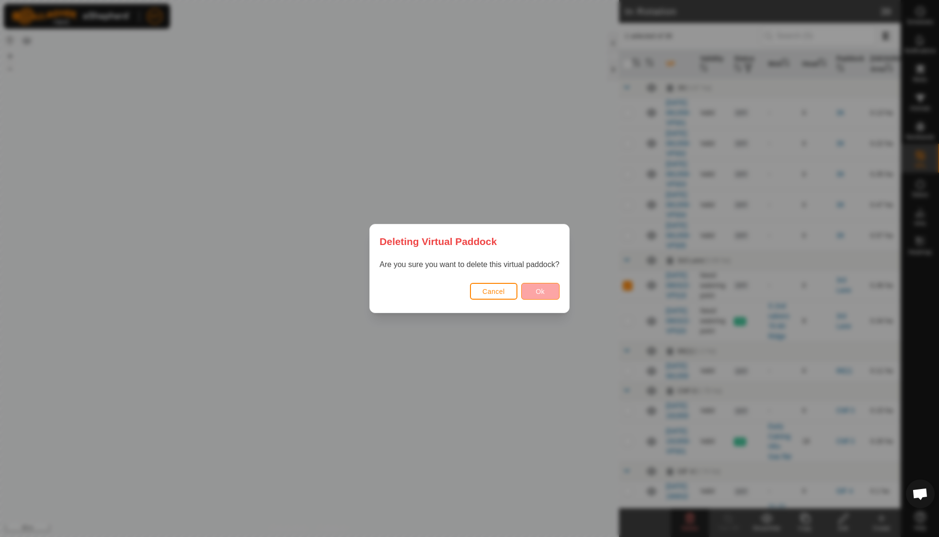
click at [547, 292] on button "Ok" at bounding box center [540, 291] width 38 height 17
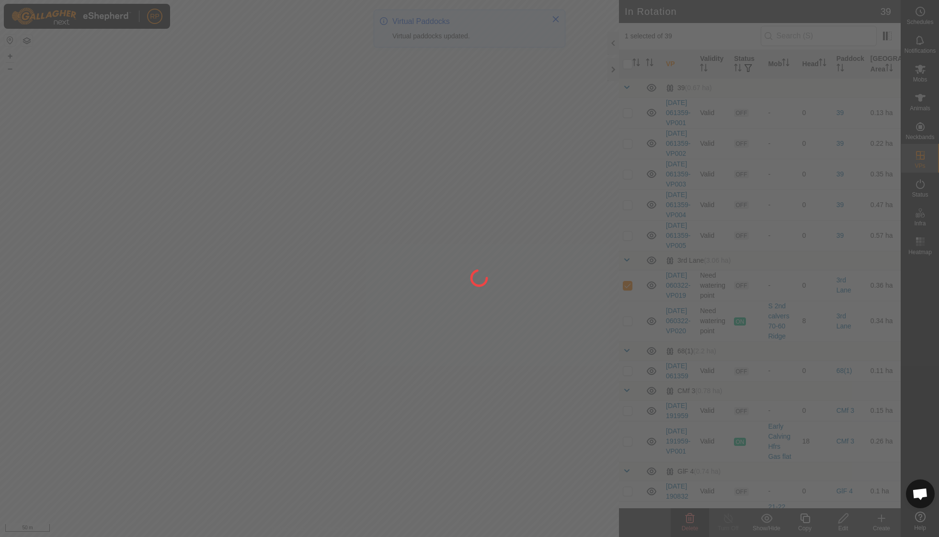
checkbox input "false"
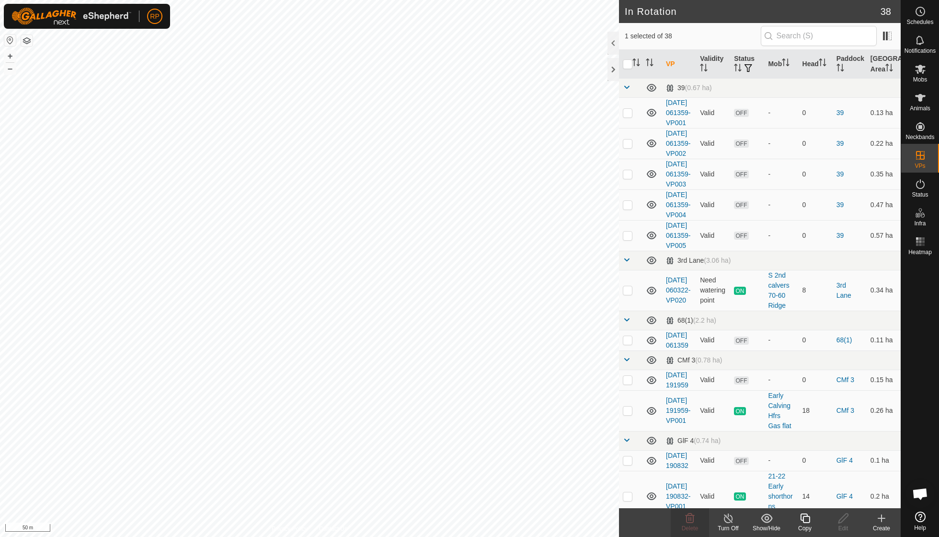
checkbox input "false"
click at [691, 519] on icon at bounding box center [690, 518] width 9 height 10
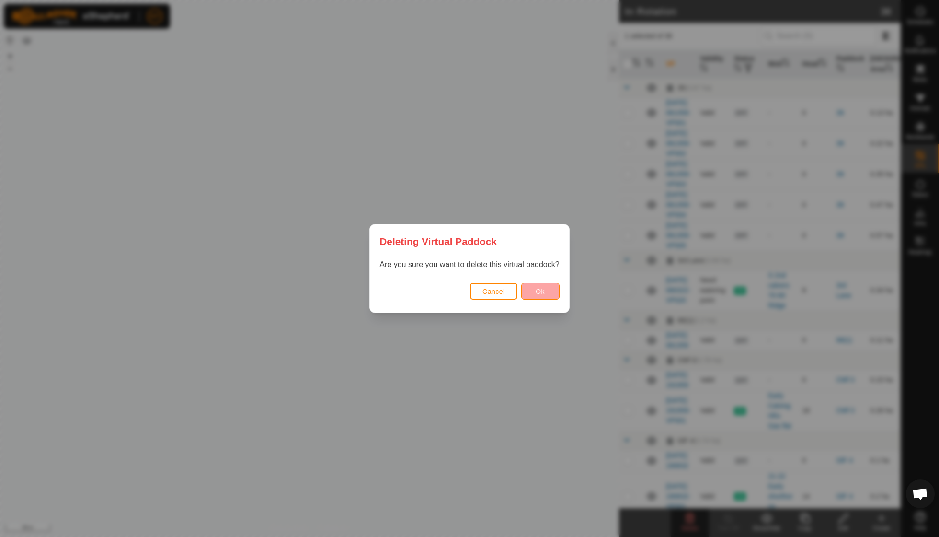
click at [539, 292] on span "Ok" at bounding box center [540, 292] width 9 height 8
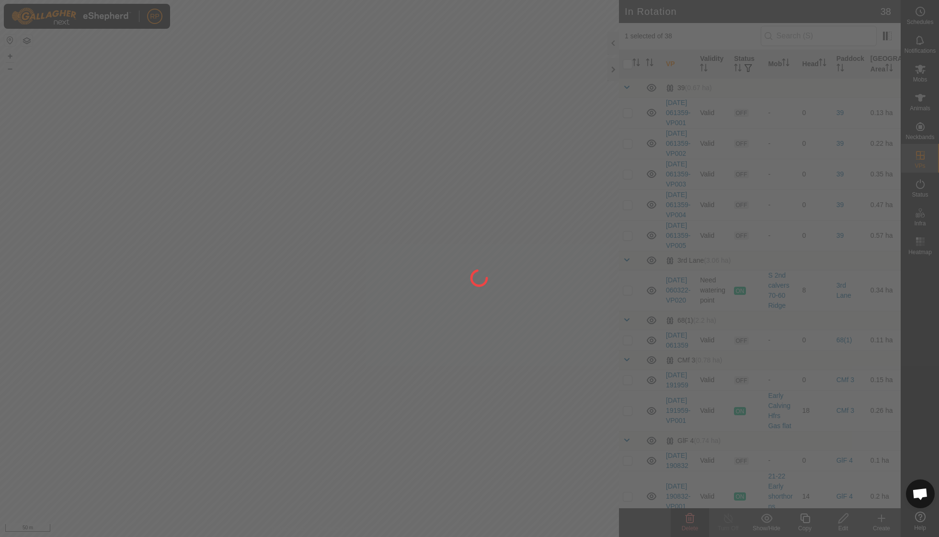
checkbox input "false"
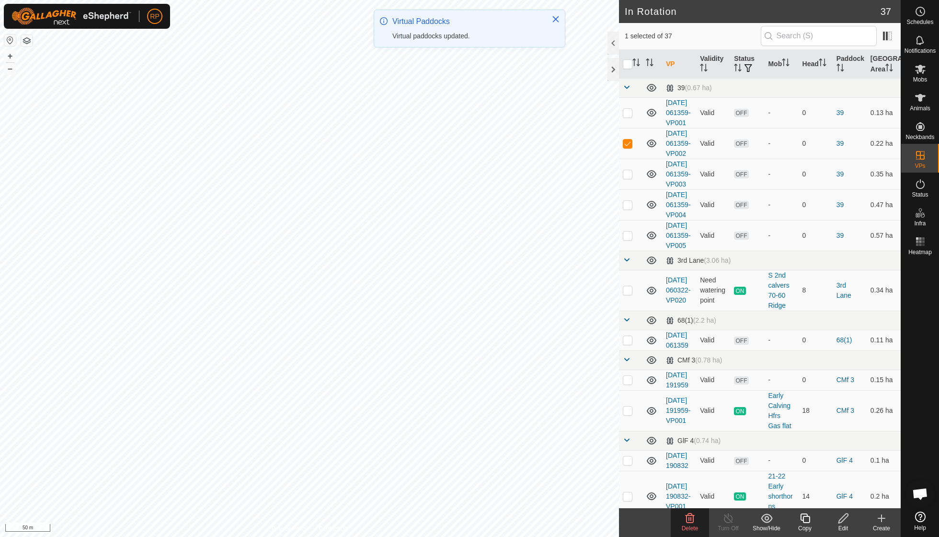
click at [688, 514] on icon at bounding box center [690, 518] width 9 height 10
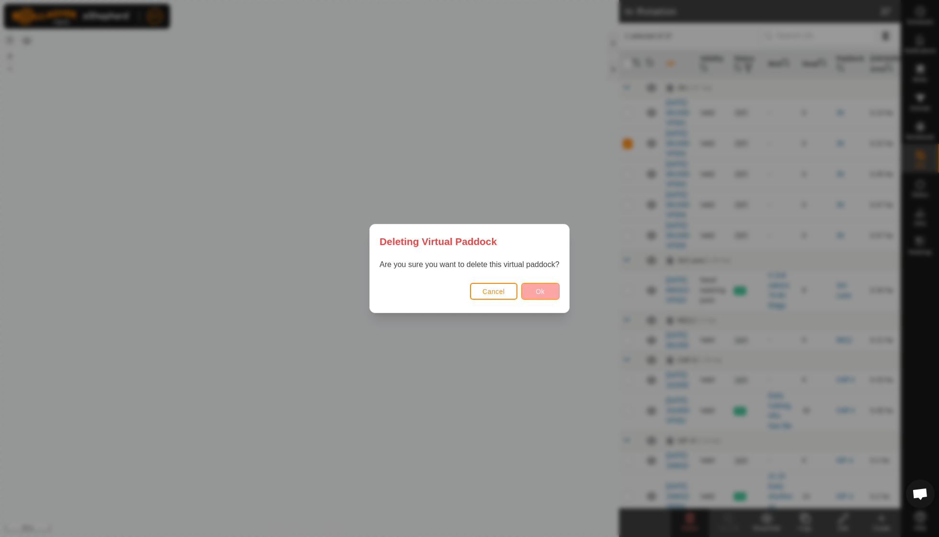
click at [531, 288] on button "Ok" at bounding box center [540, 291] width 38 height 17
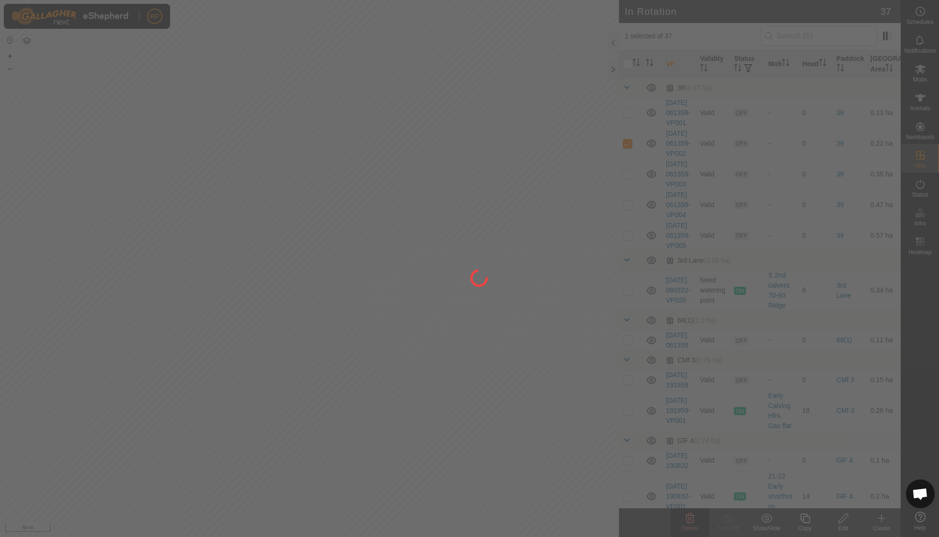
checkbox input "false"
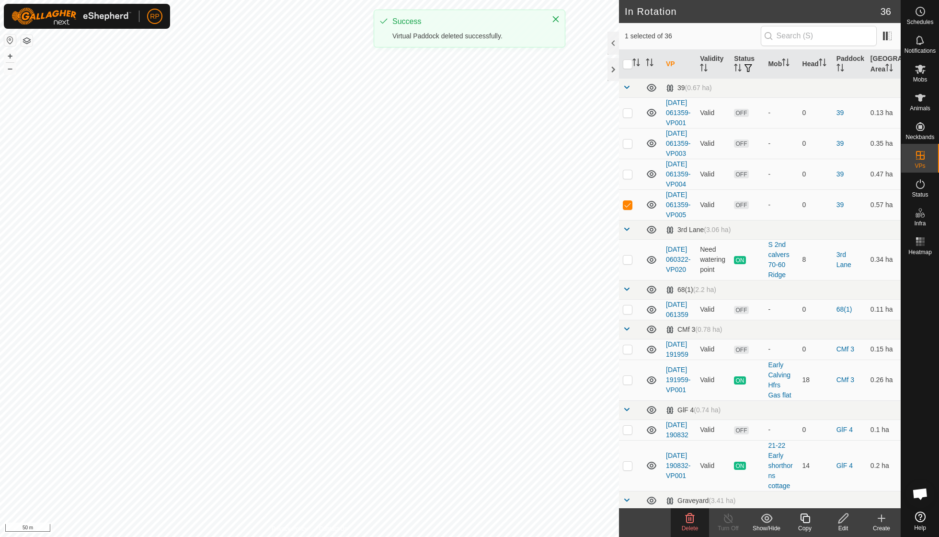
click at [688, 515] on icon at bounding box center [690, 518] width 9 height 10
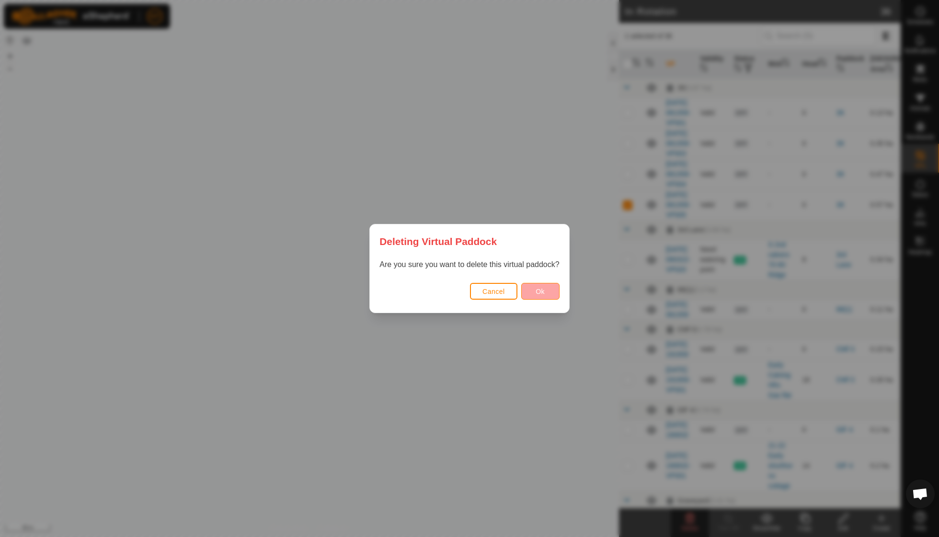
click at [534, 284] on button "Ok" at bounding box center [540, 291] width 38 height 17
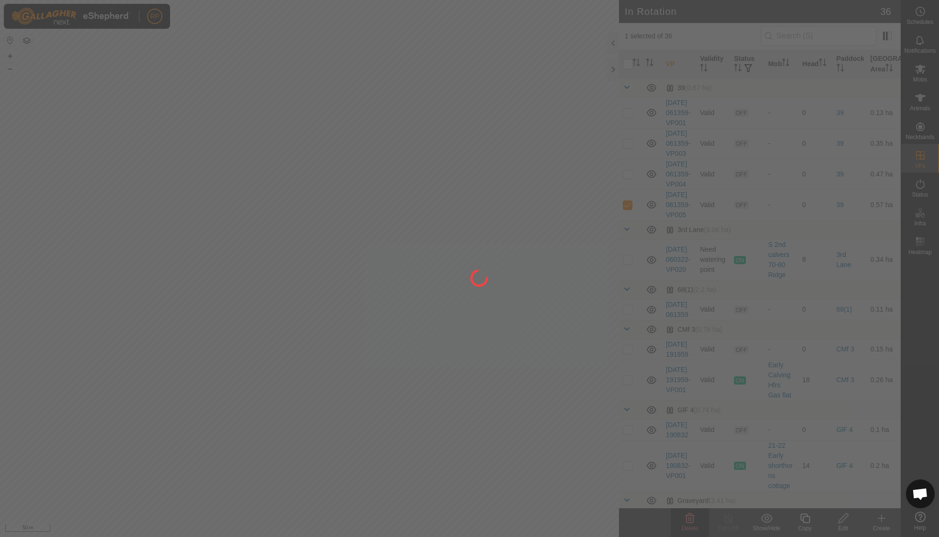
checkbox input "false"
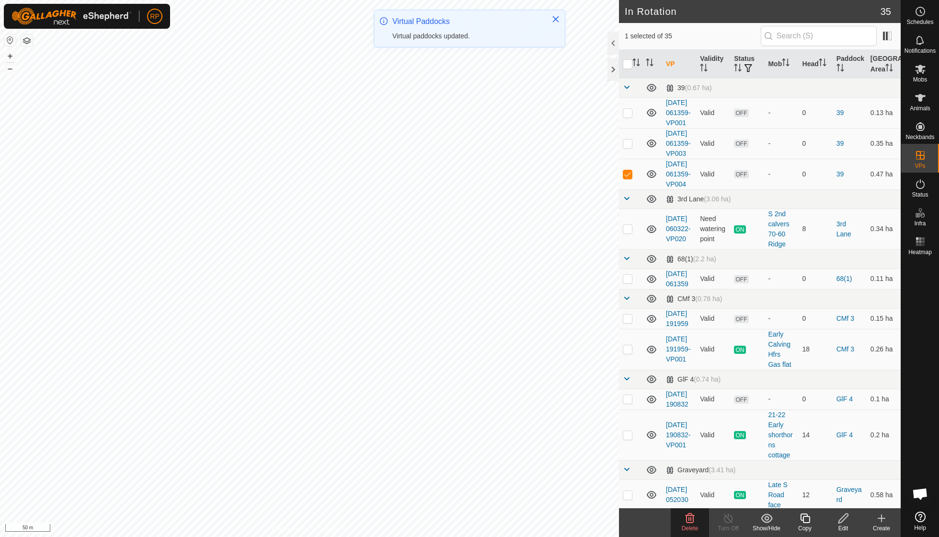
click at [694, 518] on icon at bounding box center [690, 518] width 9 height 10
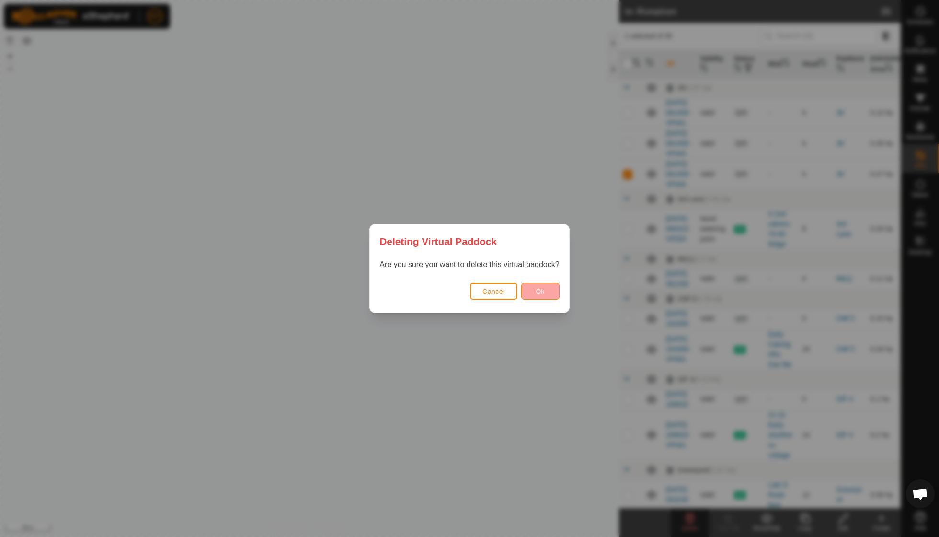
click at [531, 287] on button "Ok" at bounding box center [540, 291] width 38 height 17
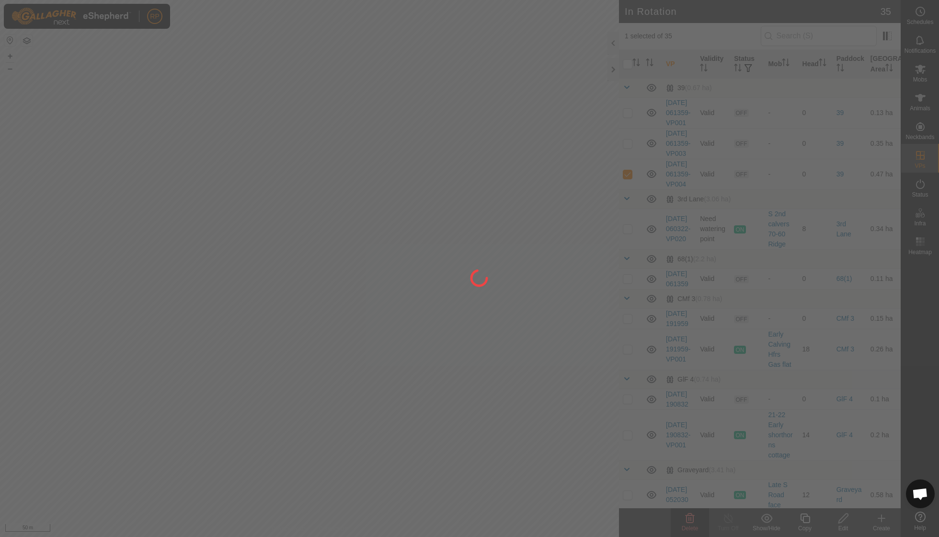
checkbox input "false"
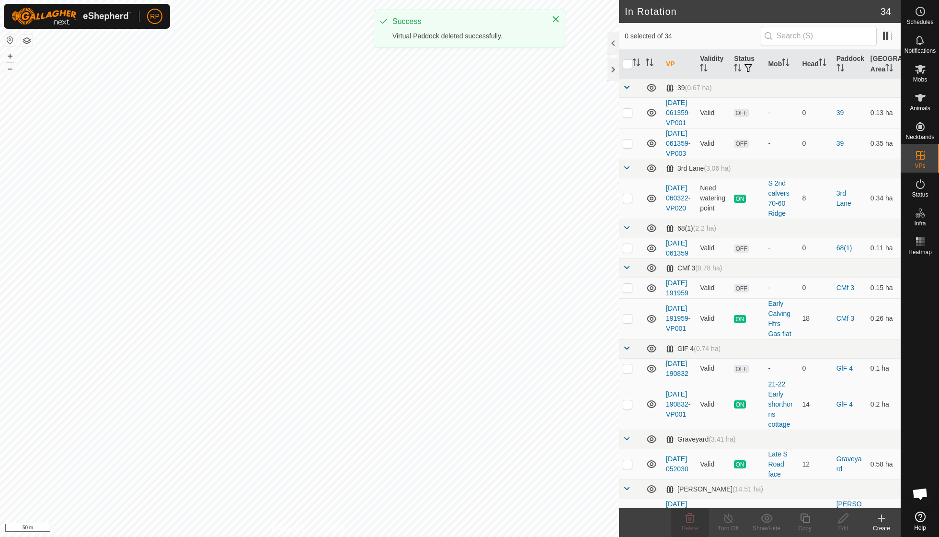
checkbox input "true"
click at [686, 522] on icon at bounding box center [690, 518] width 12 height 12
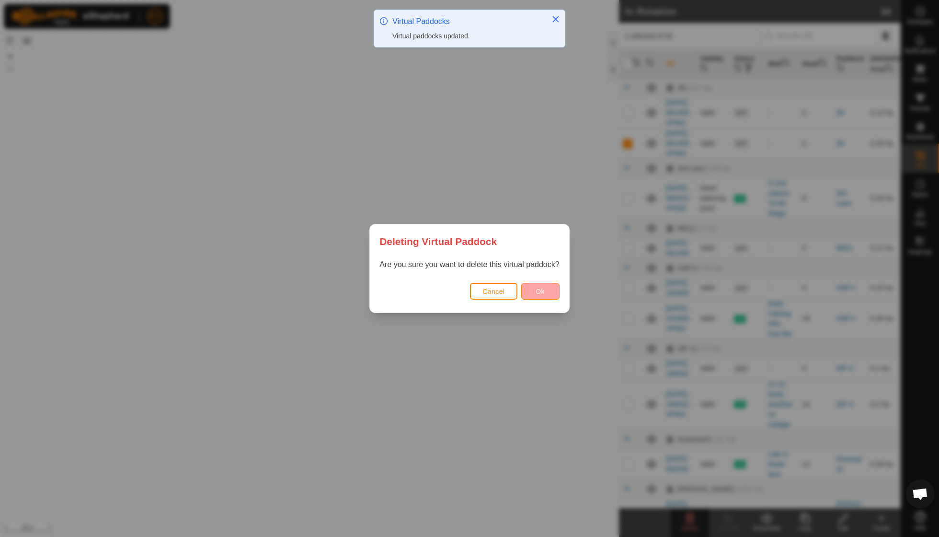
click at [533, 291] on button "Ok" at bounding box center [540, 291] width 38 height 17
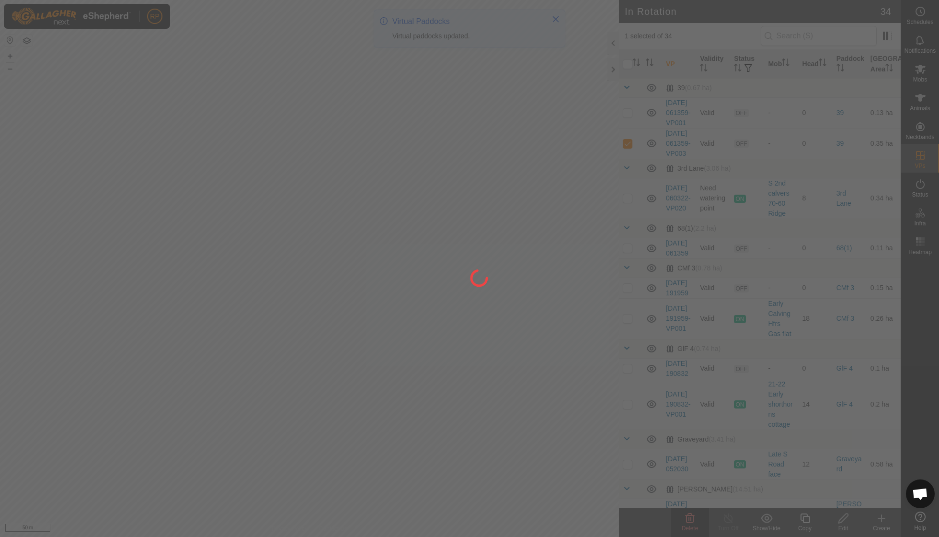
checkbox input "false"
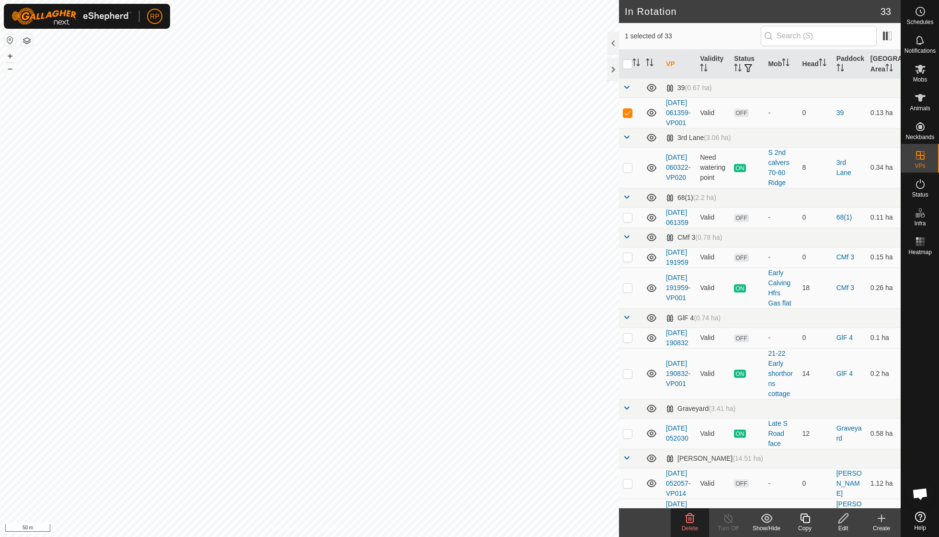
click at [694, 522] on icon at bounding box center [690, 518] width 12 height 12
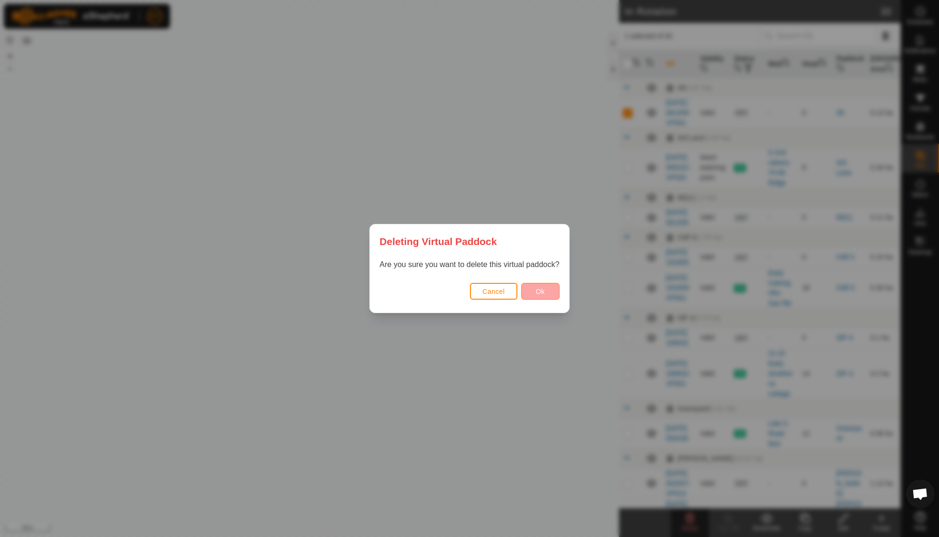
click at [545, 290] on span "Ok" at bounding box center [540, 292] width 9 height 8
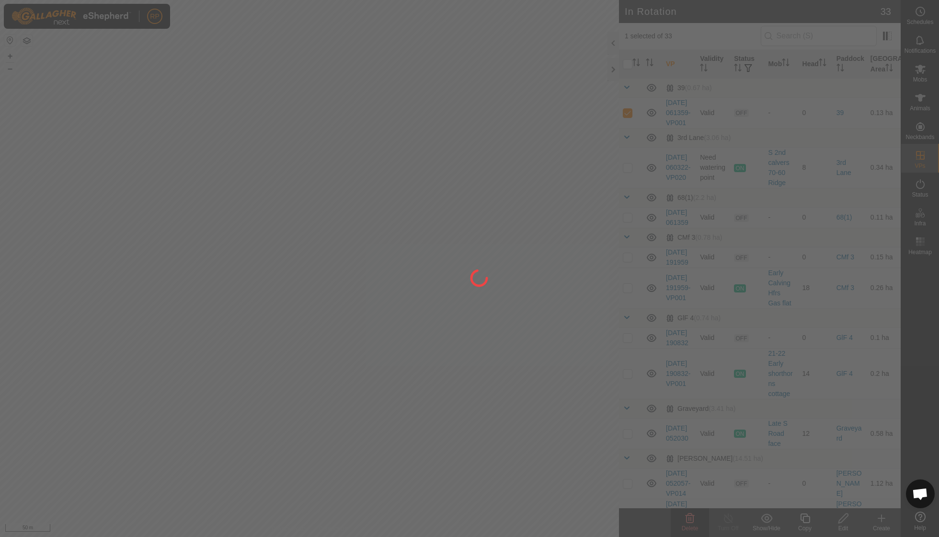
checkbox input "false"
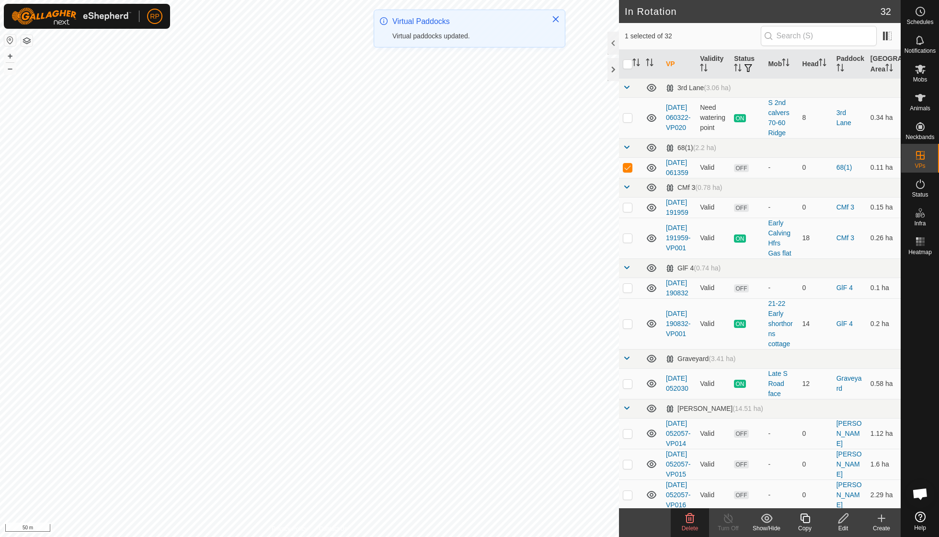
click at [686, 516] on icon at bounding box center [690, 518] width 9 height 10
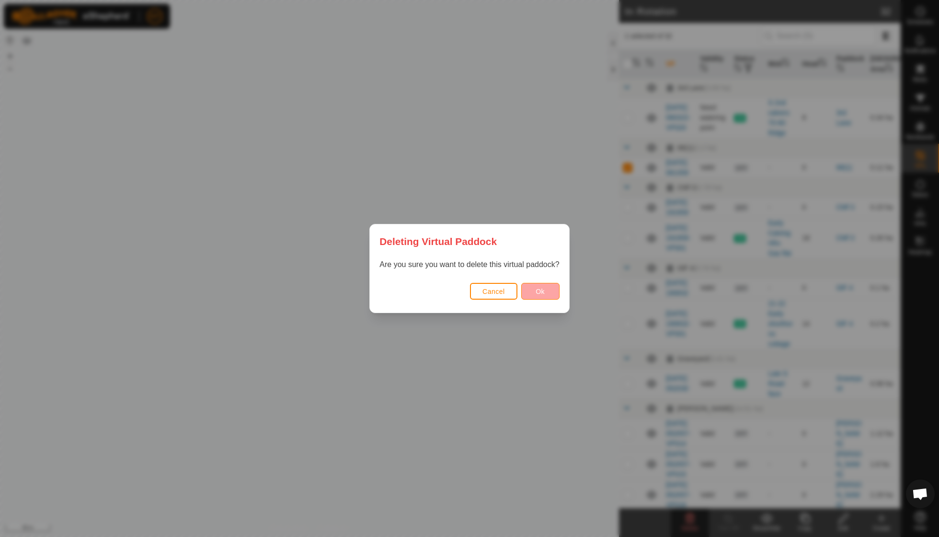
click at [543, 291] on span "Ok" at bounding box center [540, 292] width 9 height 8
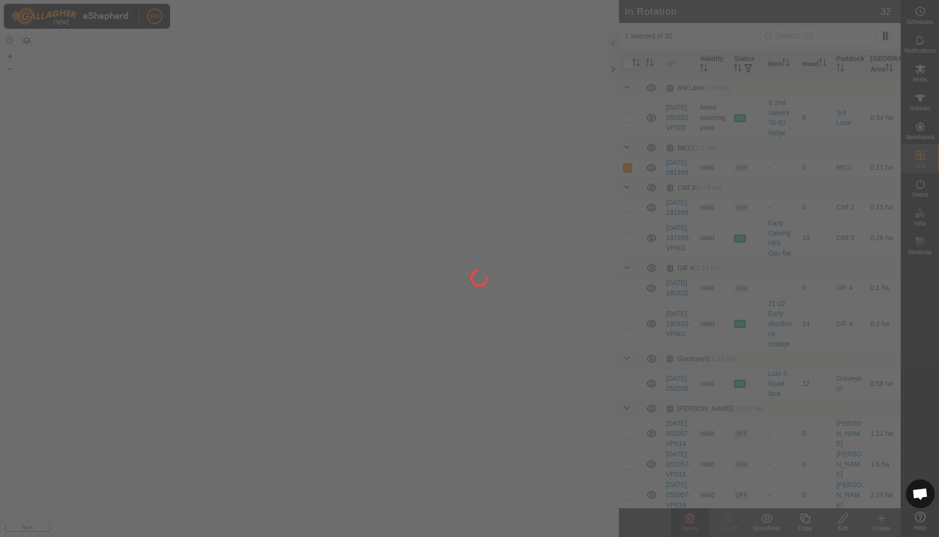
checkbox input "false"
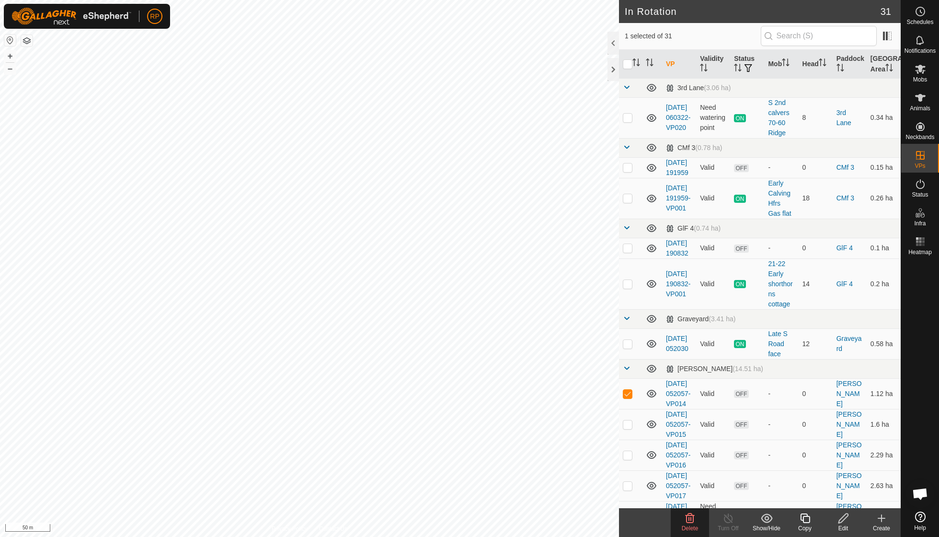
click at [686, 522] on icon at bounding box center [690, 518] width 12 height 12
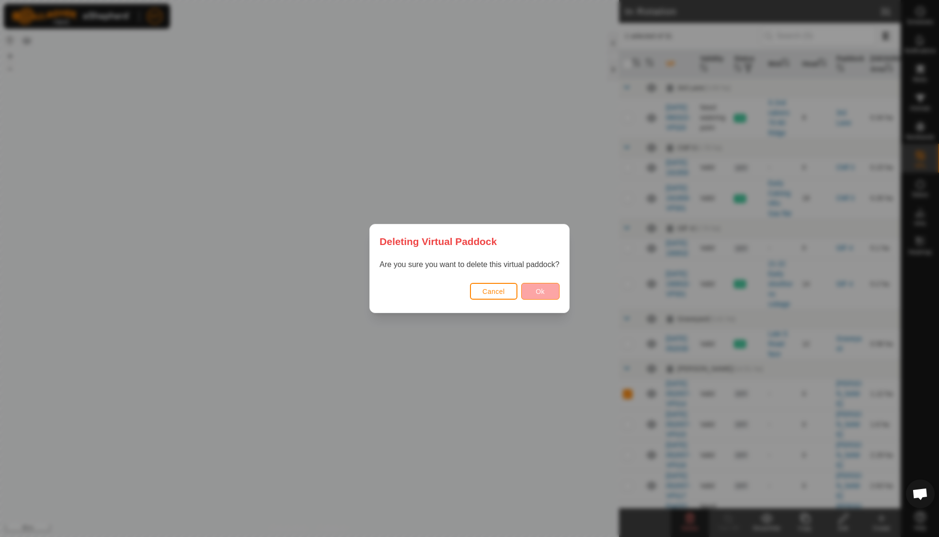
click at [526, 289] on button "Ok" at bounding box center [540, 291] width 38 height 17
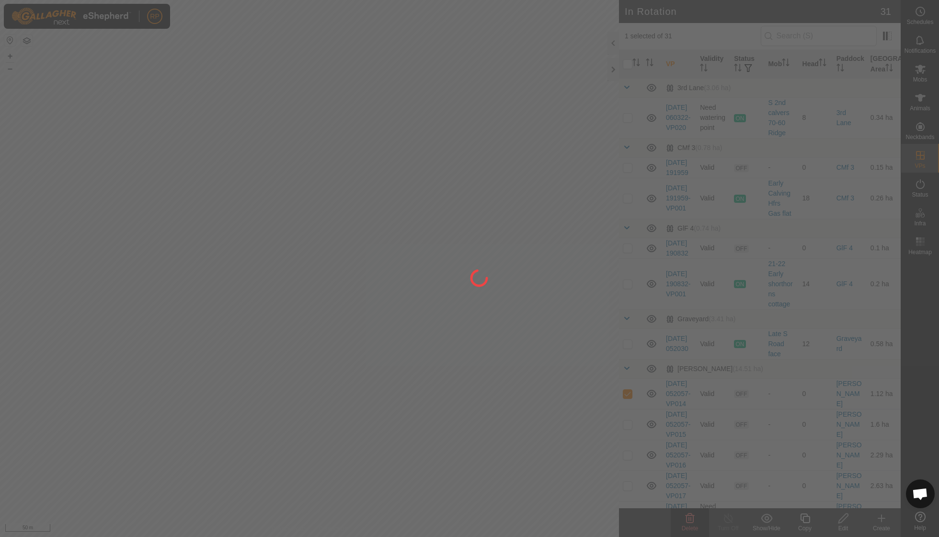
checkbox input "false"
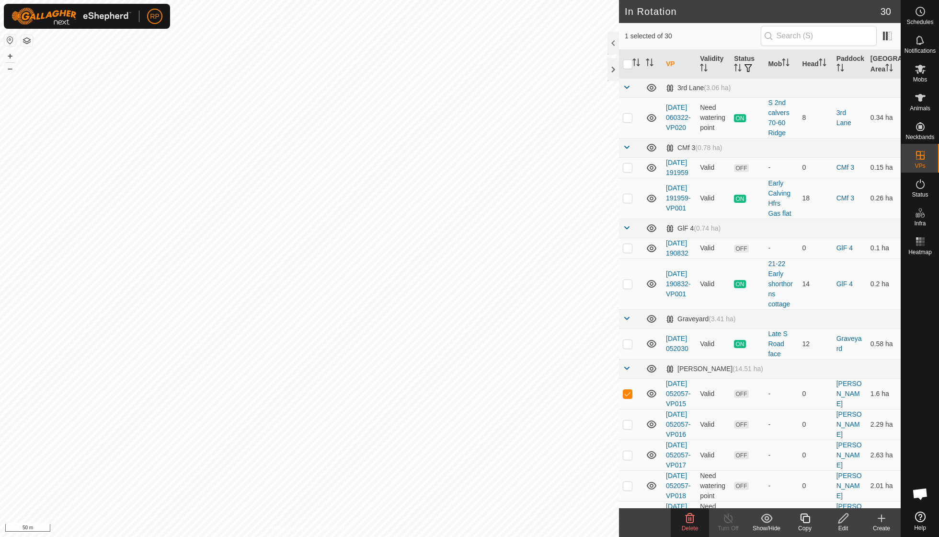
click at [693, 519] on icon at bounding box center [690, 518] width 9 height 10
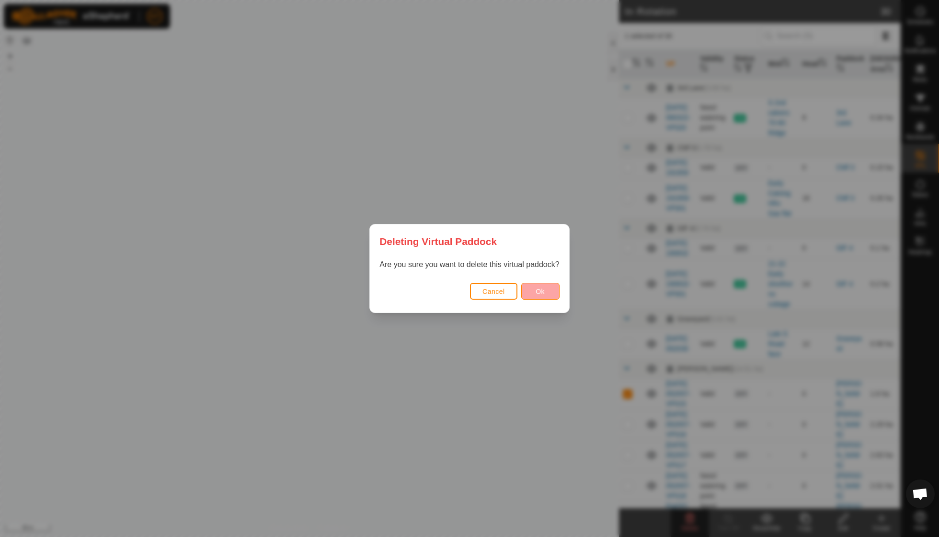
click at [532, 292] on button "Ok" at bounding box center [540, 291] width 38 height 17
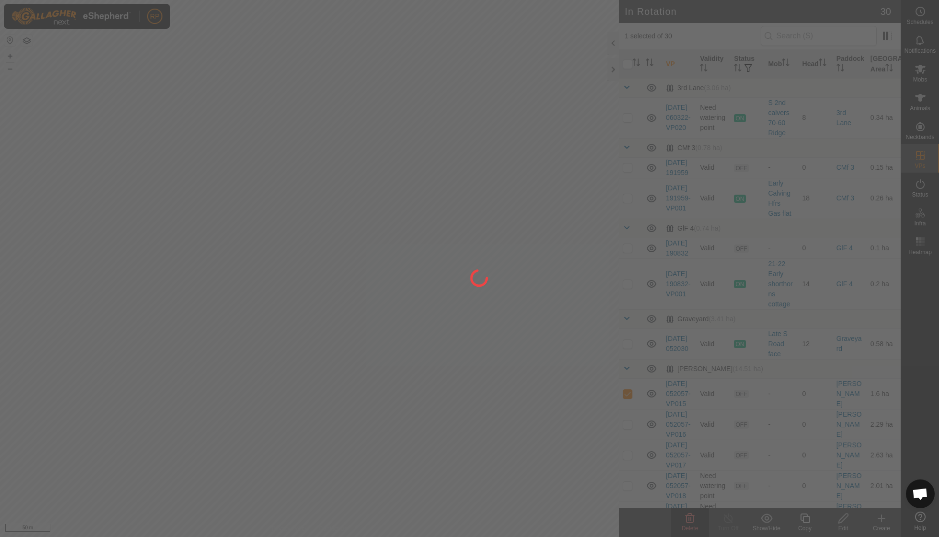
checkbox input "false"
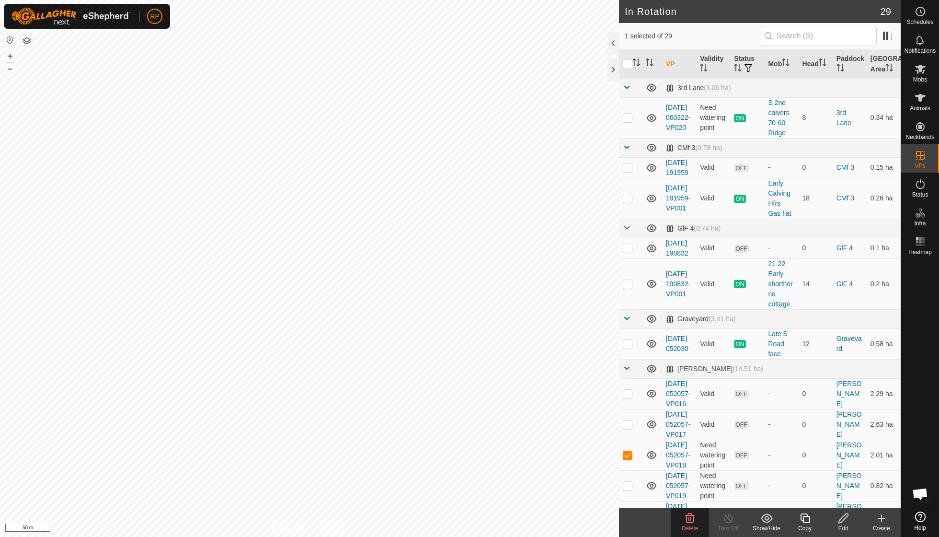
click at [689, 519] on icon at bounding box center [690, 518] width 9 height 10
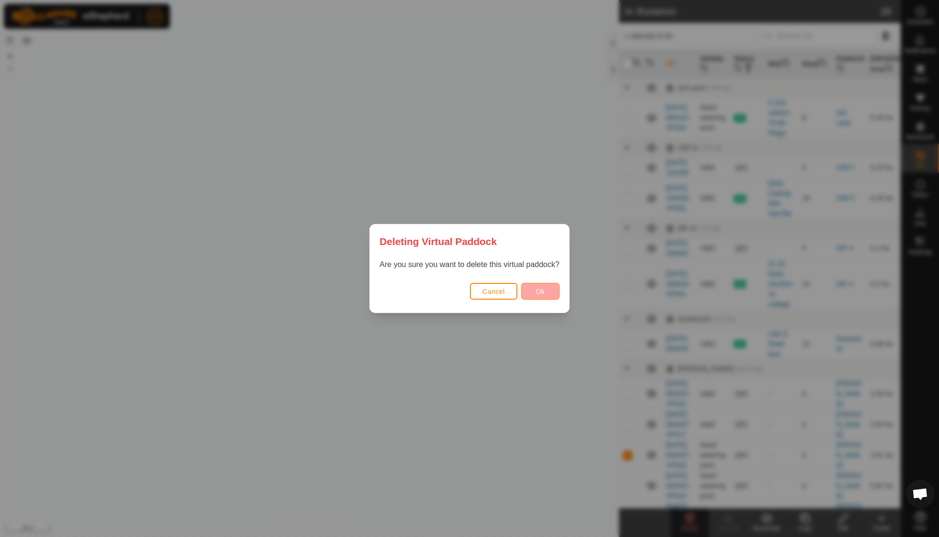
click at [536, 289] on span "Ok" at bounding box center [540, 292] width 9 height 8
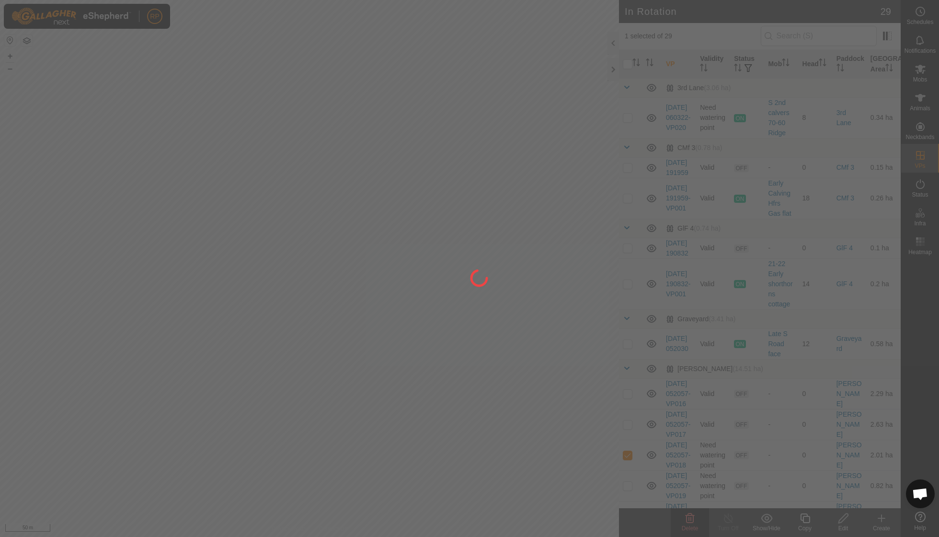
checkbox input "false"
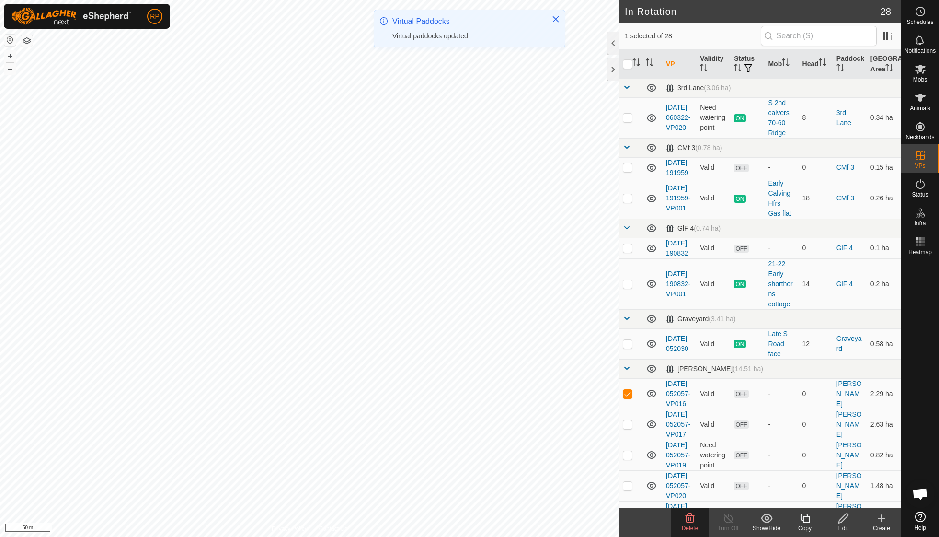
click at [692, 519] on icon at bounding box center [690, 518] width 12 height 12
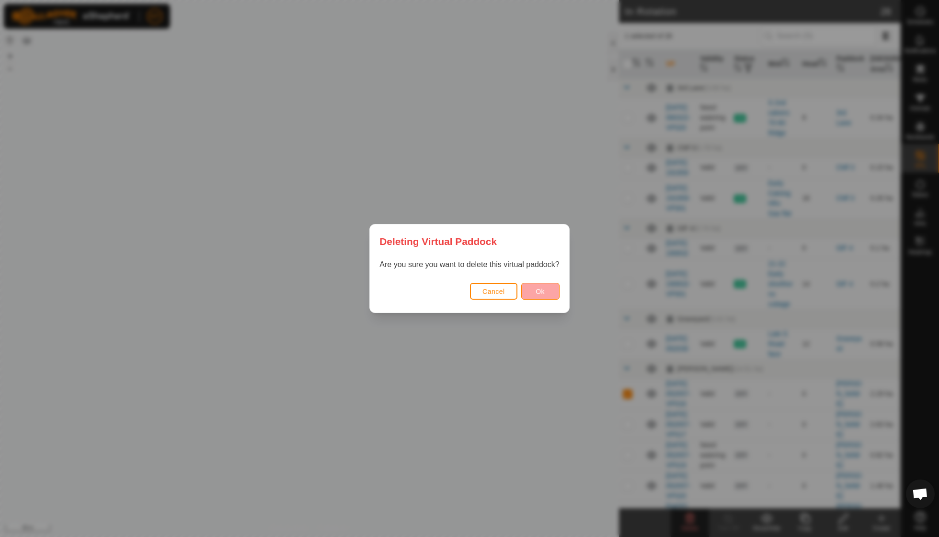
click at [539, 288] on span "Ok" at bounding box center [540, 292] width 9 height 8
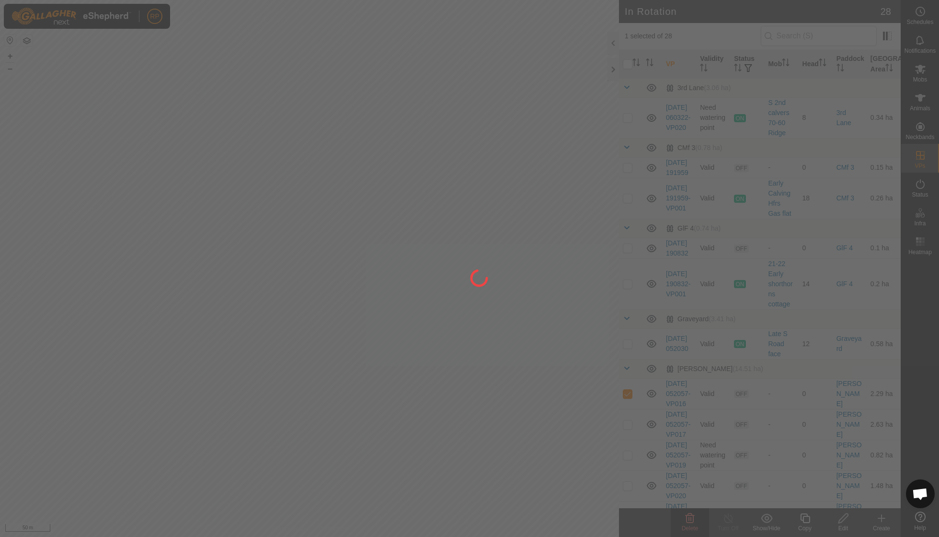
checkbox input "false"
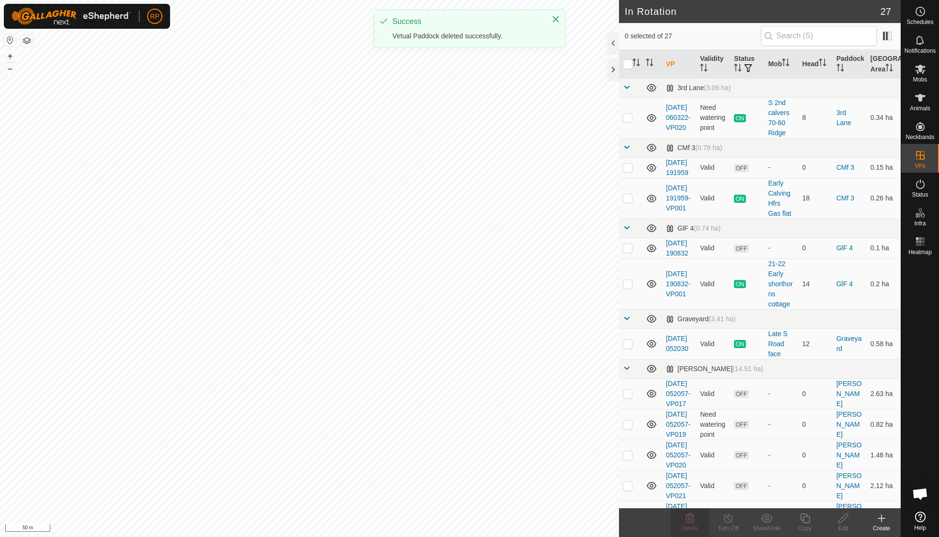
checkbox input "true"
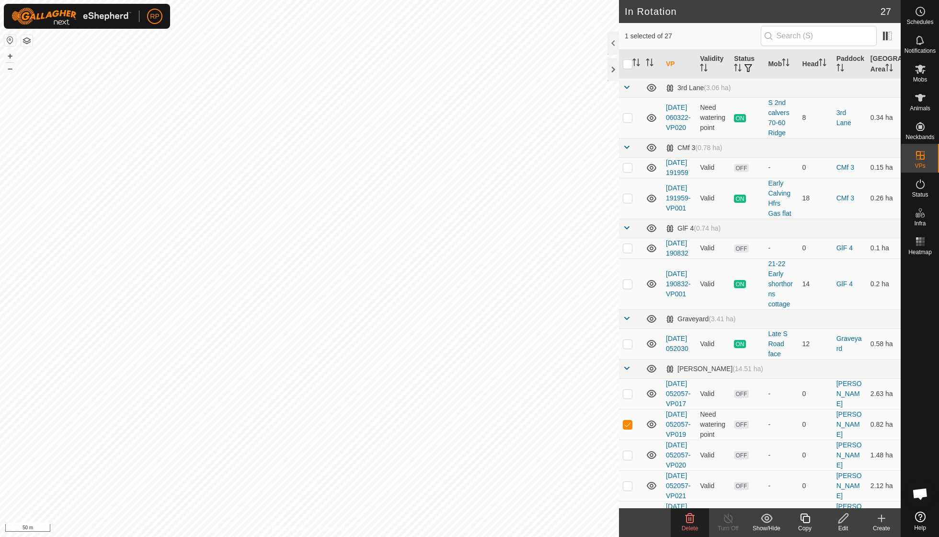
click at [691, 518] on icon at bounding box center [690, 518] width 9 height 10
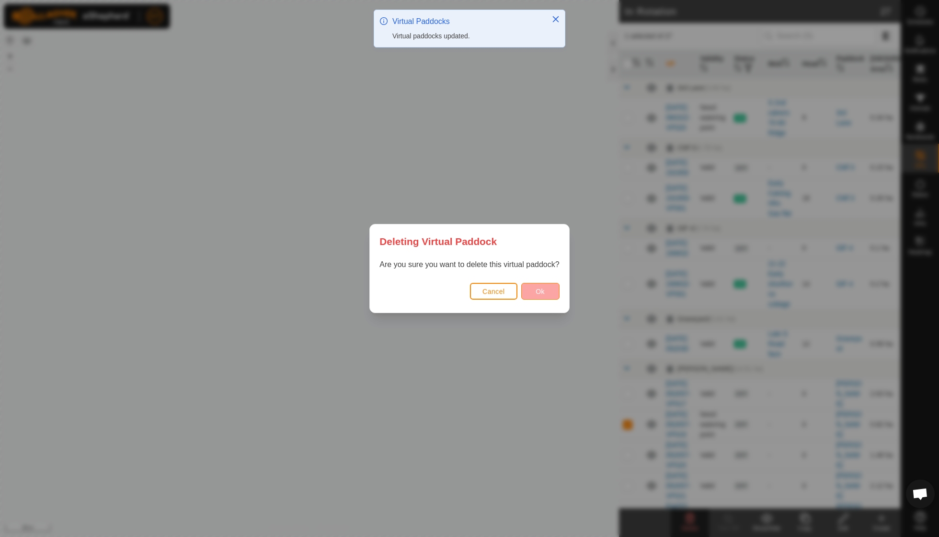
click at [533, 290] on button "Ok" at bounding box center [540, 291] width 38 height 17
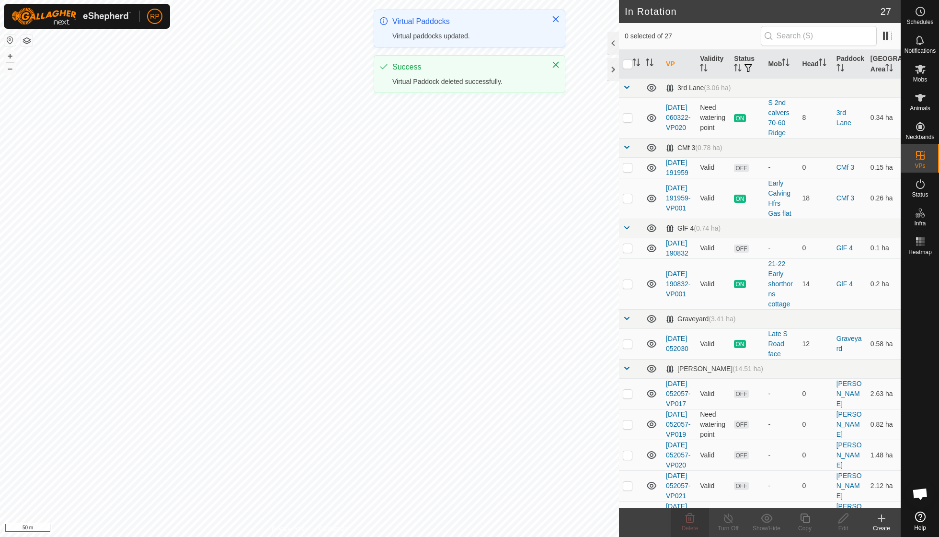
checkbox input "false"
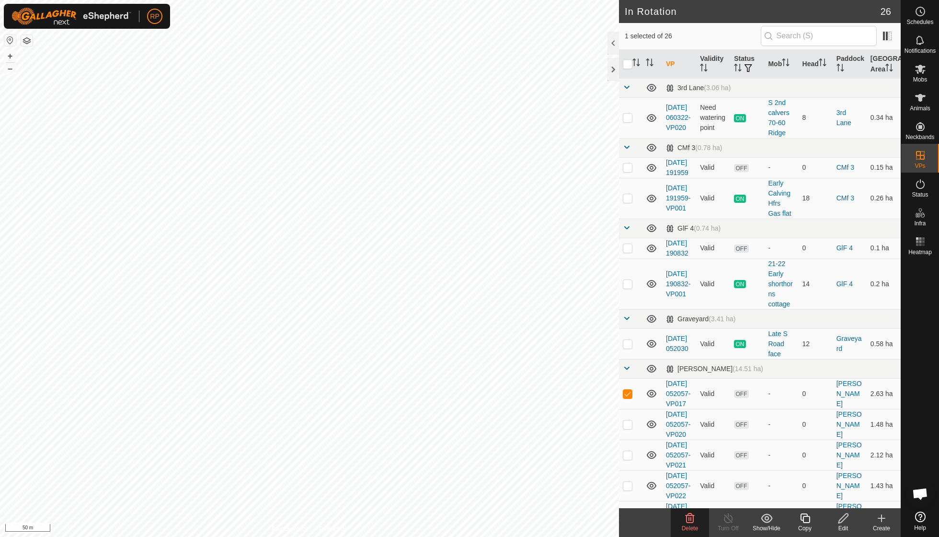
click at [690, 518] on icon at bounding box center [690, 518] width 12 height 12
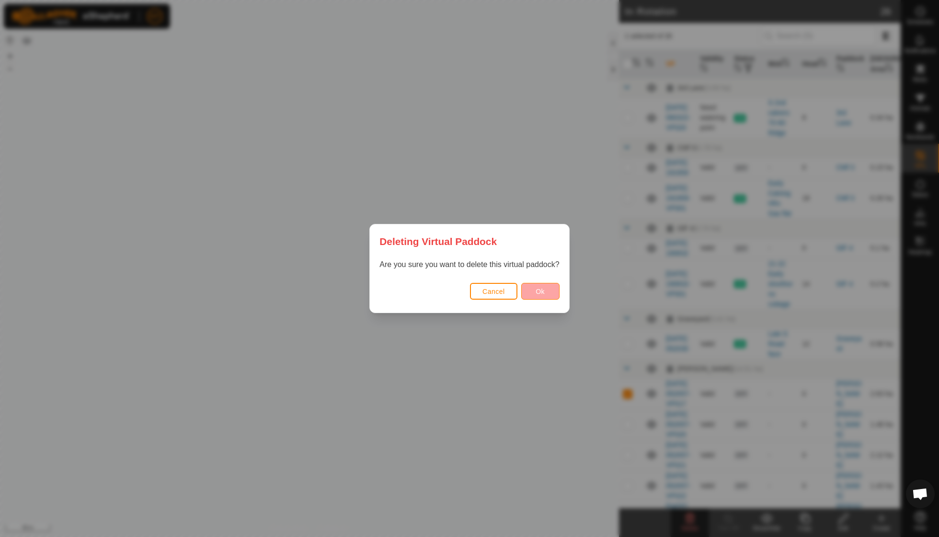
click at [539, 294] on span "Ok" at bounding box center [540, 292] width 9 height 8
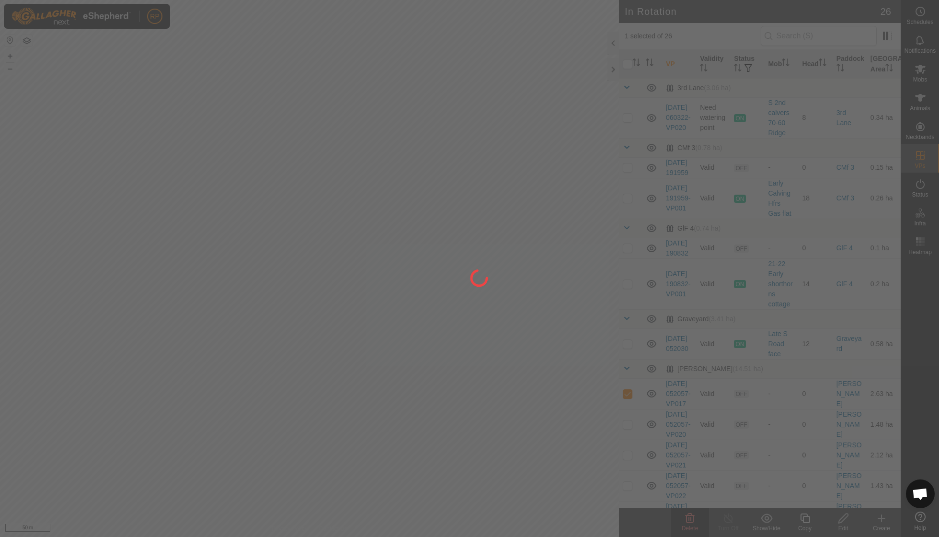
checkbox input "false"
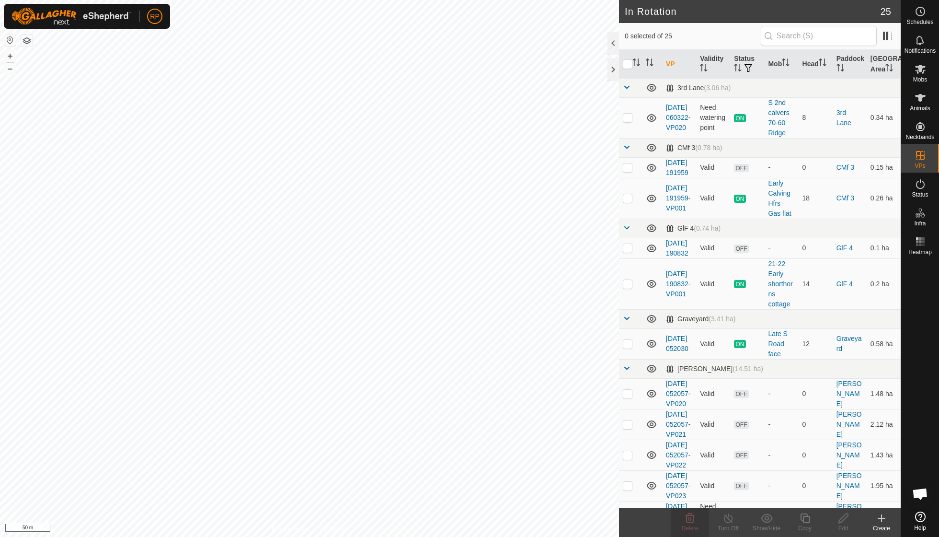
checkbox input "true"
click at [691, 523] on icon at bounding box center [690, 518] width 12 height 12
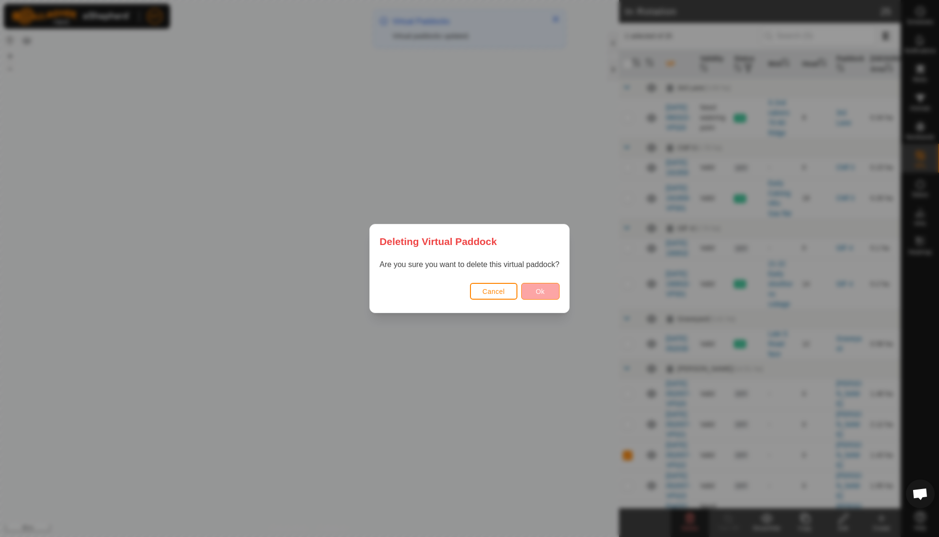
click at [543, 292] on span "Ok" at bounding box center [540, 292] width 9 height 8
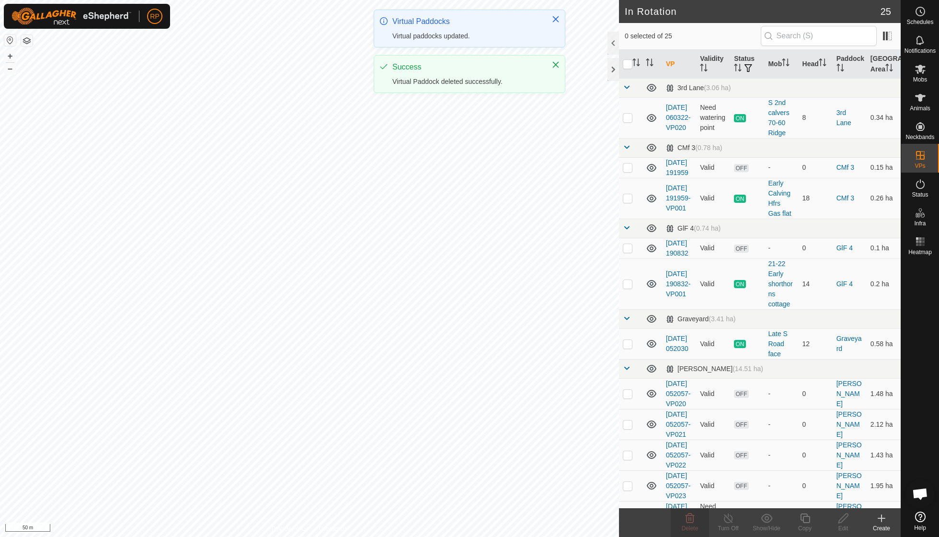
checkbox input "false"
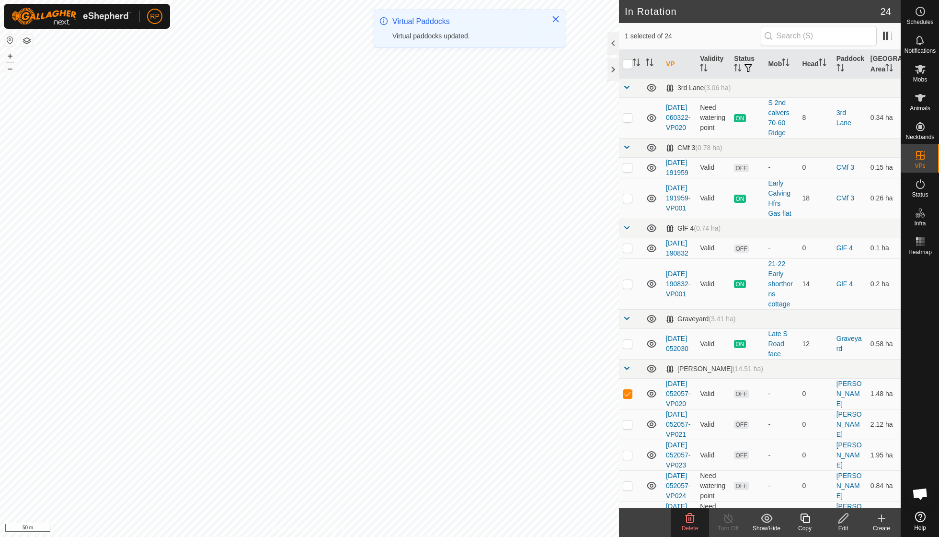
click at [689, 518] on icon at bounding box center [690, 518] width 9 height 10
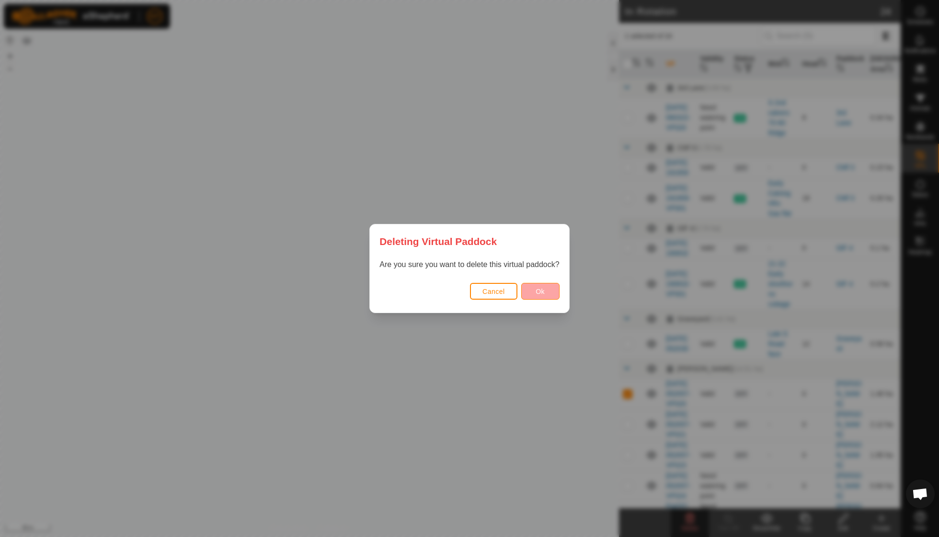
click at [536, 295] on button "Ok" at bounding box center [540, 291] width 38 height 17
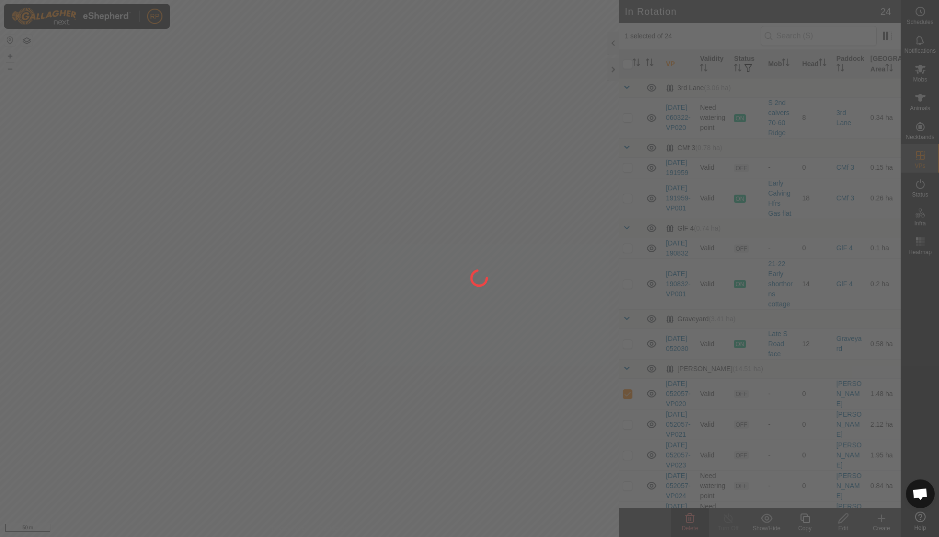
checkbox input "false"
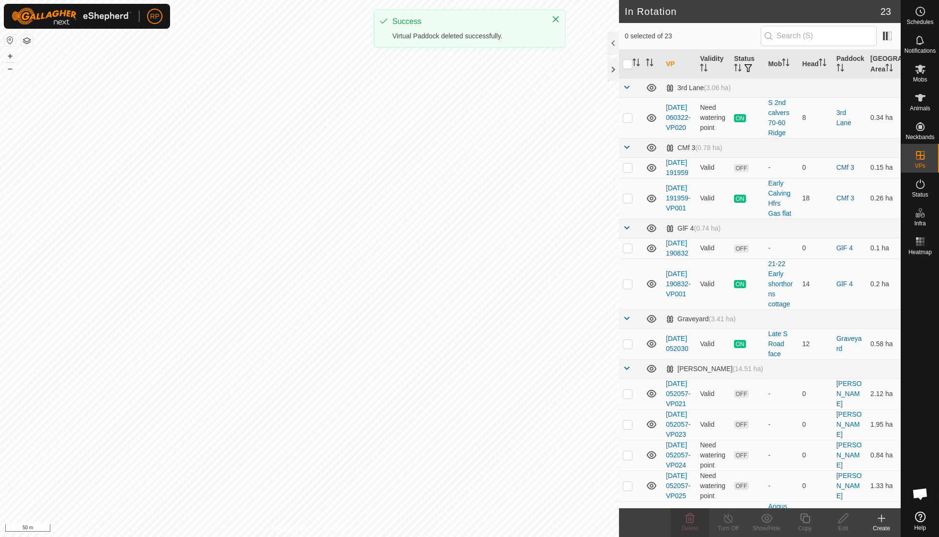
checkbox input "true"
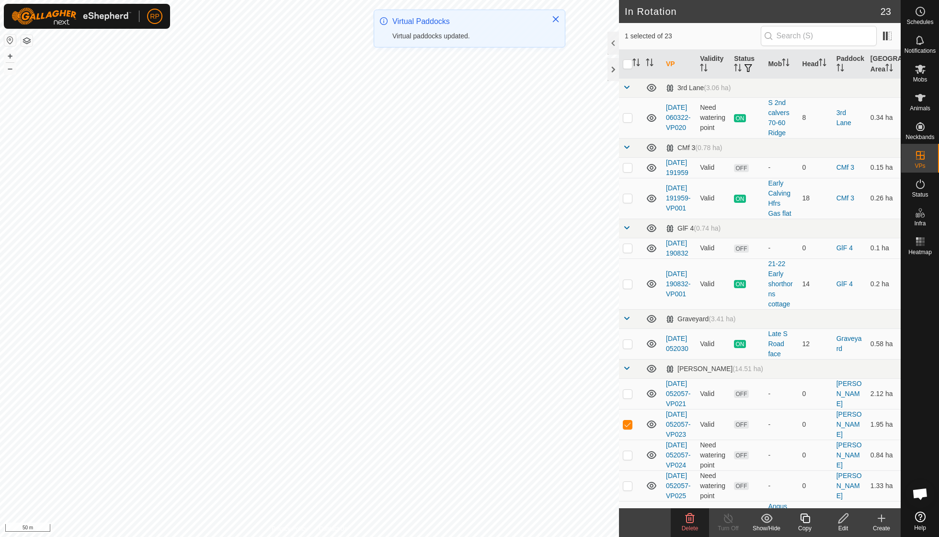
click at [686, 518] on icon at bounding box center [690, 518] width 9 height 10
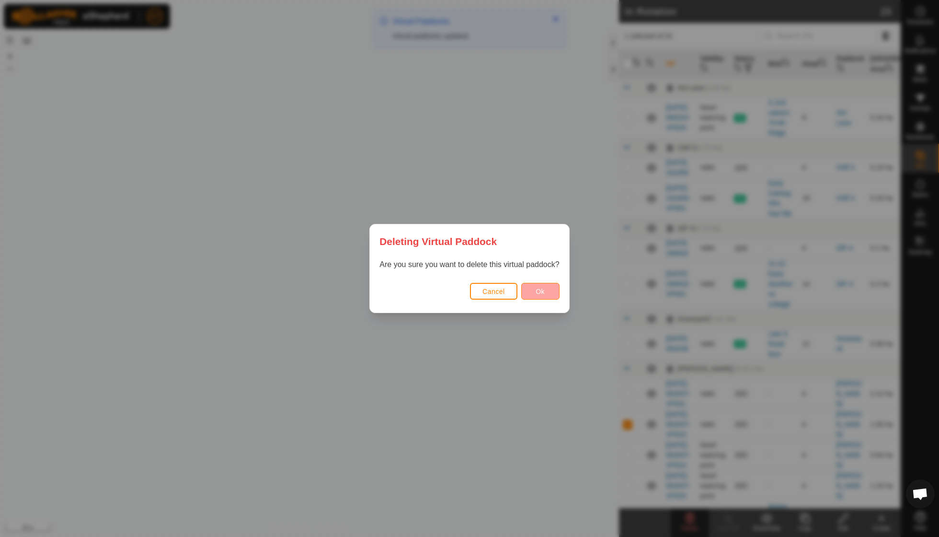
click at [533, 289] on button "Ok" at bounding box center [540, 291] width 38 height 17
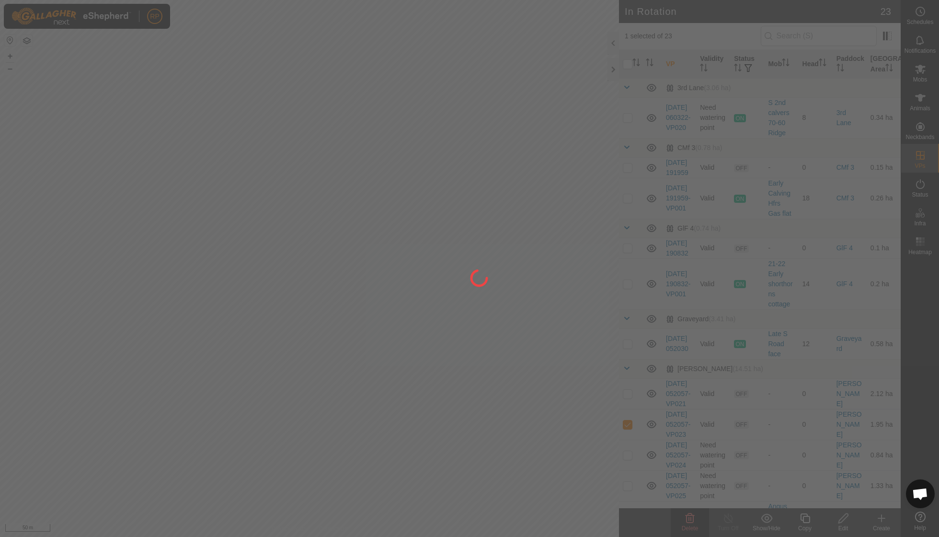
checkbox input "false"
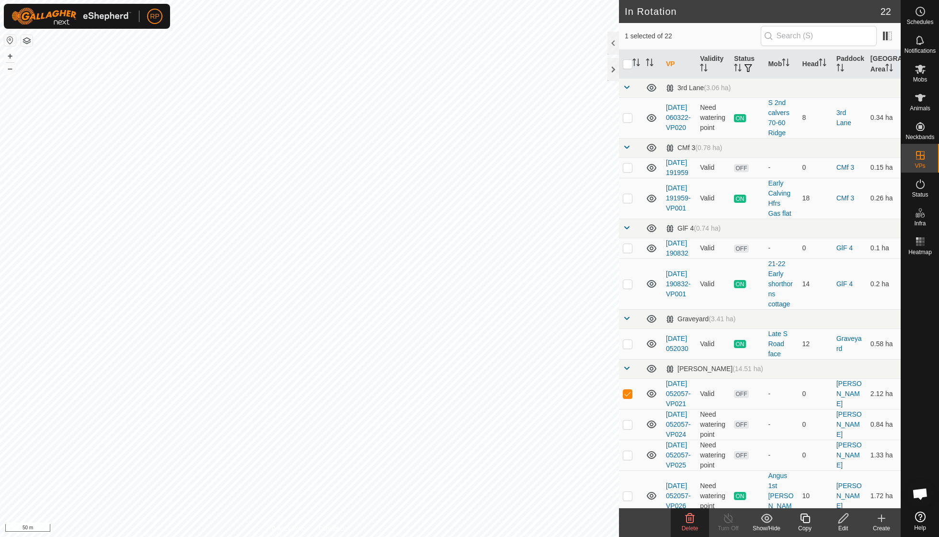
click at [690, 521] on icon at bounding box center [690, 518] width 12 height 12
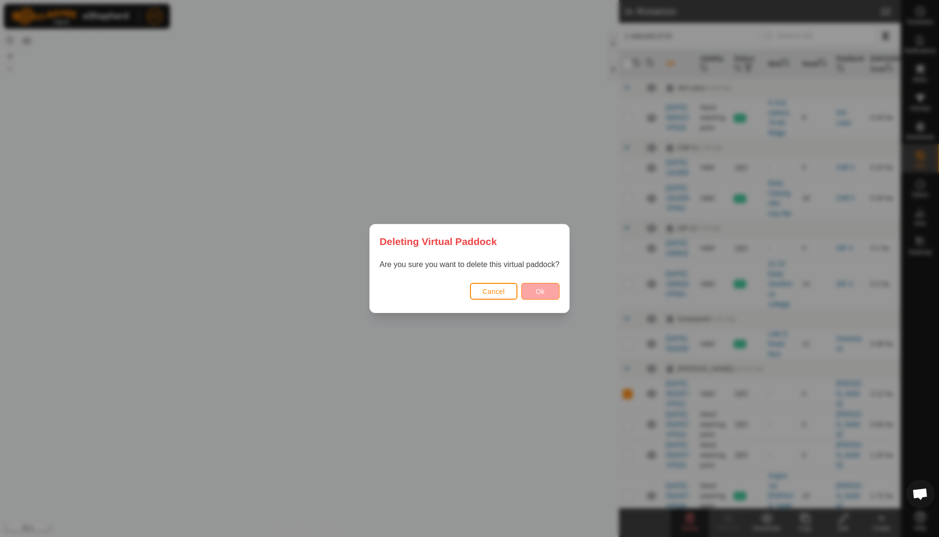
click at [538, 293] on span "Ok" at bounding box center [540, 292] width 9 height 8
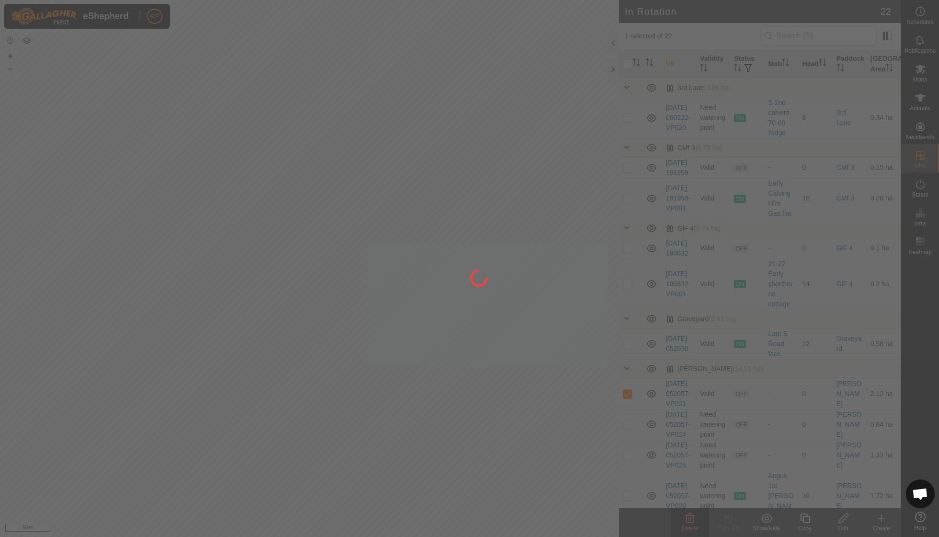
checkbox input "false"
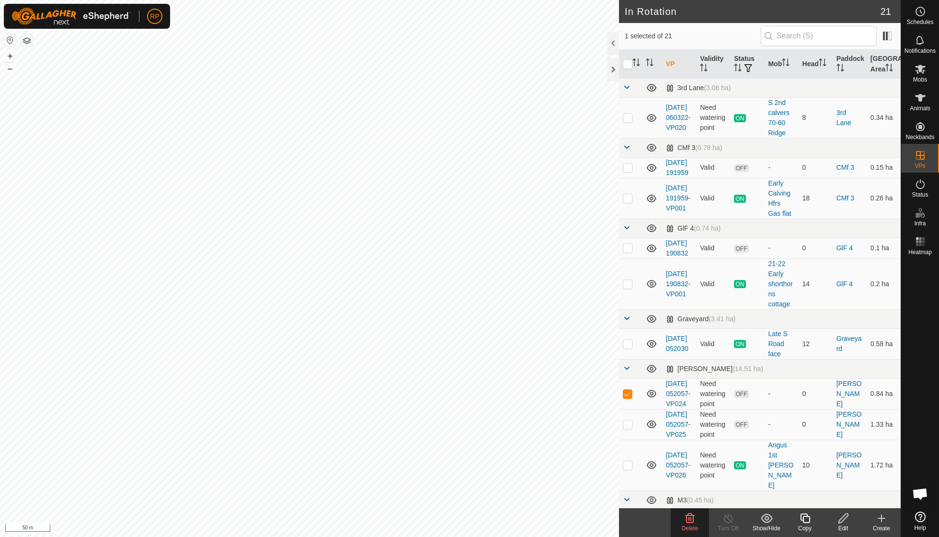
click at [687, 519] on icon at bounding box center [690, 518] width 12 height 12
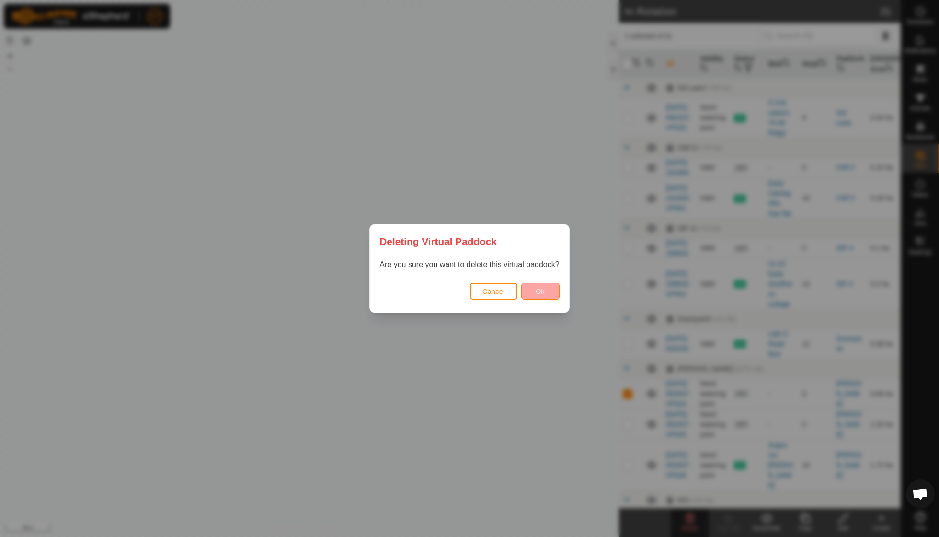
click at [537, 290] on span "Ok" at bounding box center [540, 292] width 9 height 8
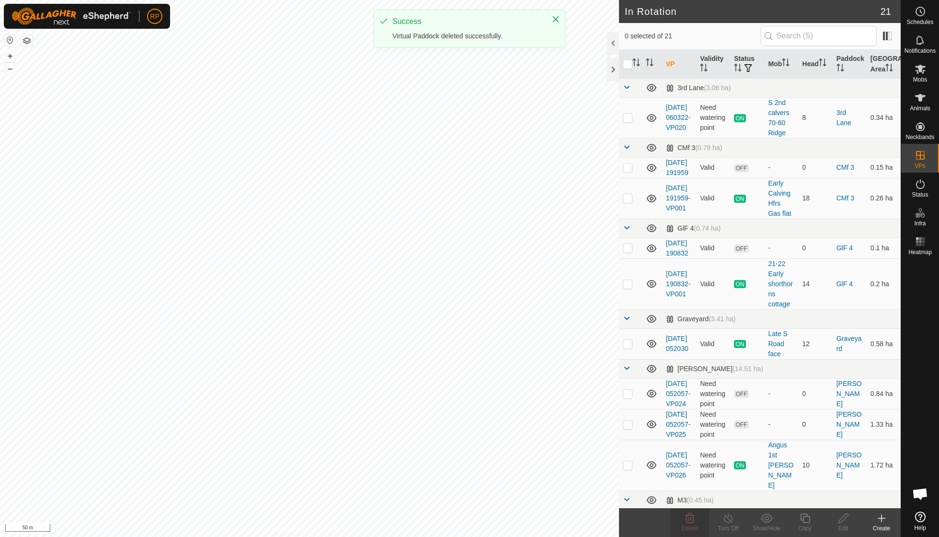
checkbox input "false"
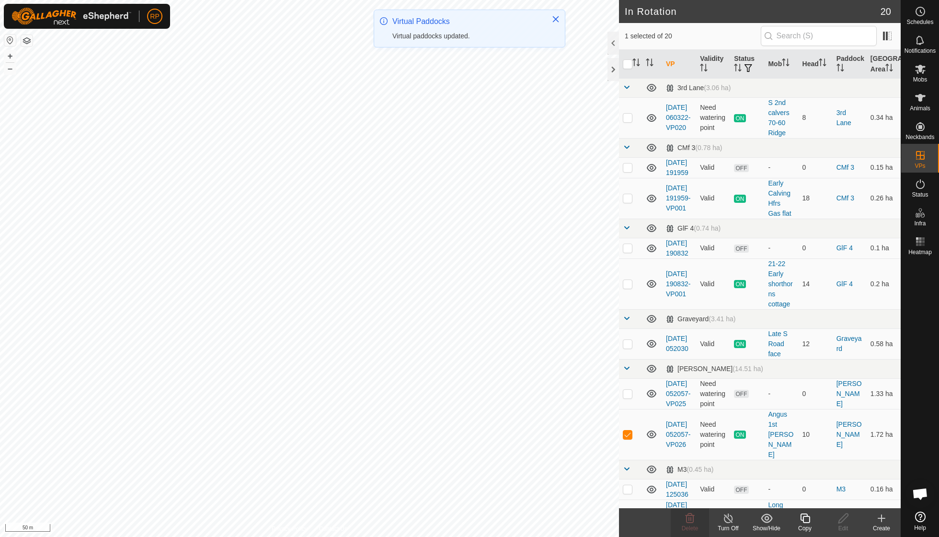
checkbox input "false"
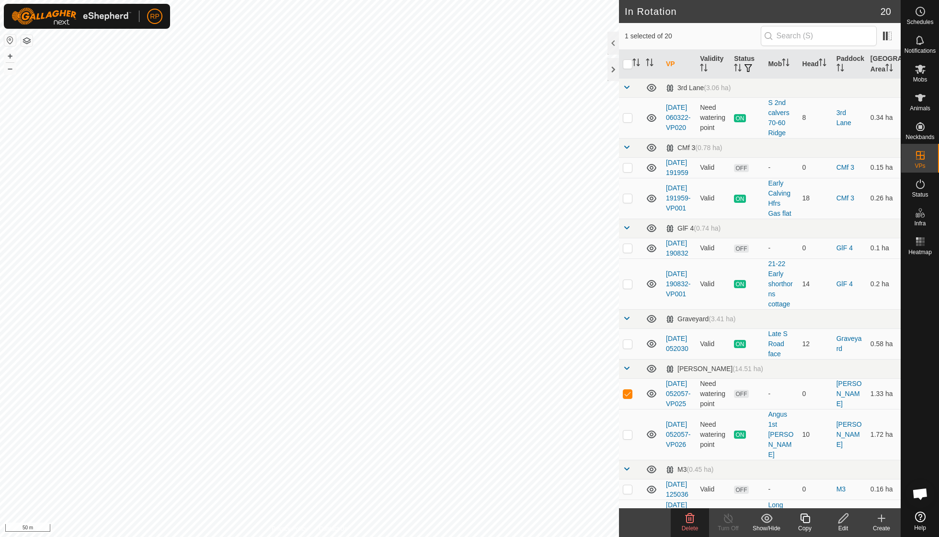
click at [693, 520] on icon at bounding box center [690, 518] width 9 height 10
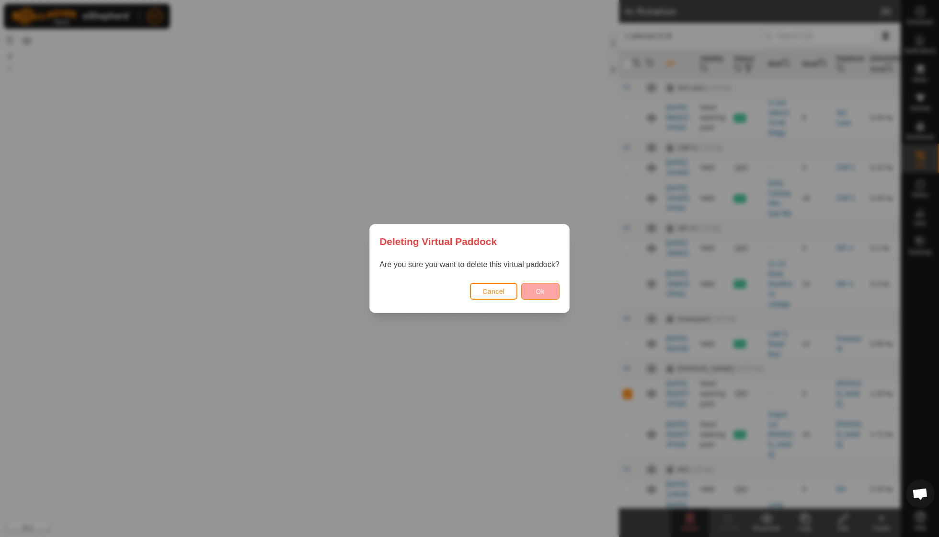
click at [541, 290] on span "Ok" at bounding box center [540, 292] width 9 height 8
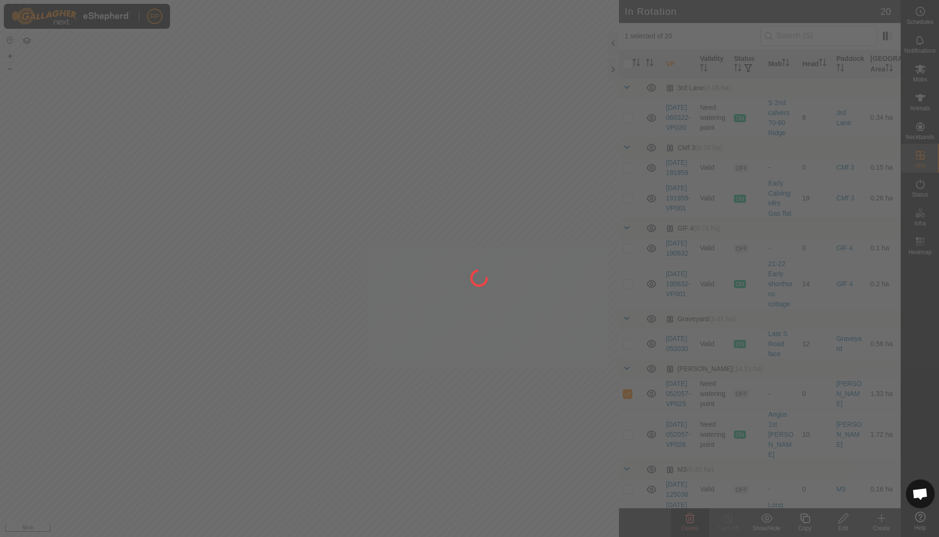
checkbox input "false"
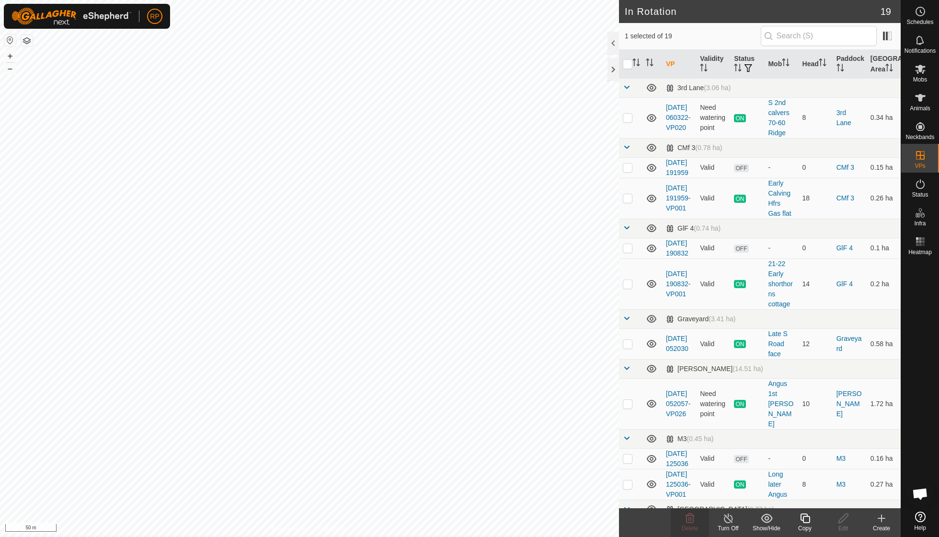
checkbox input "false"
